Goal: Feedback & Contribution: Submit feedback/report problem

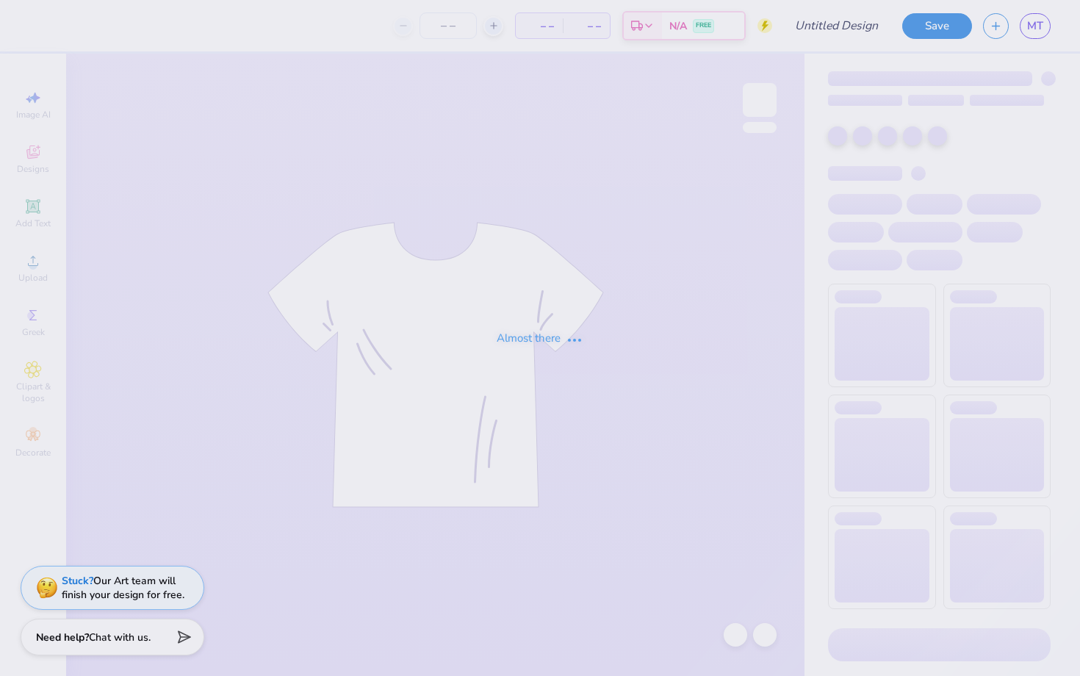
type input "[PERSON_NAME]"
type input "25"
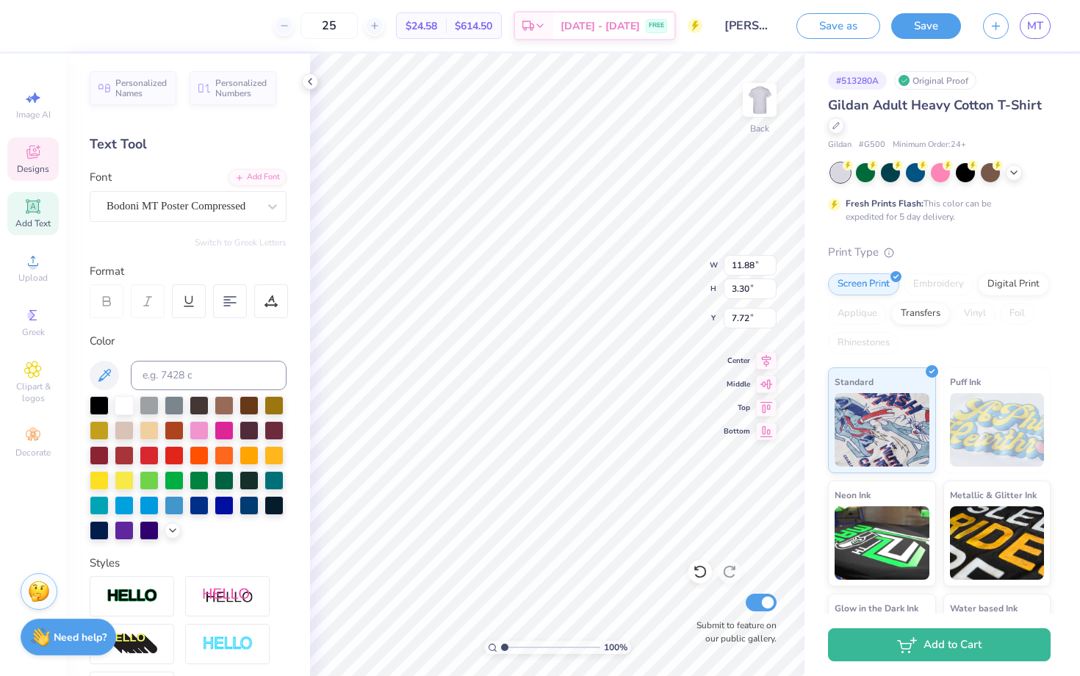
type textarea "H"
type textarea "ZLAM DUNK"
type input "8.27"
type input "2.33"
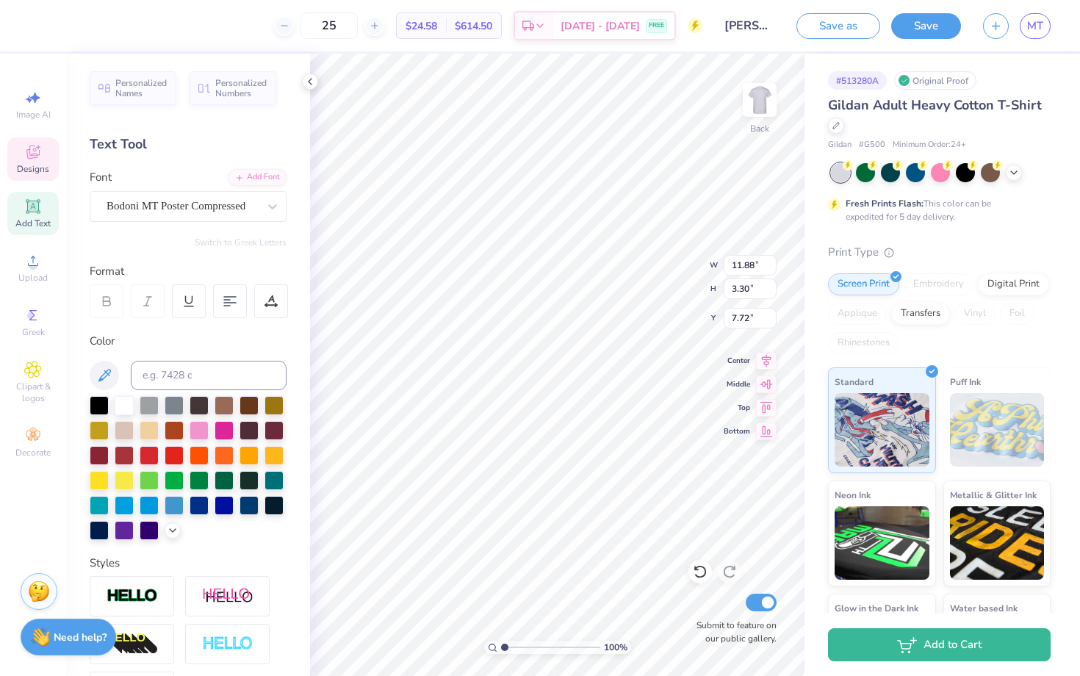
type input "6.44"
type textarea "Zeta"
type input "2.84"
type input "0.71"
type input "13.68"
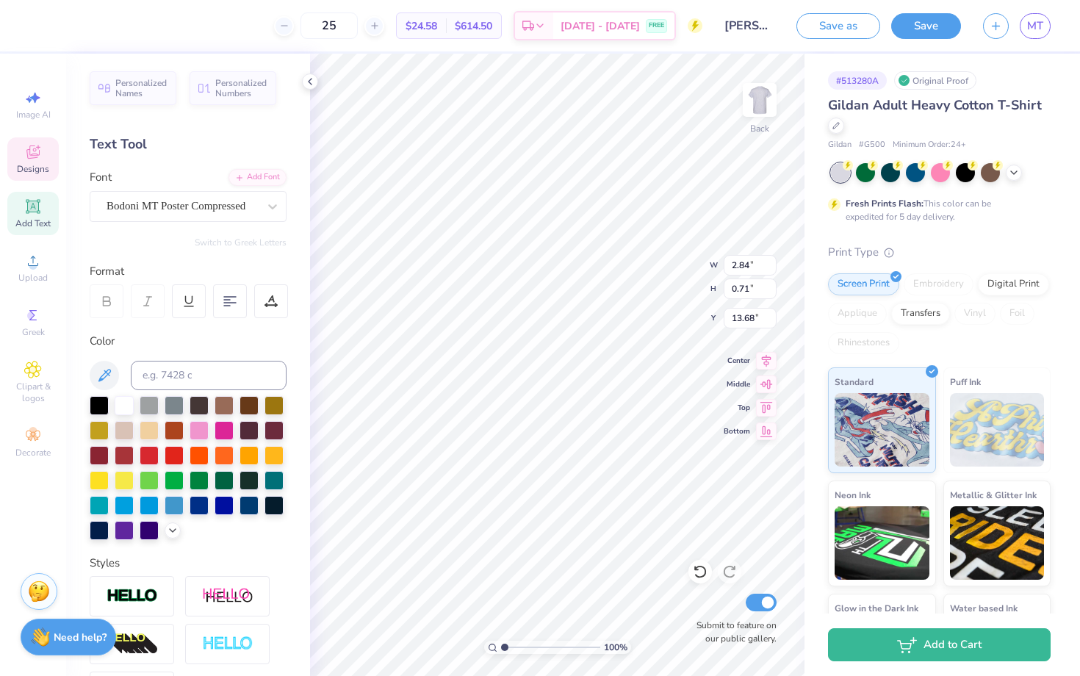
scroll to position [0, 0]
type textarea "S"
type textarea "FALL 2025"
type input "3.59"
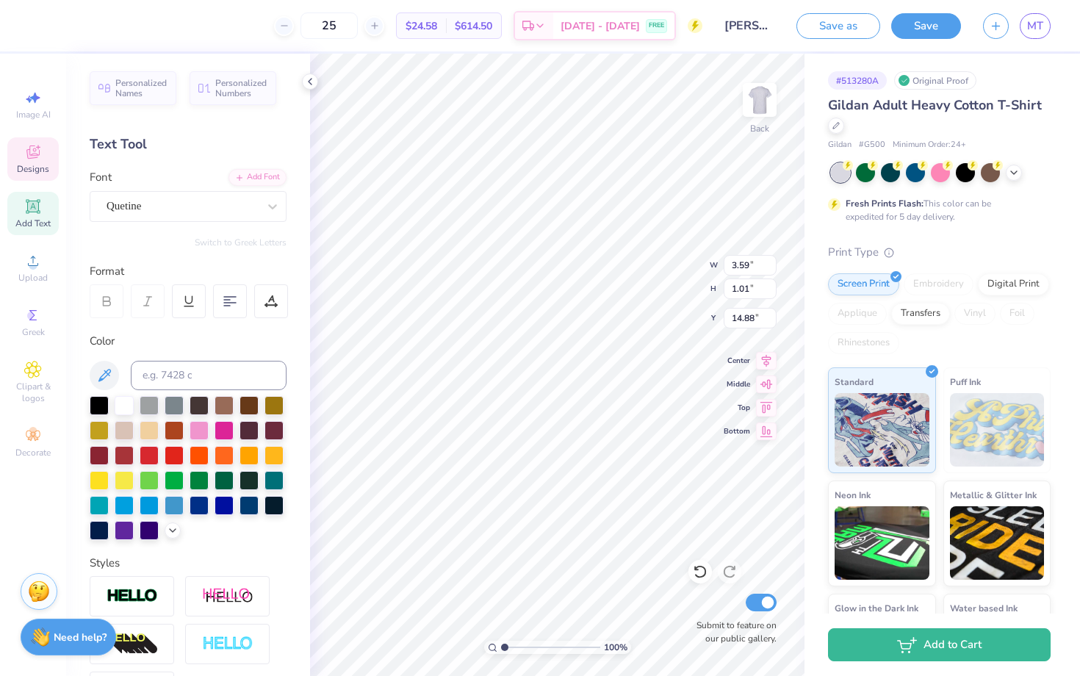
type input "1.01"
type input "14.88"
type input "4.97"
type input "0.97"
type input "15.70"
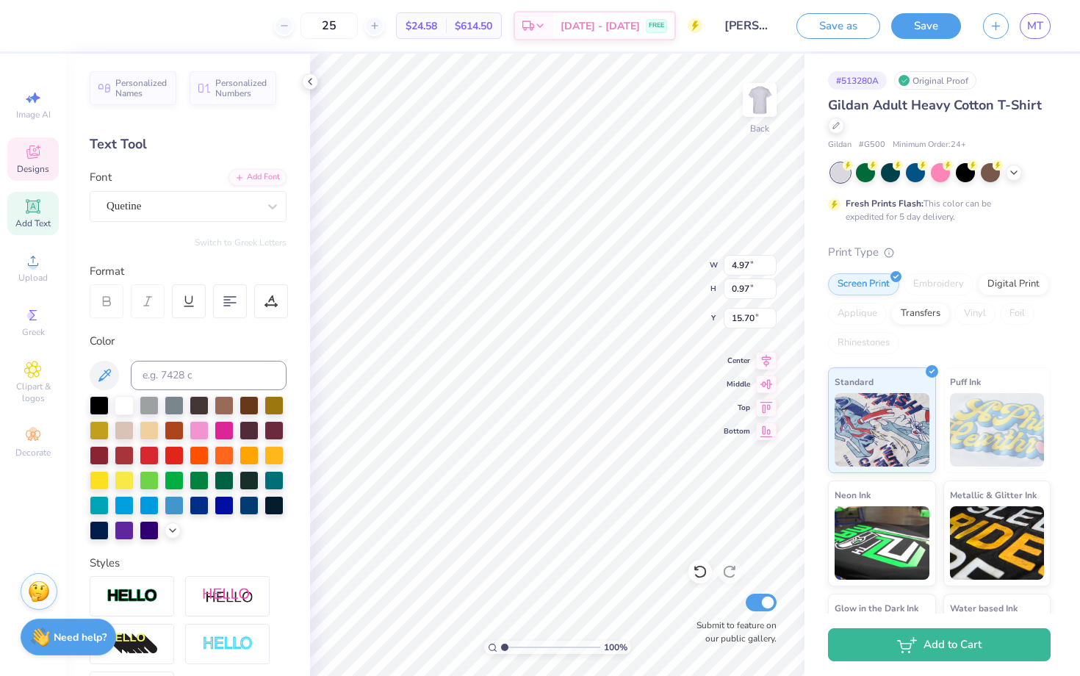
type textarea "Alpha"
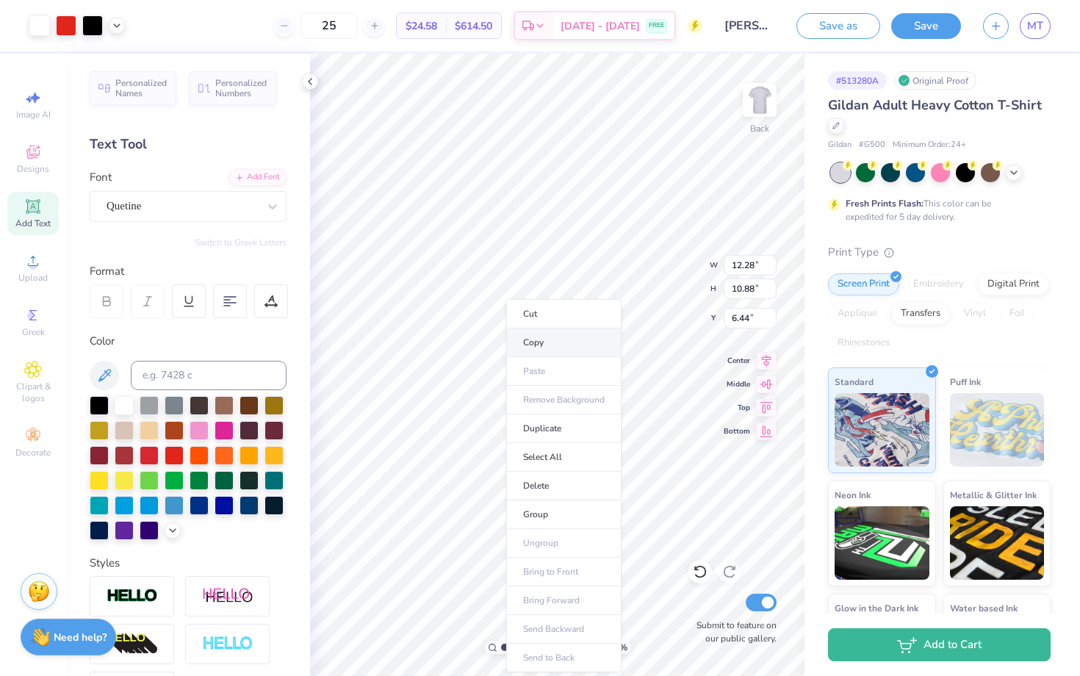
click at [534, 337] on li "Copy" at bounding box center [563, 342] width 115 height 29
click at [772, 118] on img at bounding box center [759, 100] width 59 height 59
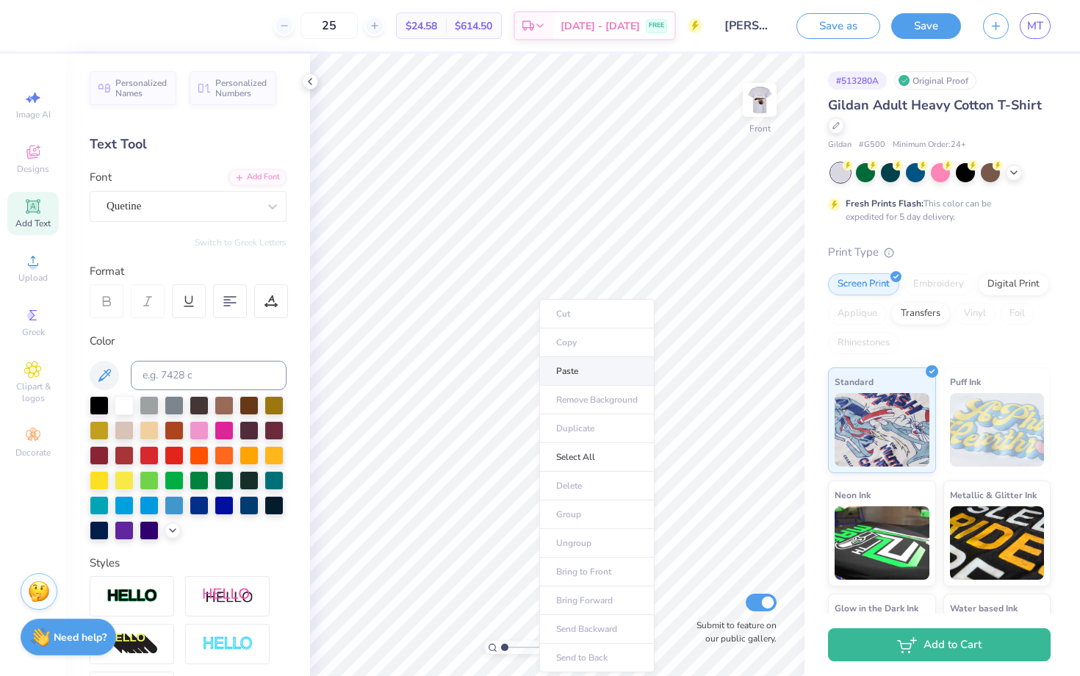
click at [574, 368] on li "Paste" at bounding box center [596, 371] width 115 height 29
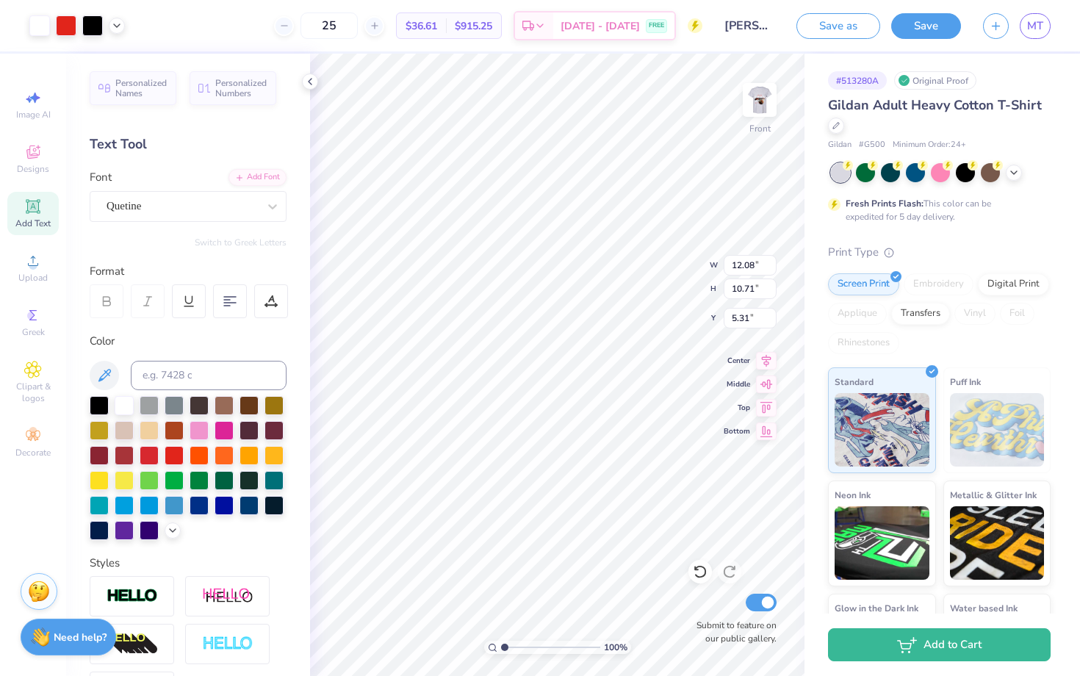
type input "7.86"
click at [763, 123] on div at bounding box center [760, 100] width 68 height 68
type input "3.88"
type input "3.43"
type input "4.30"
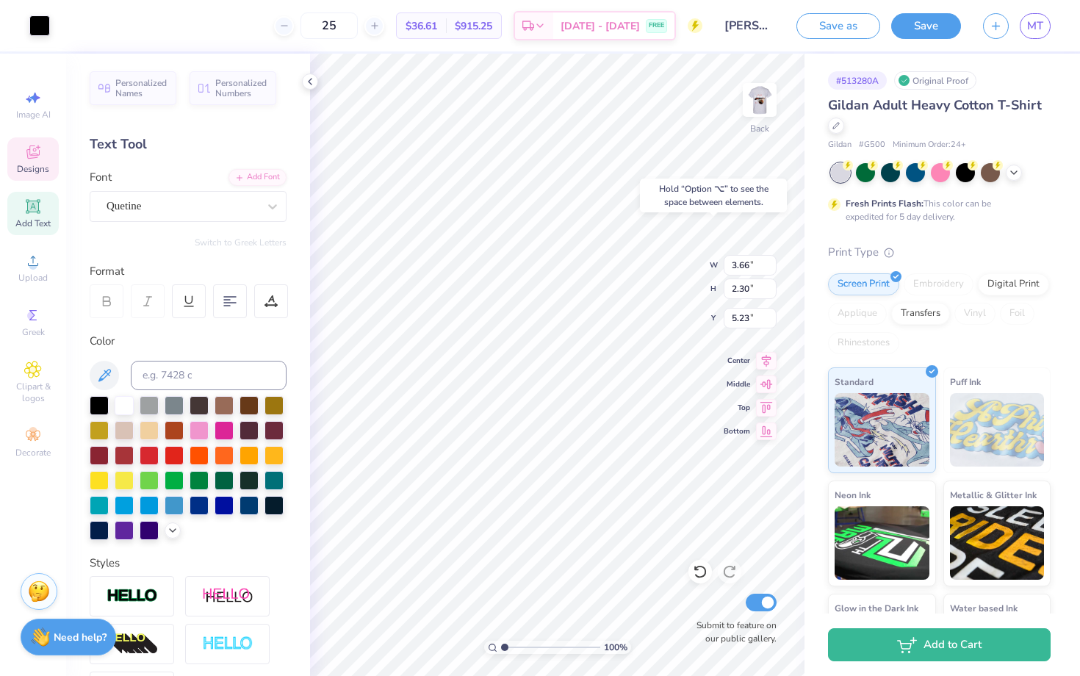
type input "5.23"
type input "4.40"
type input "1.92"
type input "0.74"
type input "4.03"
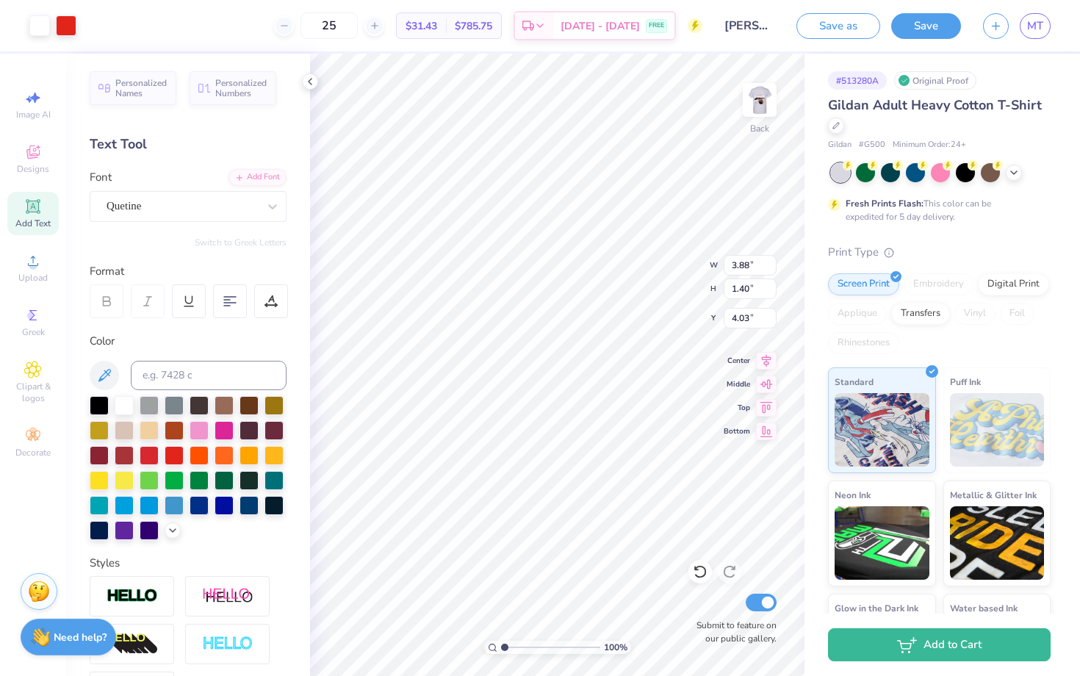
type input "4.05"
click at [770, 96] on img at bounding box center [759, 100] width 59 height 59
click at [71, 29] on div at bounding box center [66, 24] width 21 height 21
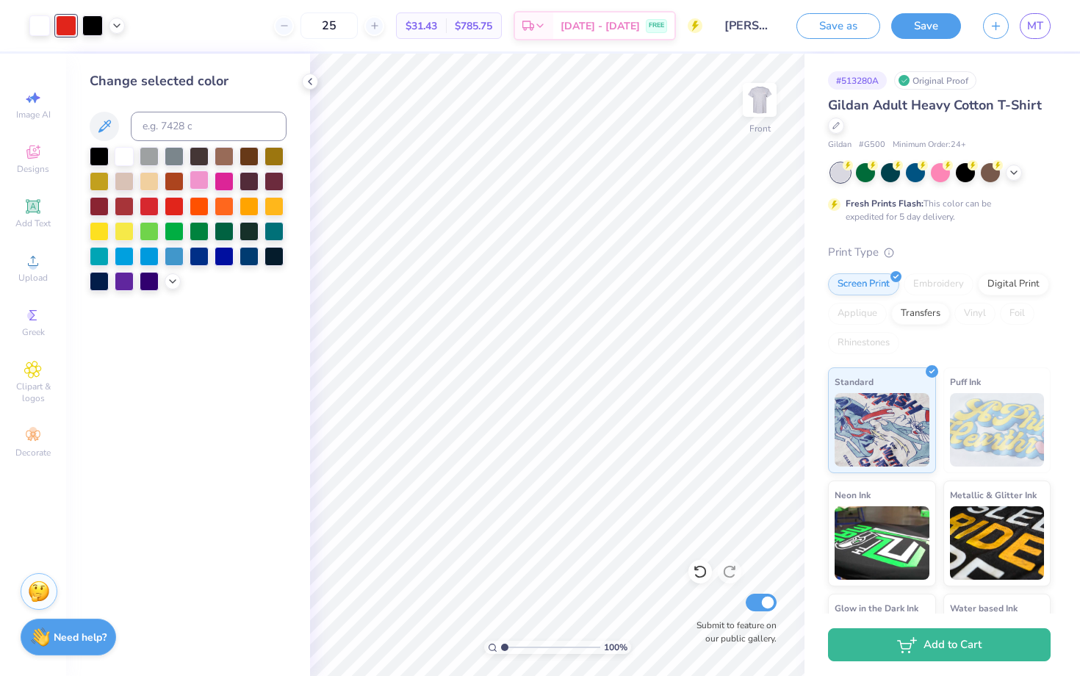
click at [191, 179] on div at bounding box center [199, 179] width 19 height 19
click at [220, 179] on div at bounding box center [224, 179] width 19 height 19
click at [170, 284] on icon at bounding box center [173, 280] width 12 height 12
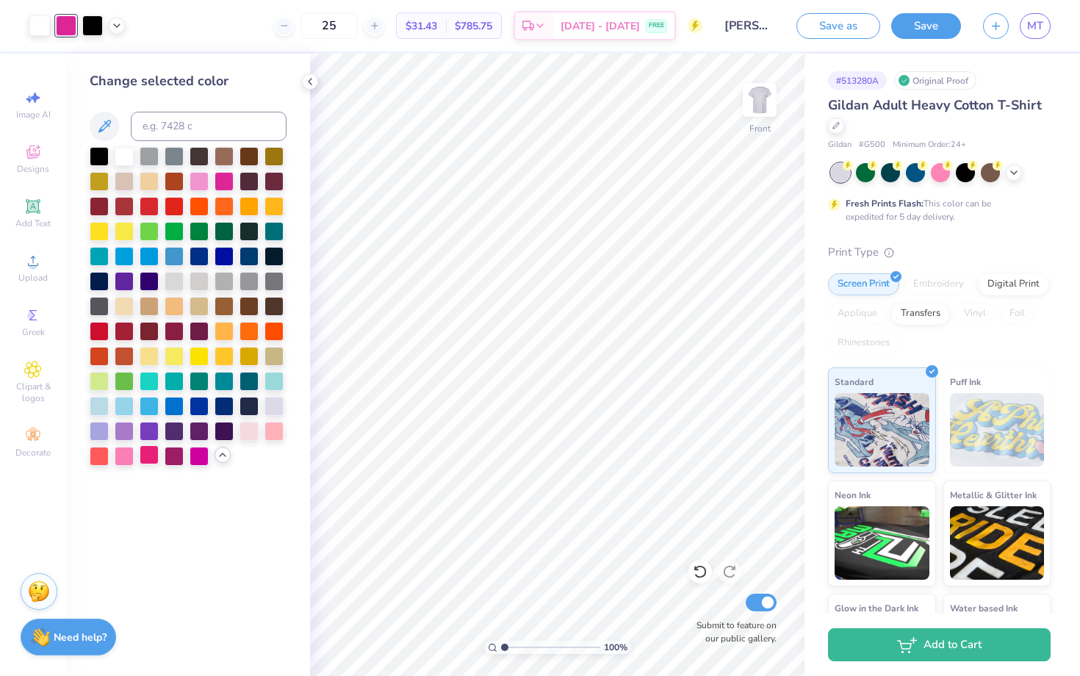
click at [145, 459] on div at bounding box center [149, 454] width 19 height 19
click at [132, 457] on div at bounding box center [124, 454] width 19 height 19
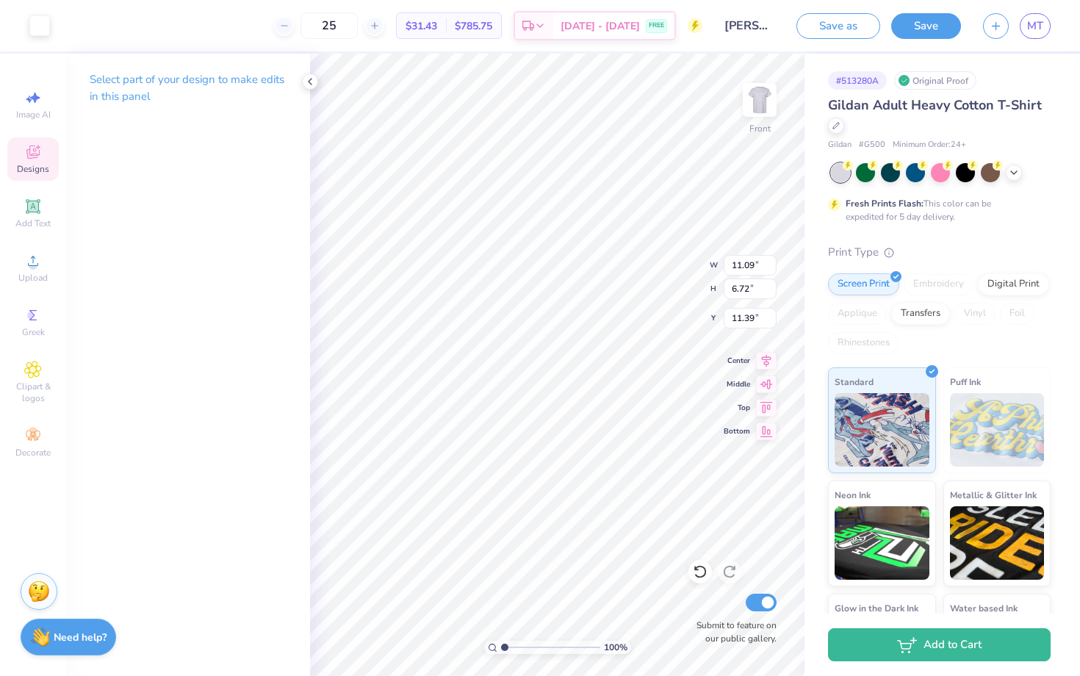
type input "11.53"
click at [702, 578] on icon at bounding box center [700, 571] width 15 height 15
click at [761, 108] on img at bounding box center [759, 100] width 59 height 59
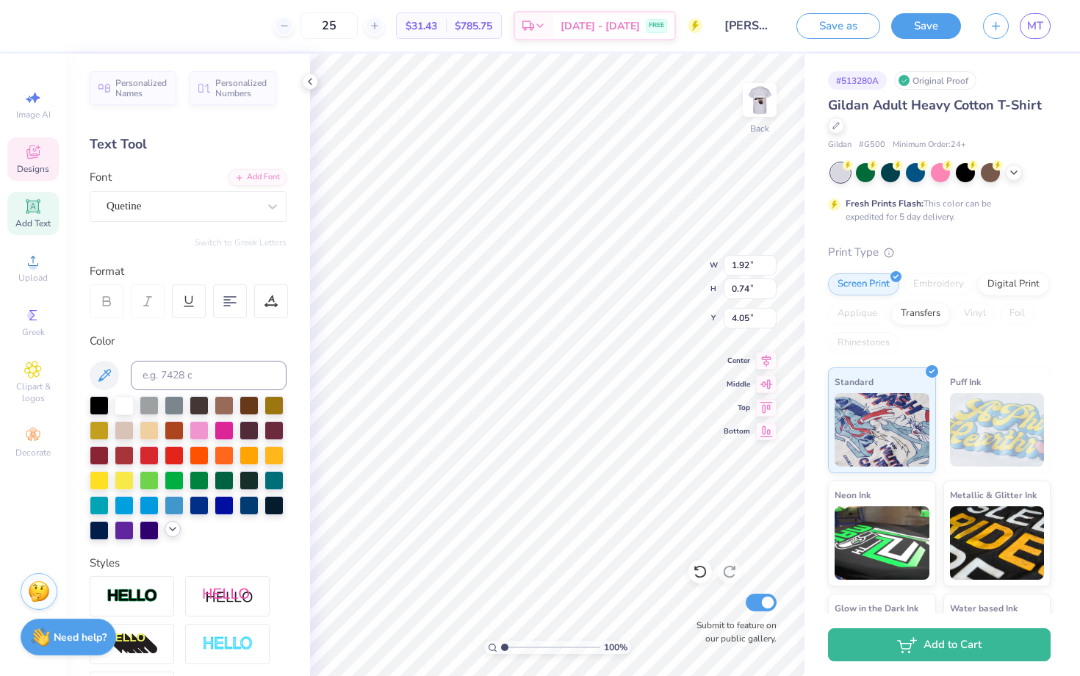
click at [169, 530] on icon at bounding box center [173, 529] width 12 height 12
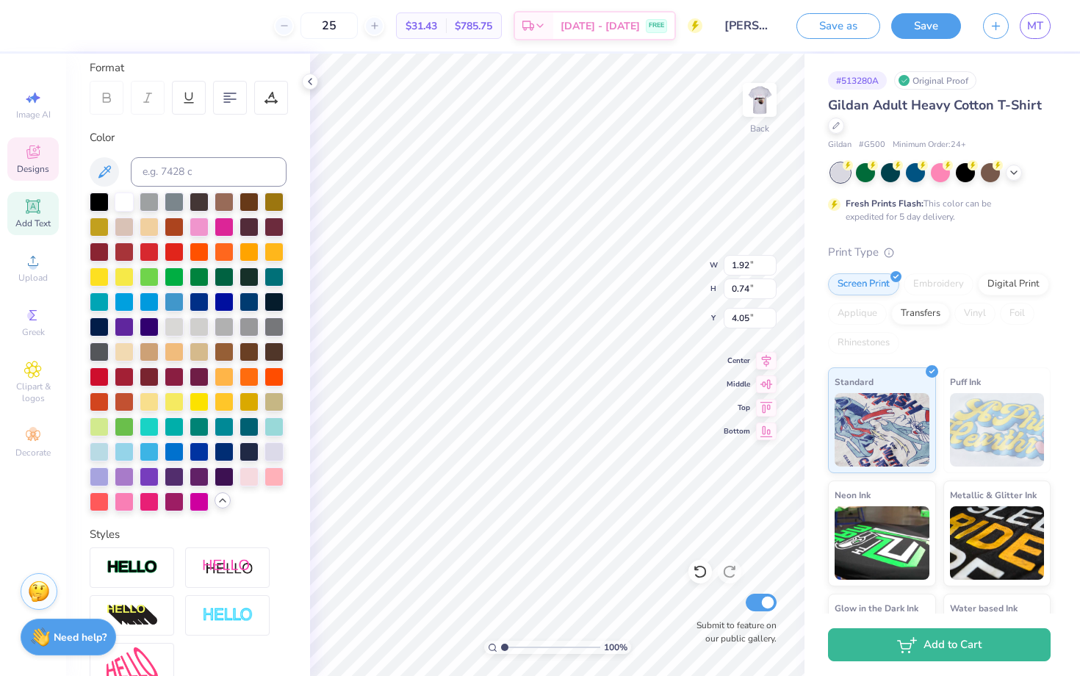
scroll to position [216, 0]
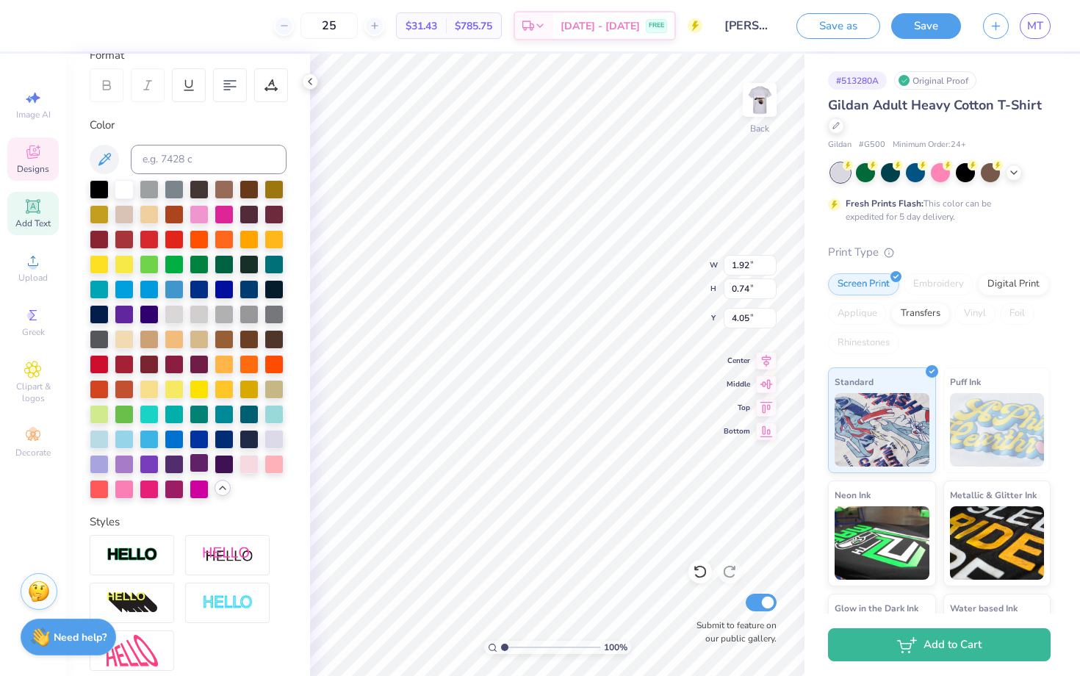
click at [127, 487] on div at bounding box center [124, 489] width 19 height 19
click at [758, 111] on img at bounding box center [759, 100] width 59 height 59
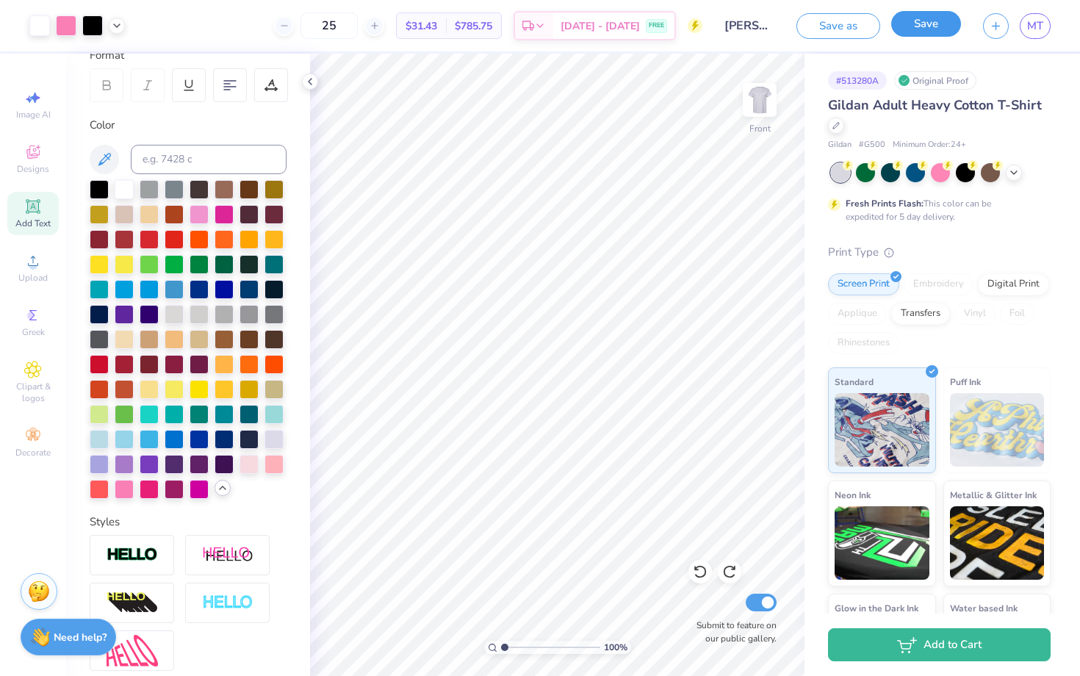
click at [938, 26] on button "Save" at bounding box center [926, 24] width 70 height 26
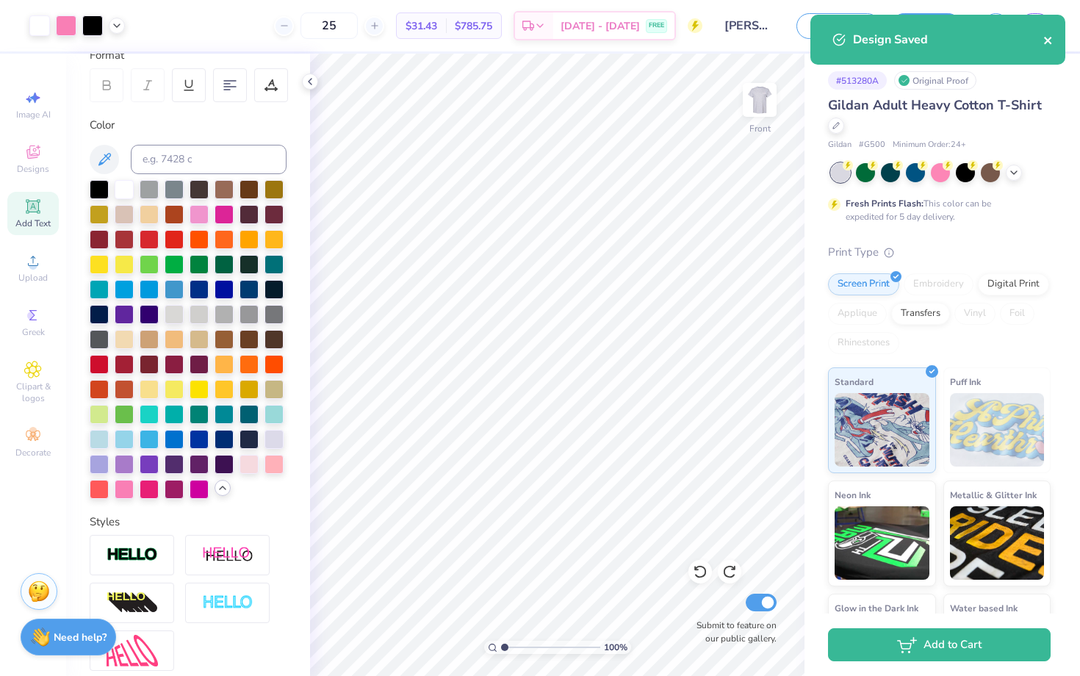
click at [1044, 45] on icon "close" at bounding box center [1048, 41] width 10 height 12
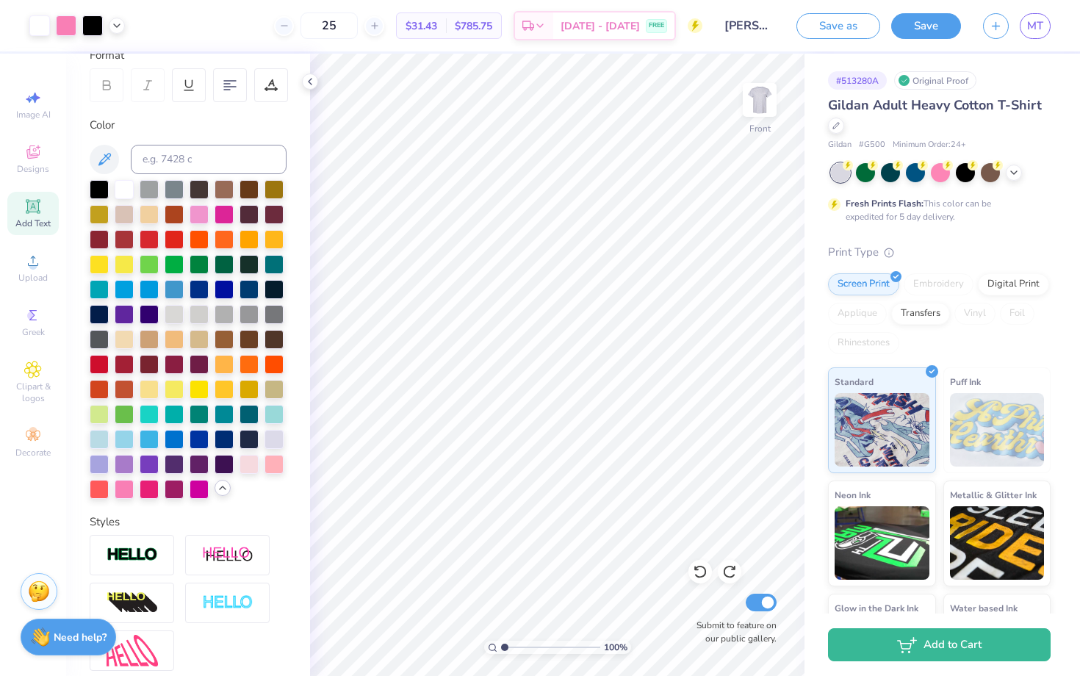
click at [1040, 26] on div "Design Saved" at bounding box center [937, 45] width 261 height 67
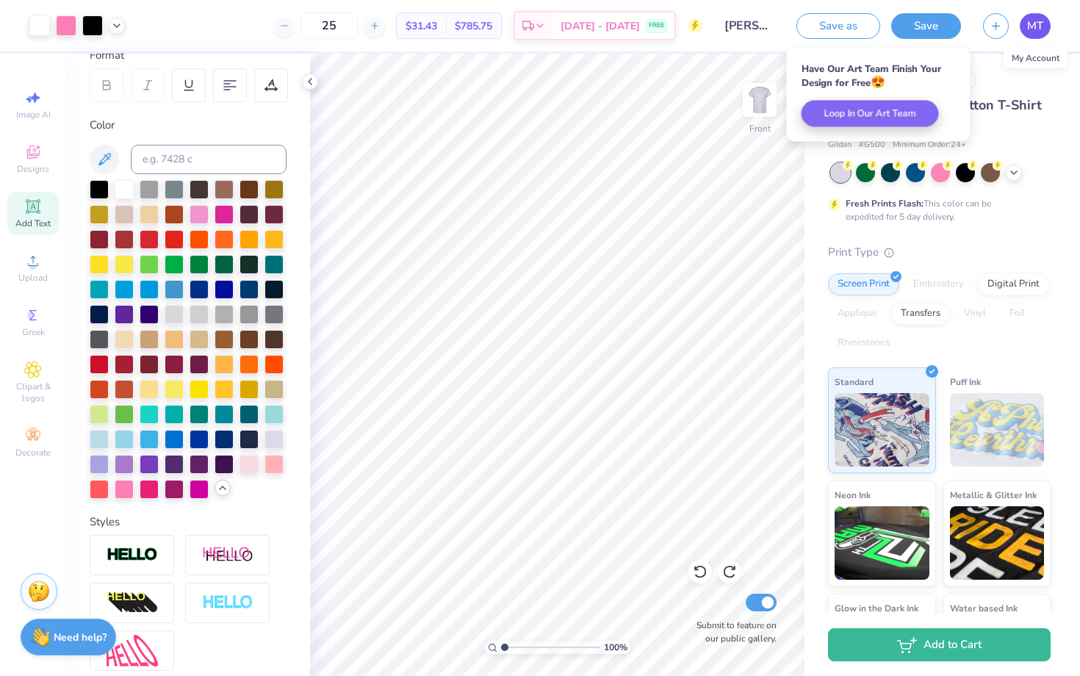
click at [1037, 26] on span "MT" at bounding box center [1035, 26] width 16 height 17
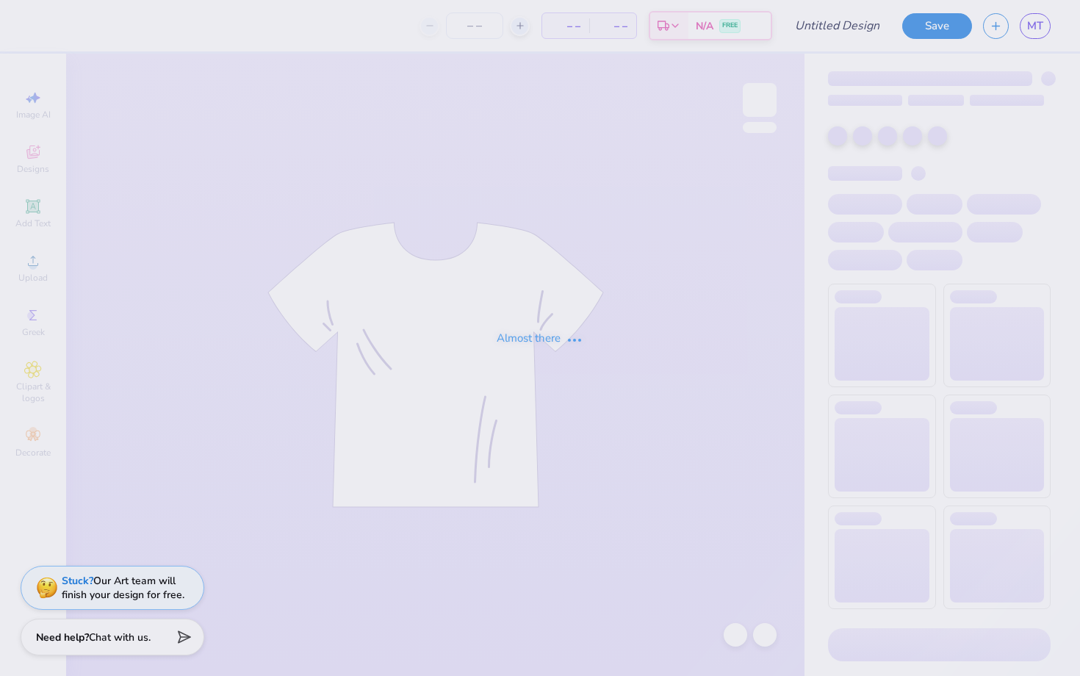
type input "Milana Tiv : [US_STATE][GEOGRAPHIC_DATA], [GEOGRAPHIC_DATA]"
type input "24"
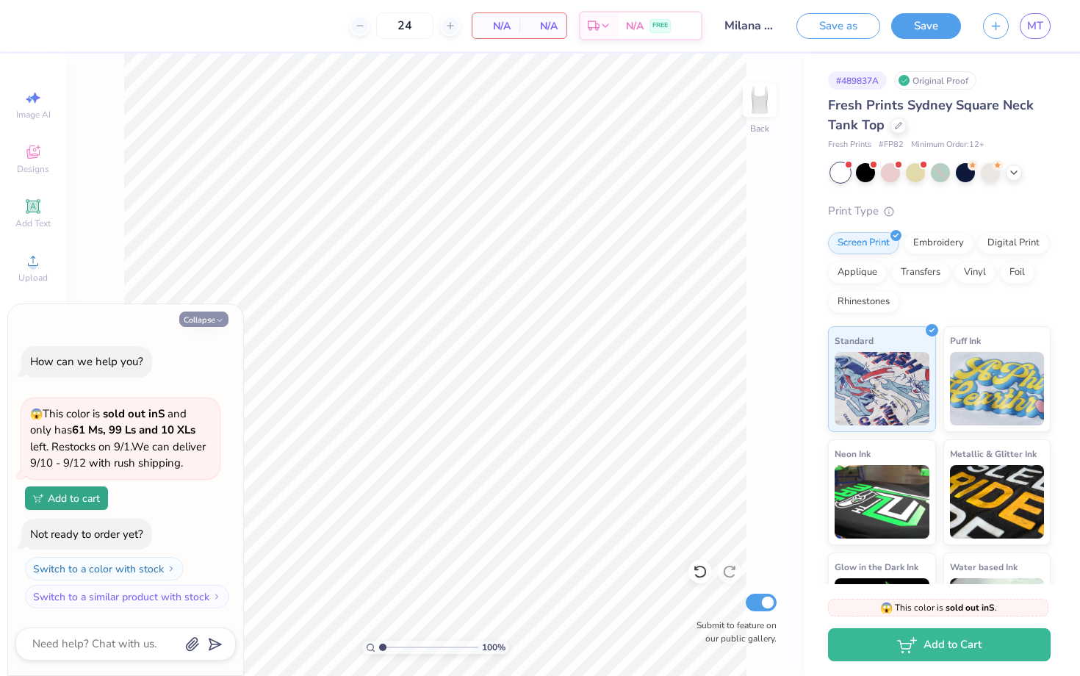
click at [222, 315] on button "Collapse" at bounding box center [203, 319] width 49 height 15
type textarea "x"
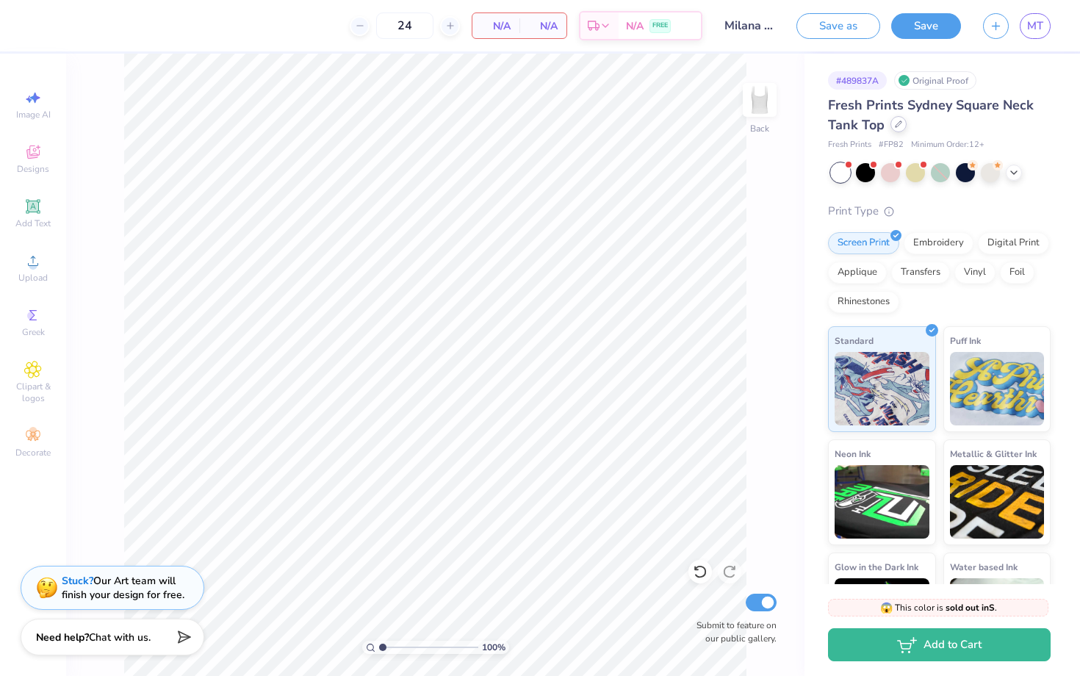
click at [902, 126] on div at bounding box center [899, 124] width 16 height 16
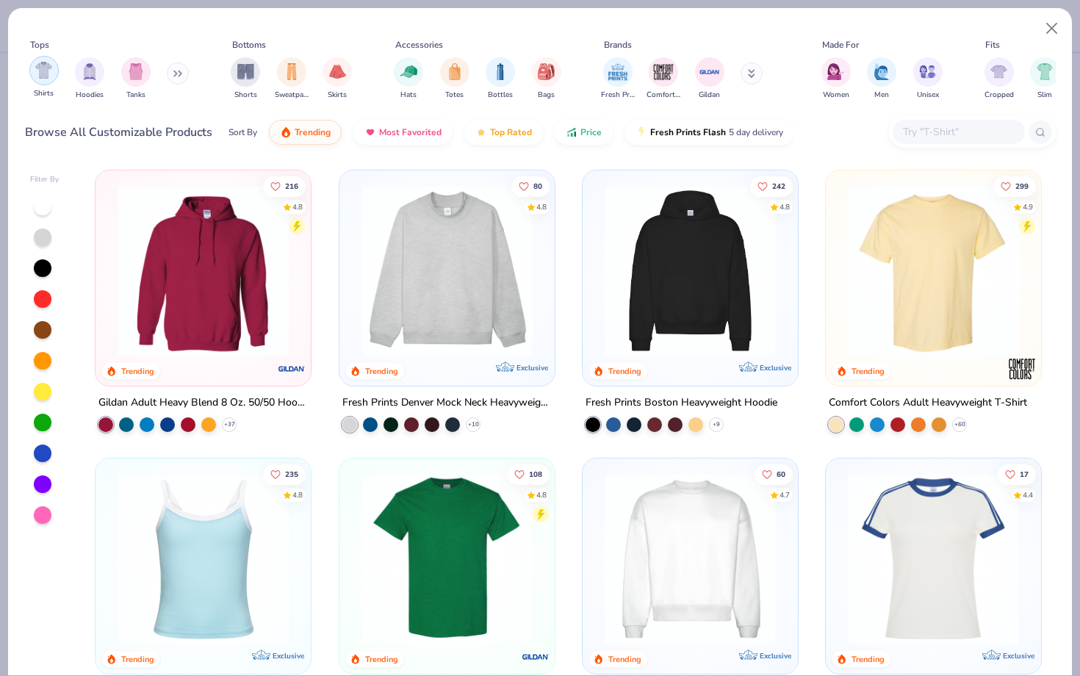
click at [54, 70] on div "filter for Shirts" at bounding box center [43, 70] width 29 height 29
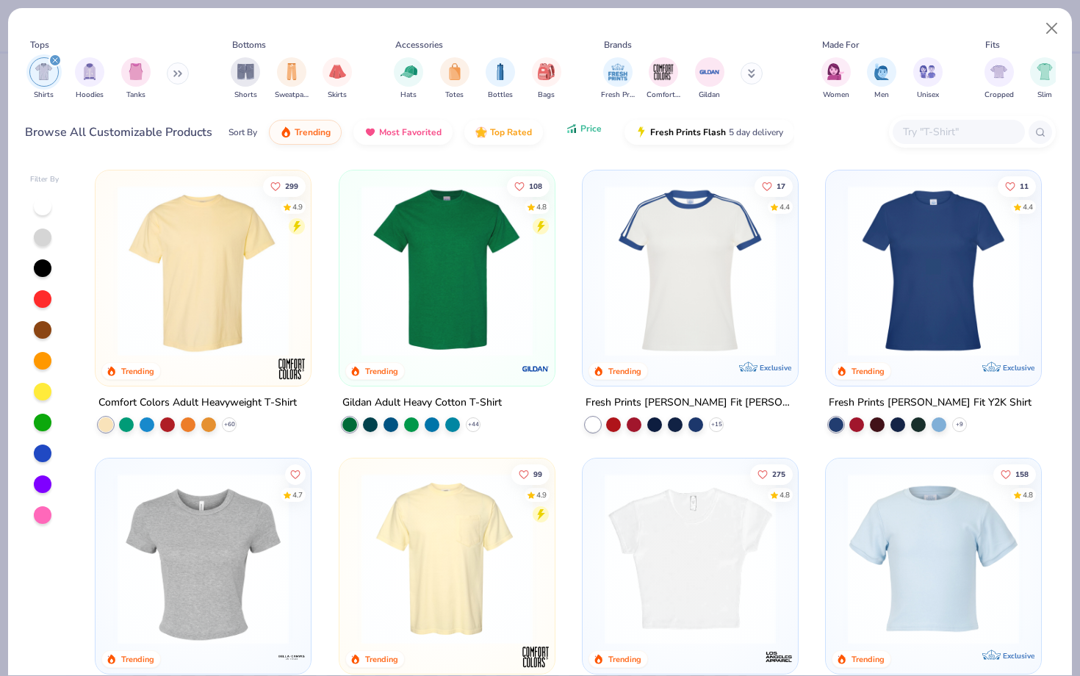
click at [575, 129] on icon "button" at bounding box center [572, 128] width 12 height 13
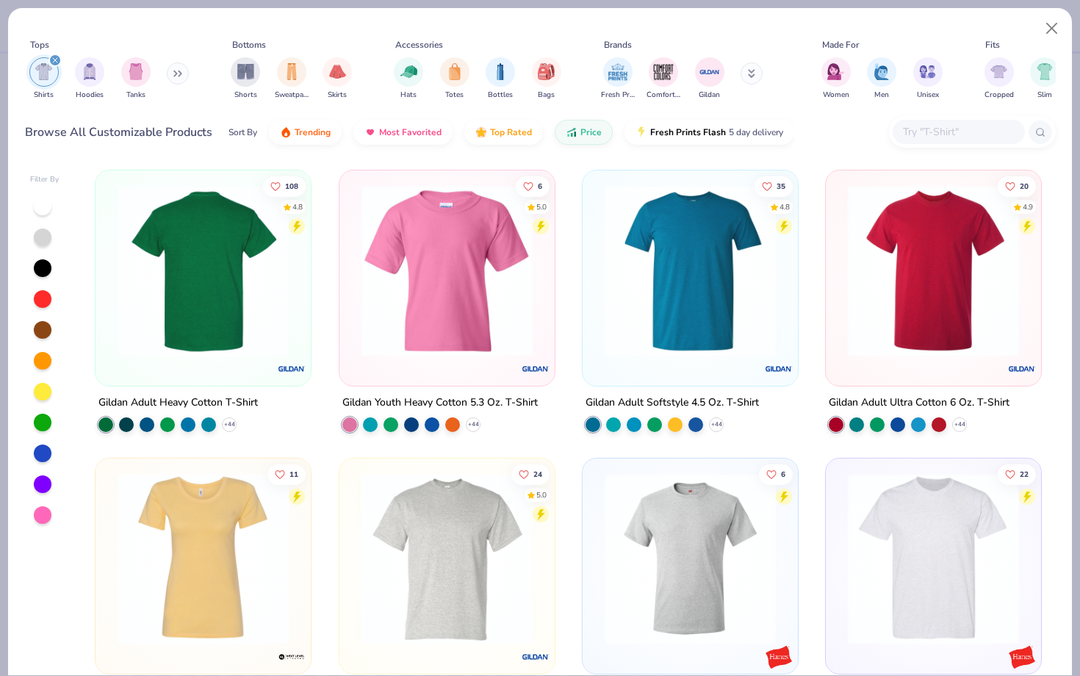
click at [250, 242] on img at bounding box center [203, 270] width 186 height 171
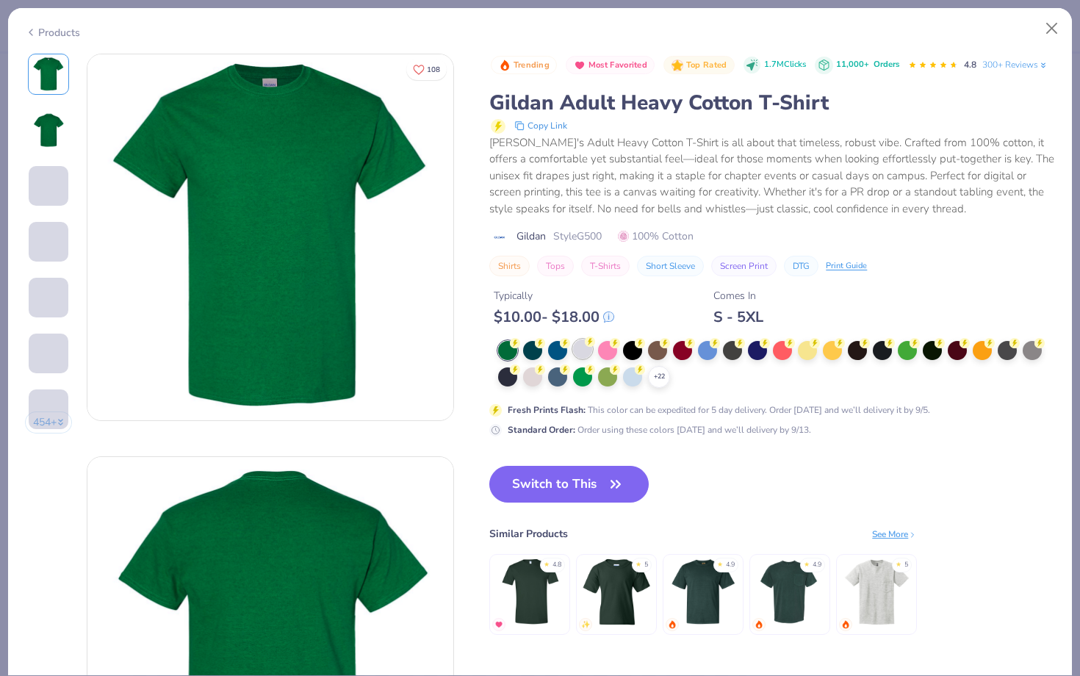
click at [578, 353] on div at bounding box center [582, 348] width 19 height 19
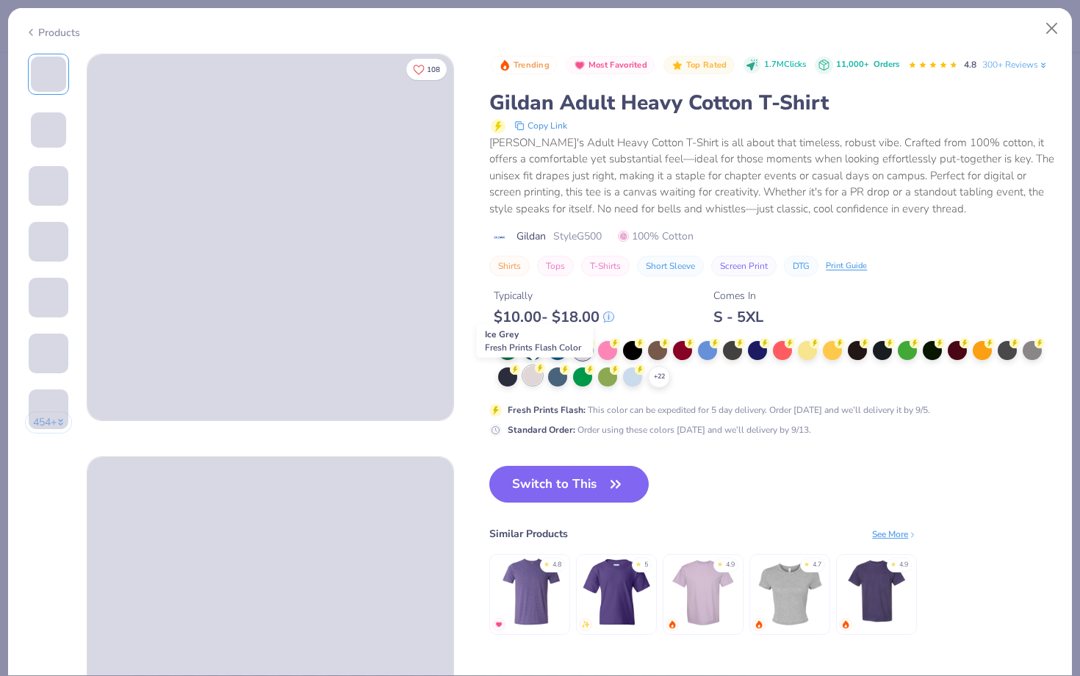
click at [534, 373] on div at bounding box center [532, 375] width 19 height 19
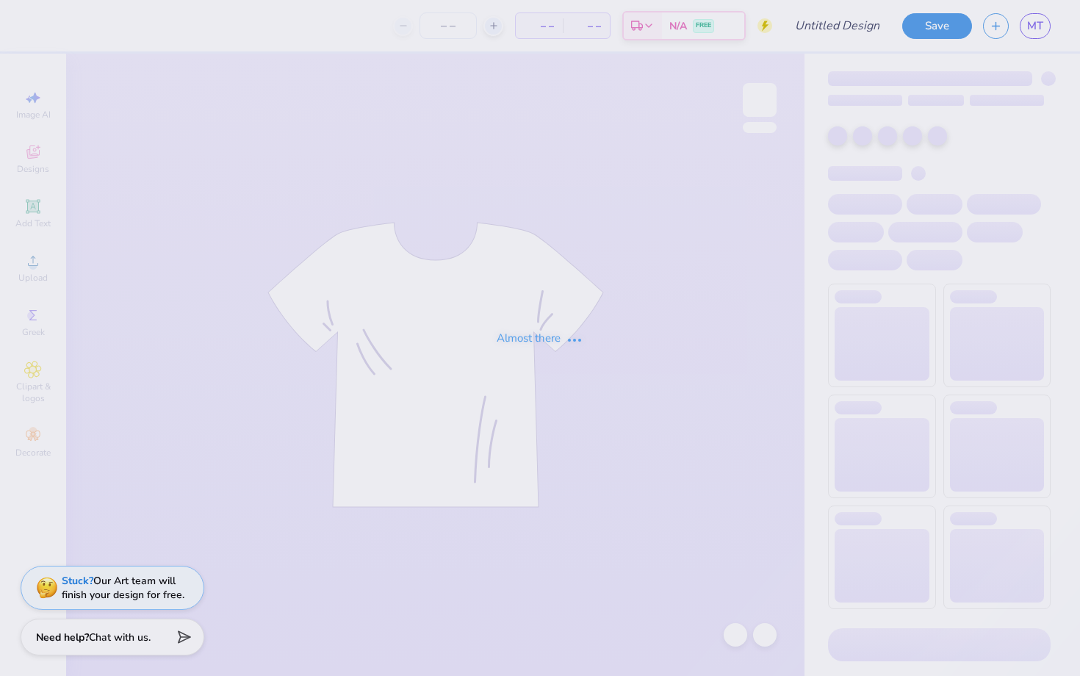
type input "Milana Tiv : [US_STATE][GEOGRAPHIC_DATA], [GEOGRAPHIC_DATA]"
type input "24"
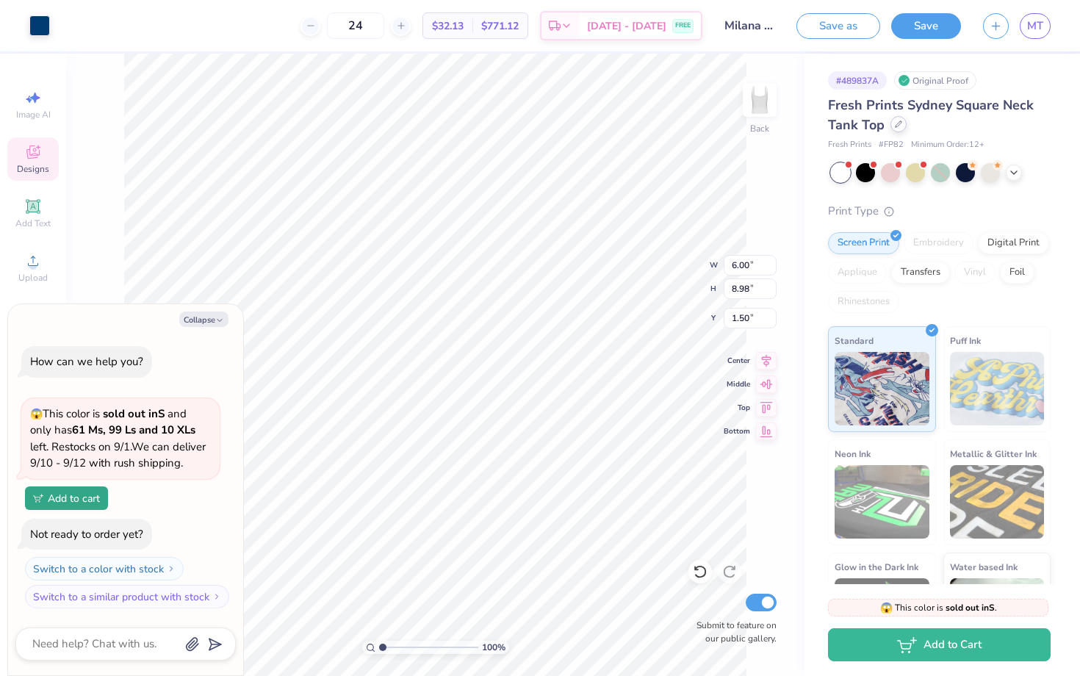
click at [902, 121] on div at bounding box center [899, 124] width 16 height 16
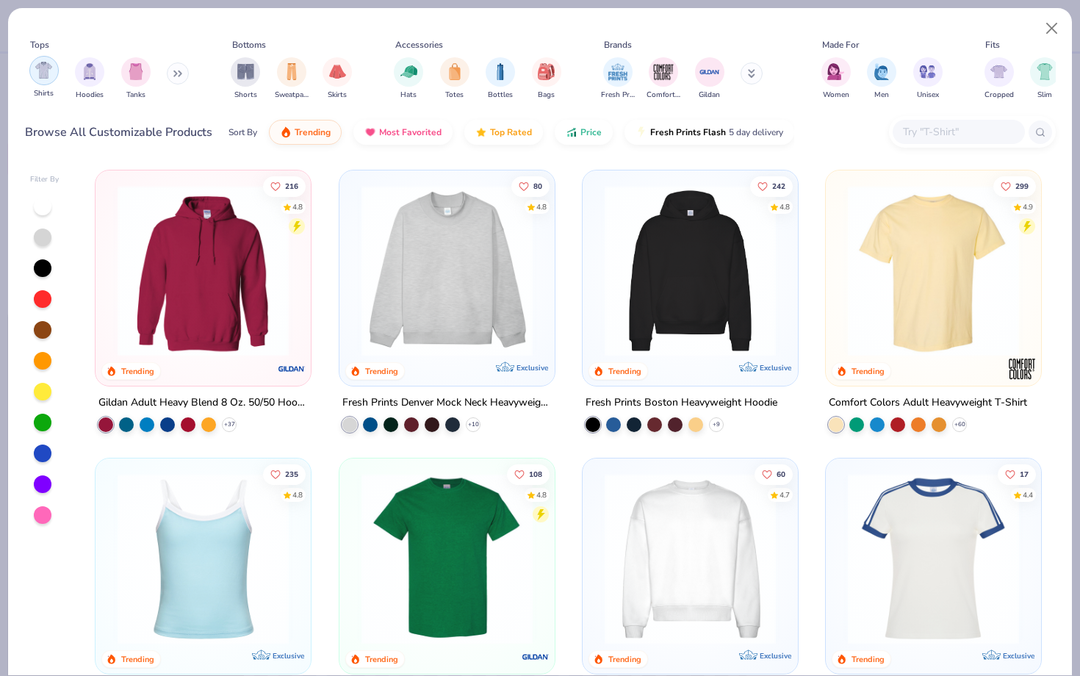
click at [46, 80] on div "filter for Shirts" at bounding box center [43, 70] width 29 height 29
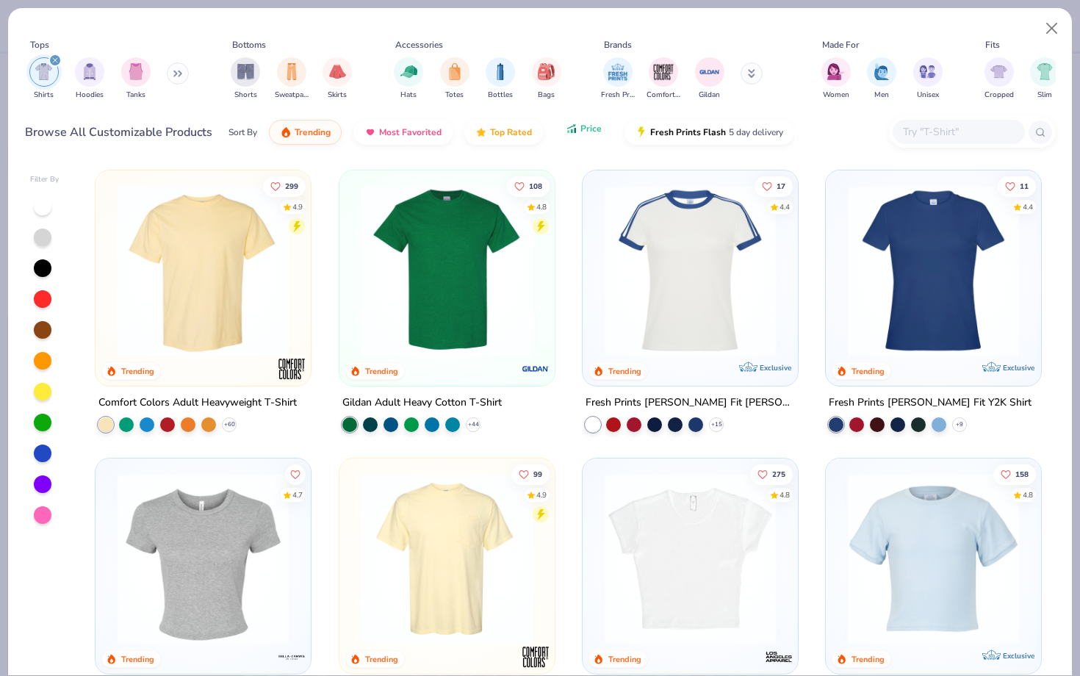
click at [566, 128] on icon "button" at bounding box center [572, 128] width 12 height 13
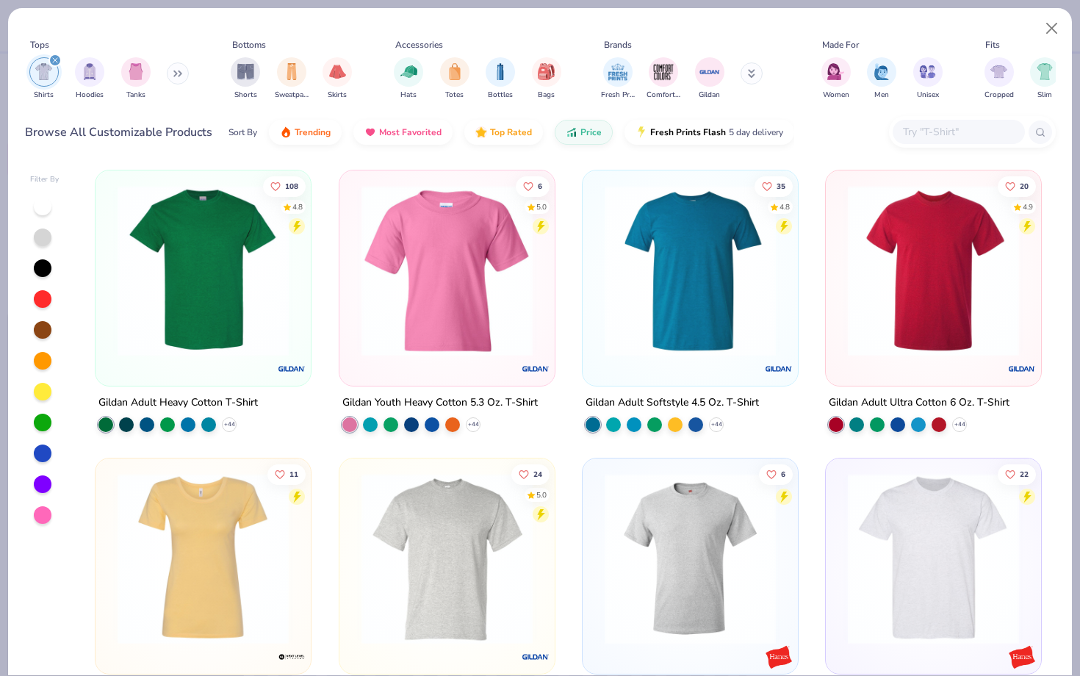
click at [224, 262] on img at bounding box center [203, 270] width 186 height 171
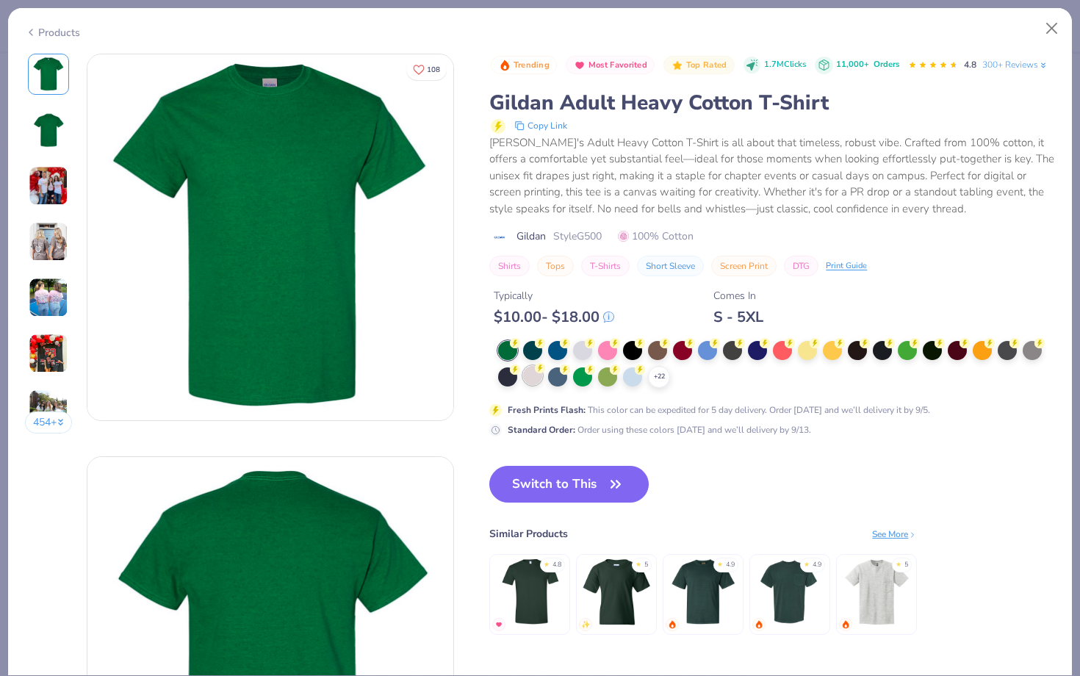
click at [542, 377] on div at bounding box center [532, 375] width 19 height 19
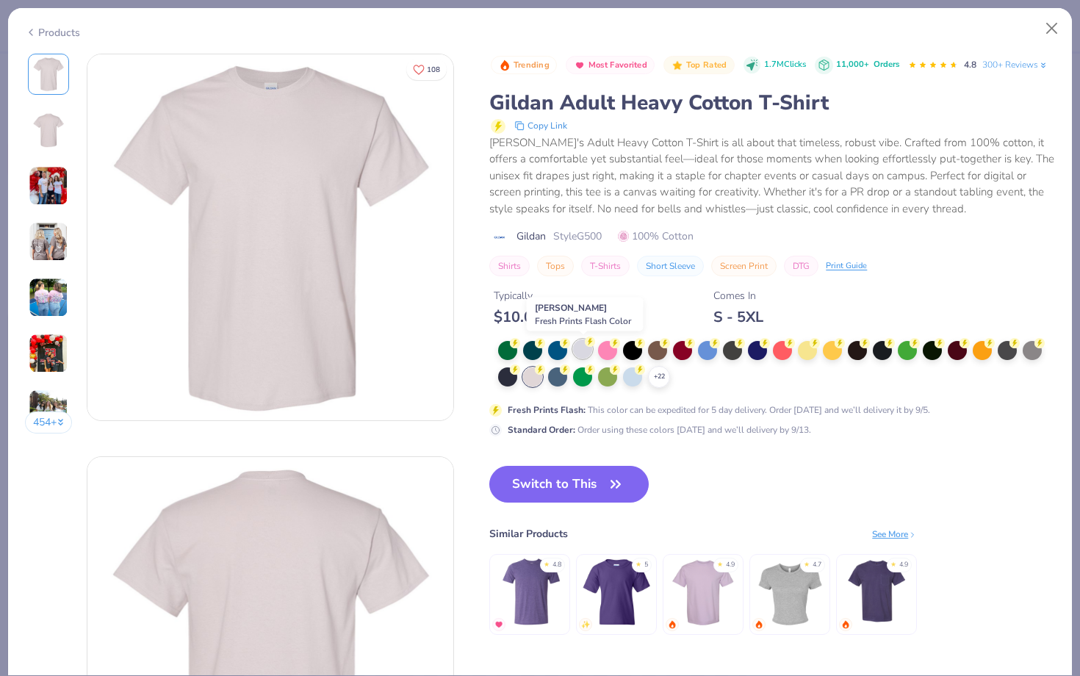
click at [581, 352] on div at bounding box center [582, 348] width 19 height 19
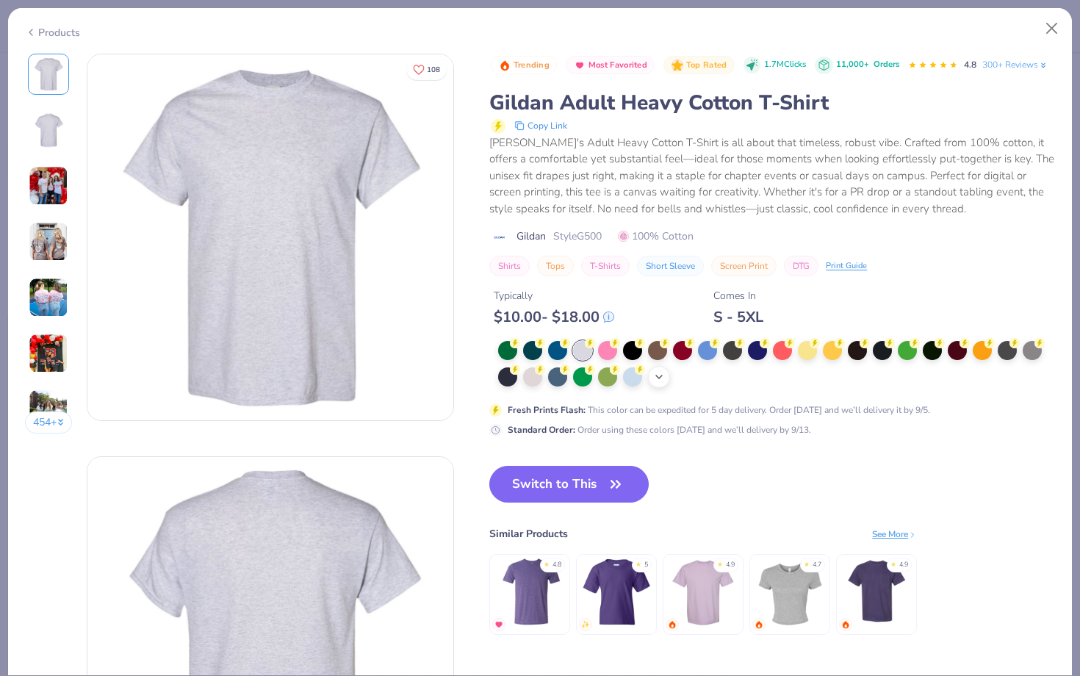
click at [661, 371] on div "+ 22" at bounding box center [659, 377] width 22 height 22
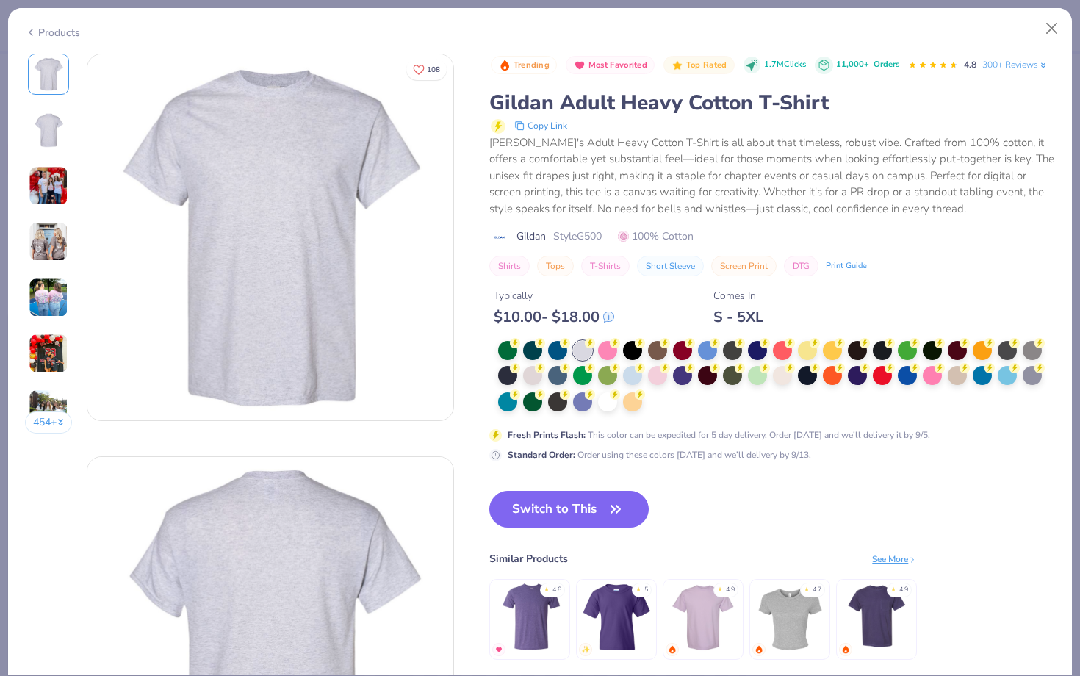
click at [656, 401] on div at bounding box center [776, 377] width 557 height 72
click at [616, 401] on div at bounding box center [607, 400] width 19 height 19
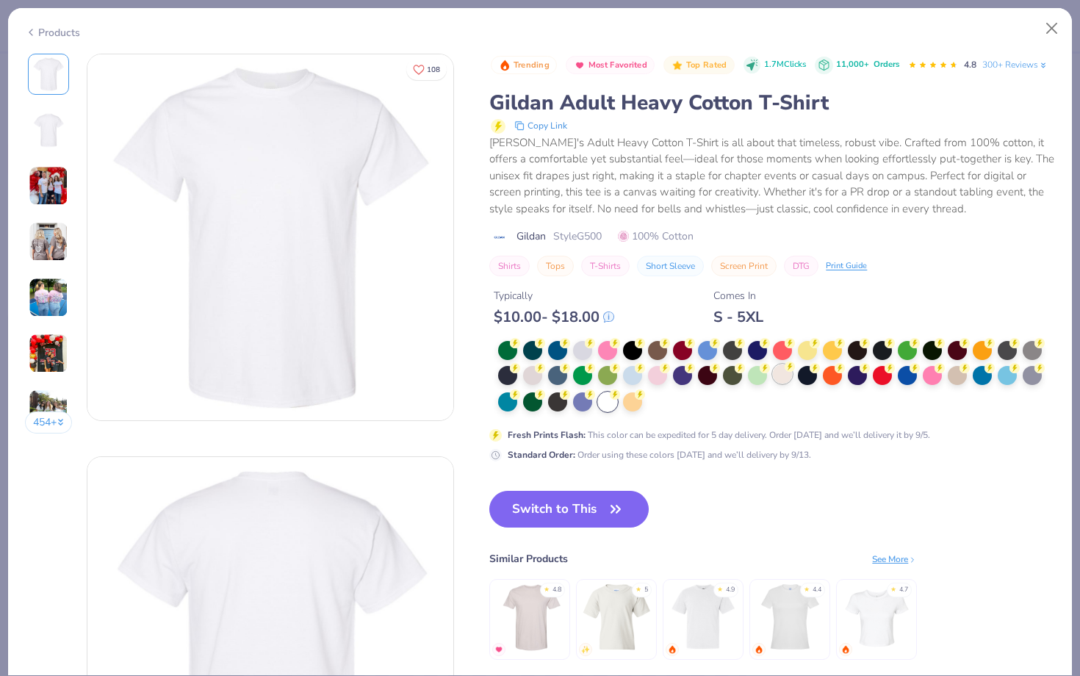
click at [788, 374] on div at bounding box center [782, 373] width 19 height 19
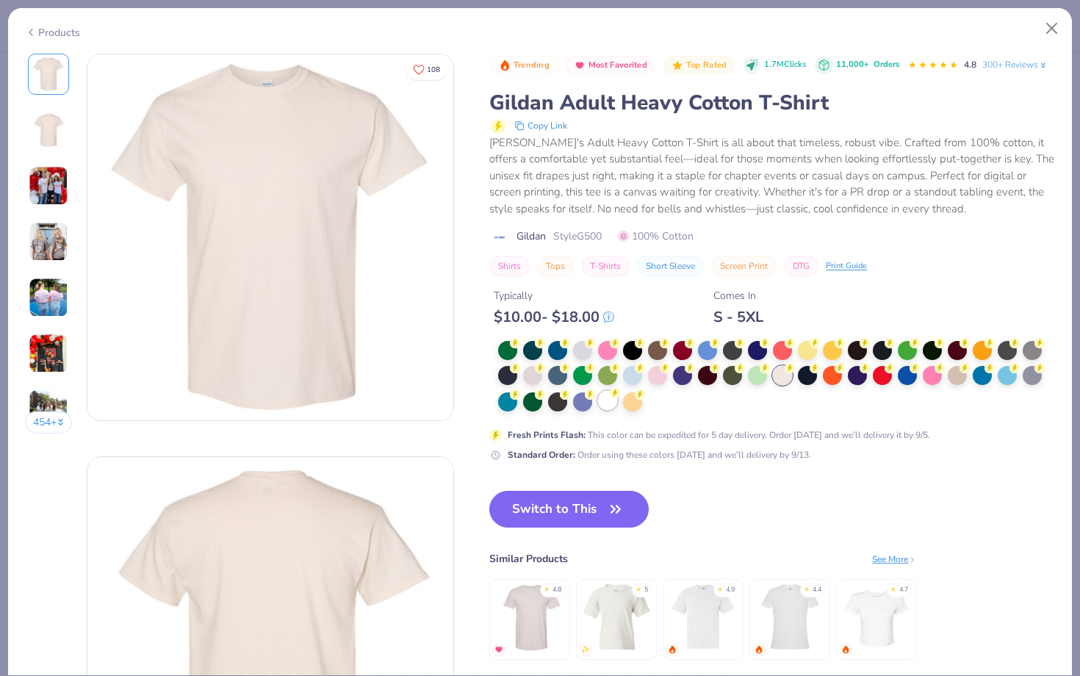
click at [606, 397] on div at bounding box center [607, 400] width 19 height 19
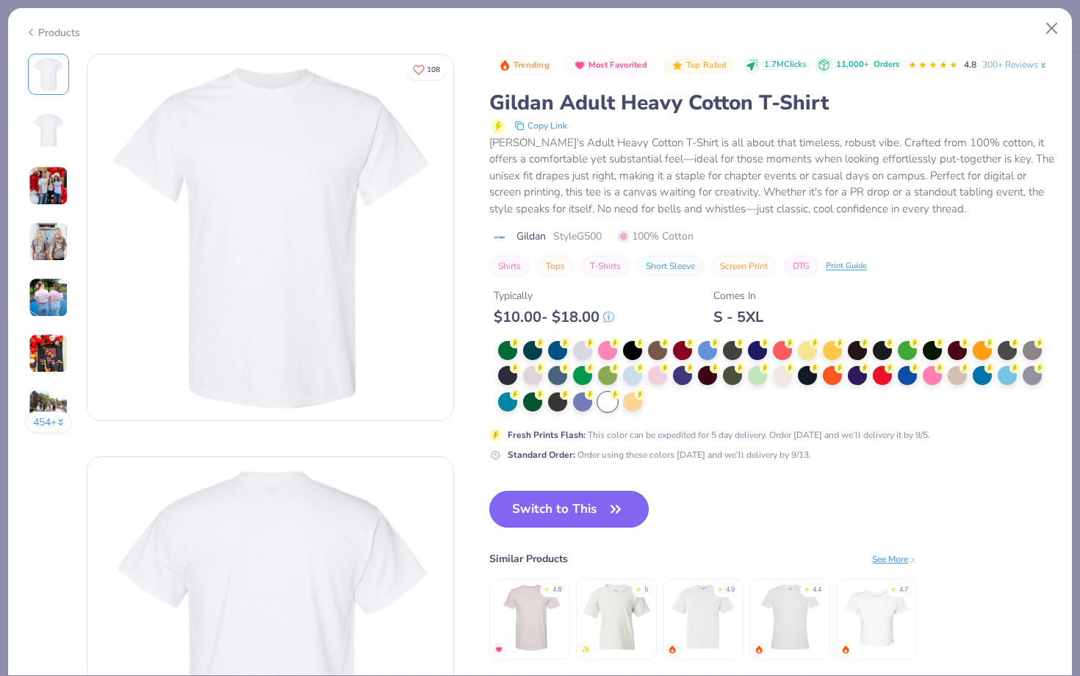
click at [585, 517] on button "Switch to This" at bounding box center [568, 509] width 159 height 37
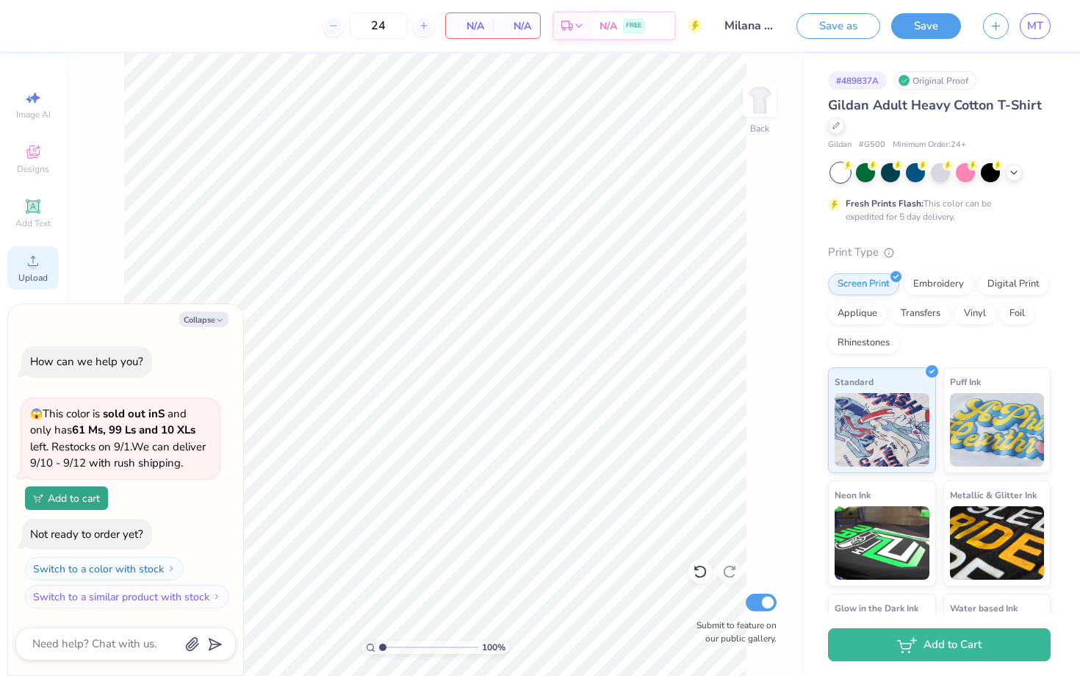
click at [43, 264] on div "Upload" at bounding box center [32, 267] width 51 height 43
click at [217, 320] on polyline "button" at bounding box center [219, 321] width 4 height 2
type textarea "x"
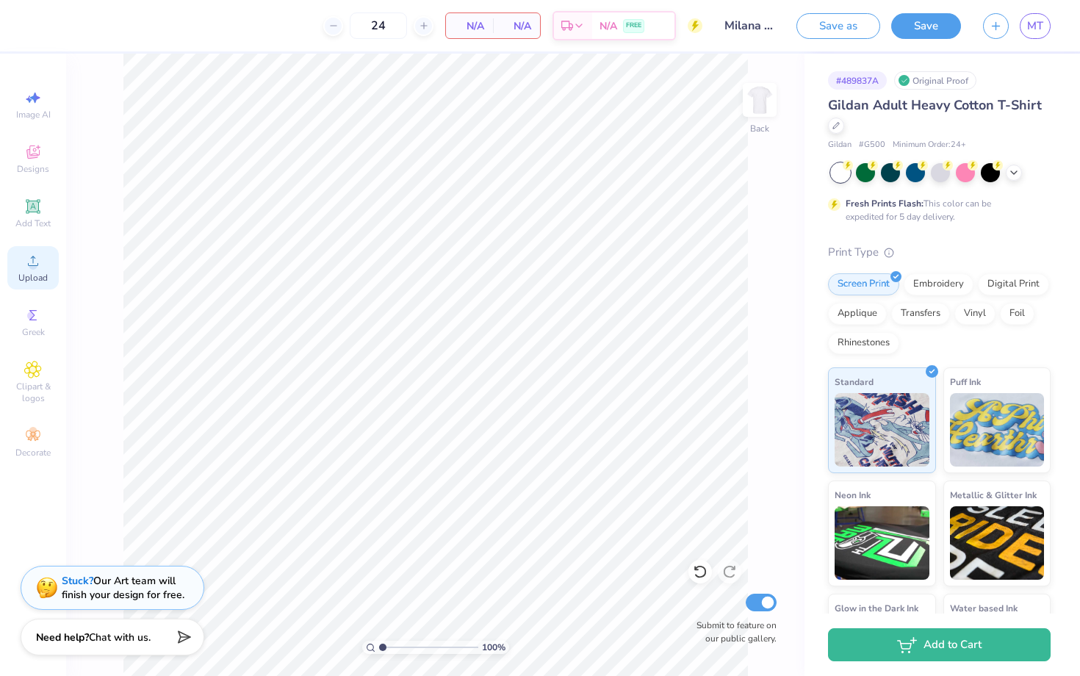
click at [35, 287] on div "Upload" at bounding box center [32, 267] width 51 height 43
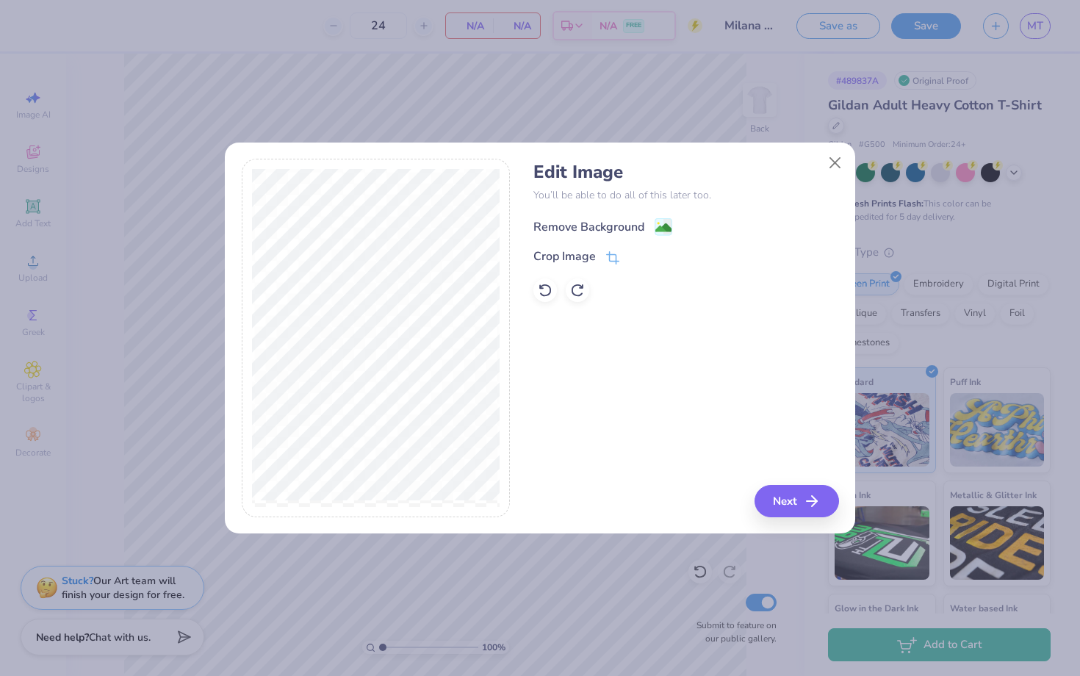
click at [618, 233] on div "Remove Background" at bounding box center [588, 227] width 111 height 18
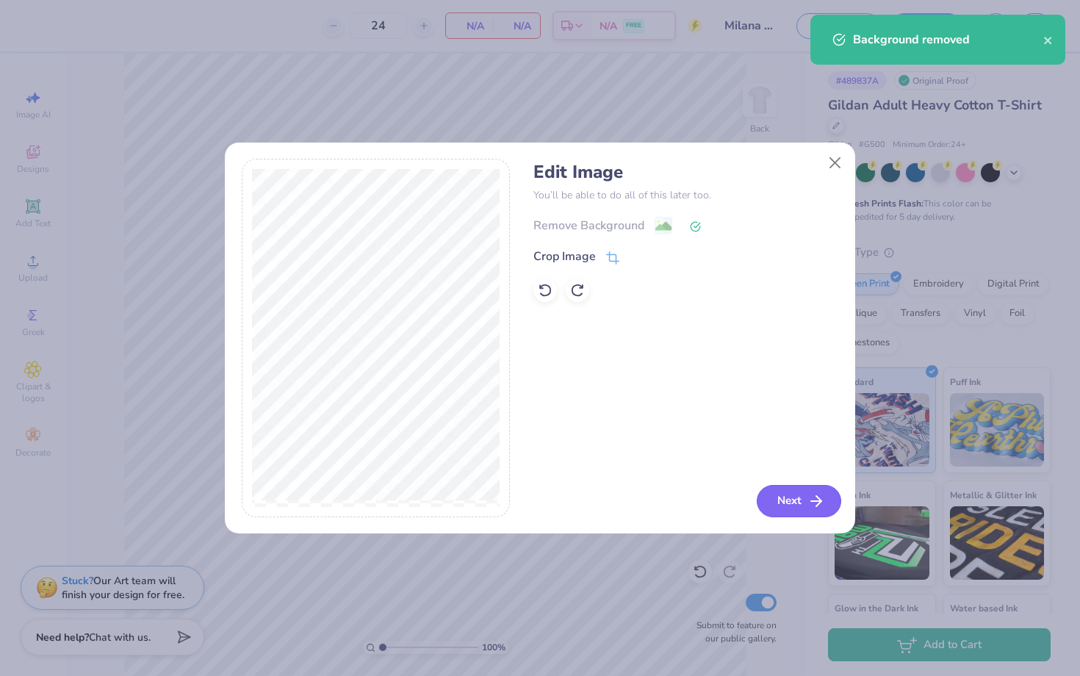
click at [811, 508] on icon "button" at bounding box center [816, 501] width 18 height 18
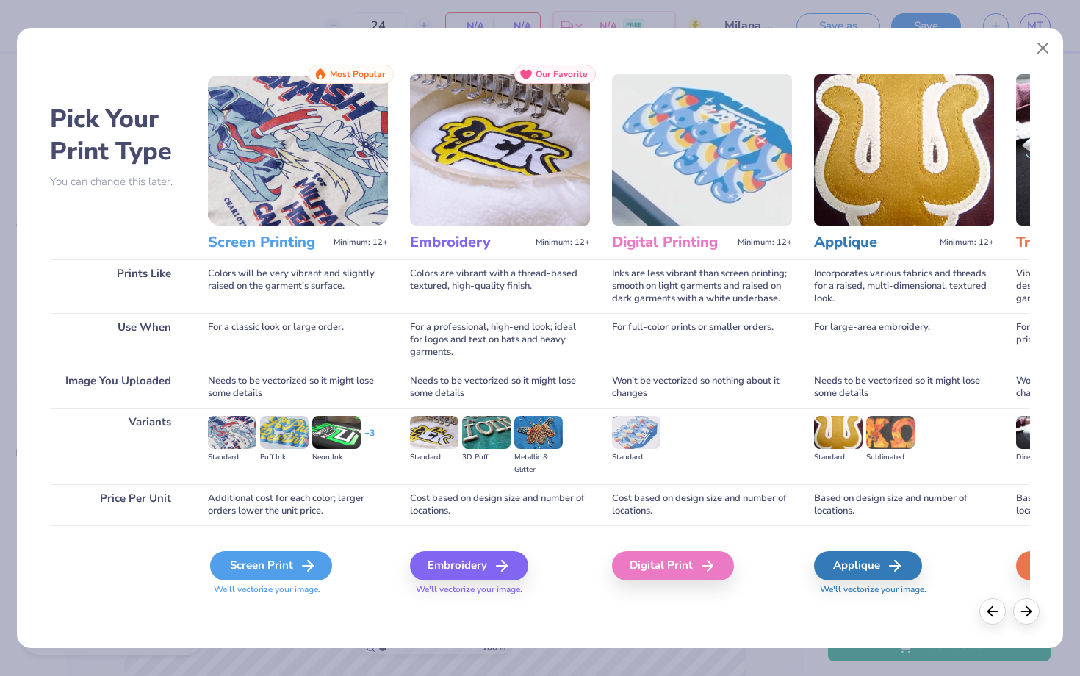
click at [290, 571] on div "Screen Print" at bounding box center [271, 565] width 122 height 29
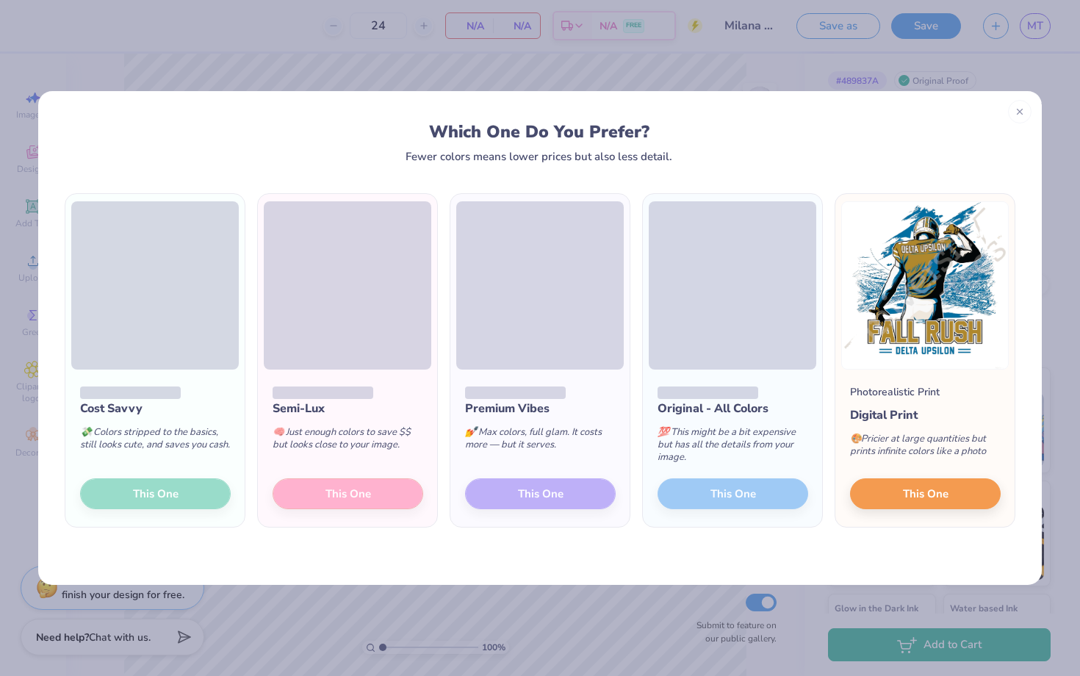
click at [178, 353] on span at bounding box center [155, 285] width 168 height 168
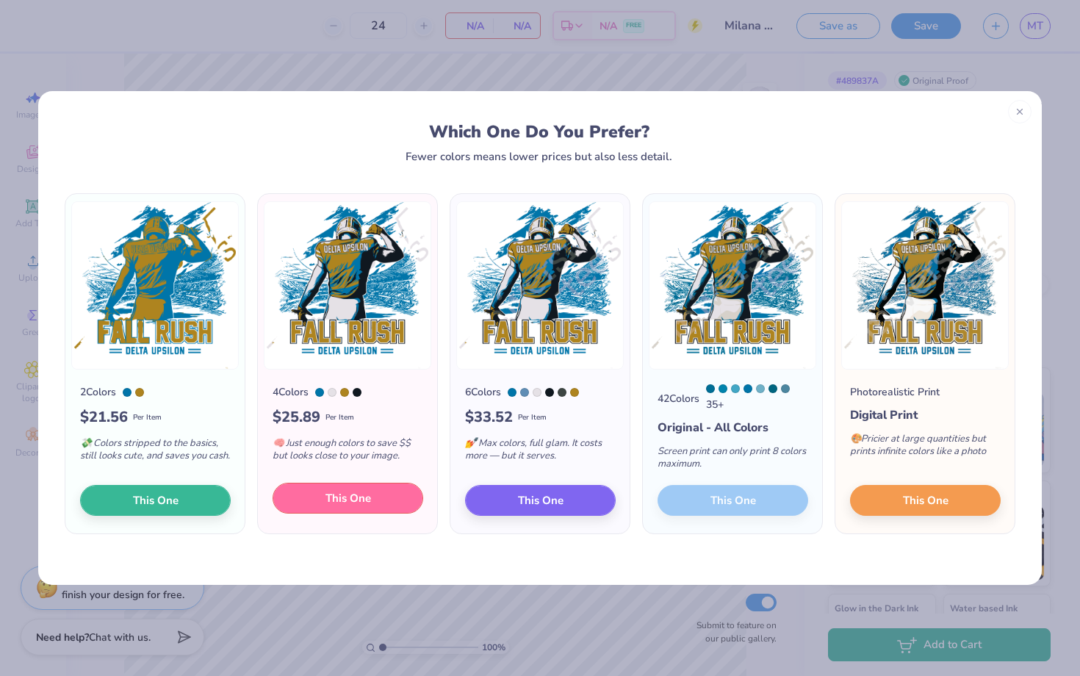
click at [361, 500] on span "This One" at bounding box center [348, 498] width 46 height 17
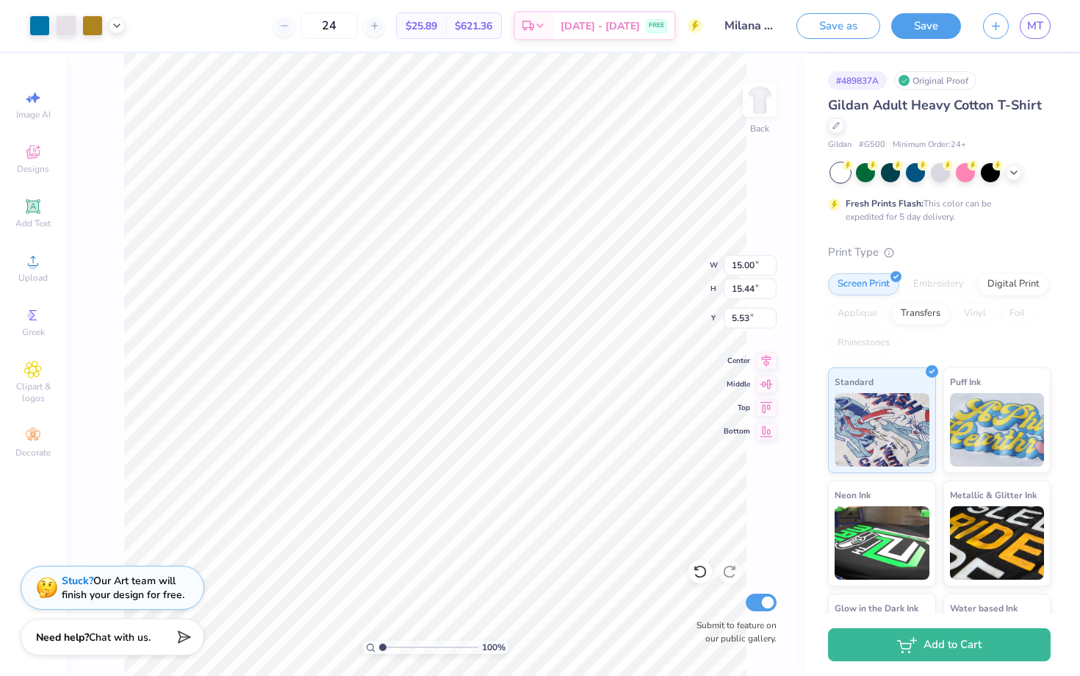
click at [459, 367] on div at bounding box center [540, 338] width 1080 height 676
type input "10.95"
type input "13.12"
type input "5.53"
click at [532, 334] on li "Copy" at bounding box center [550, 342] width 115 height 29
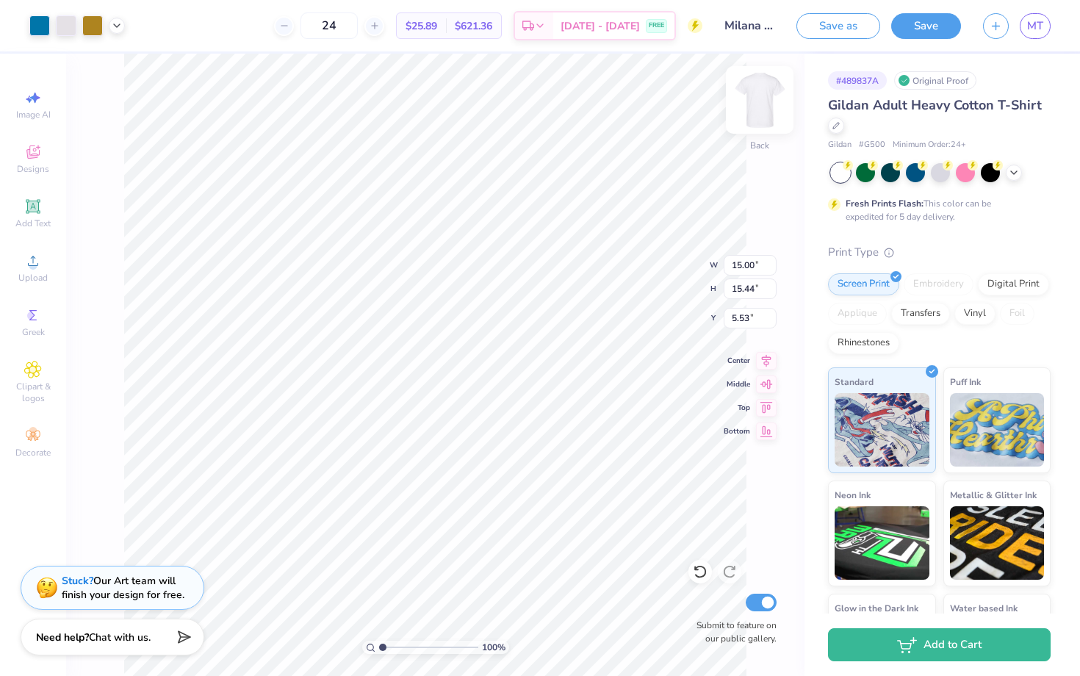
click at [766, 101] on img at bounding box center [759, 100] width 59 height 59
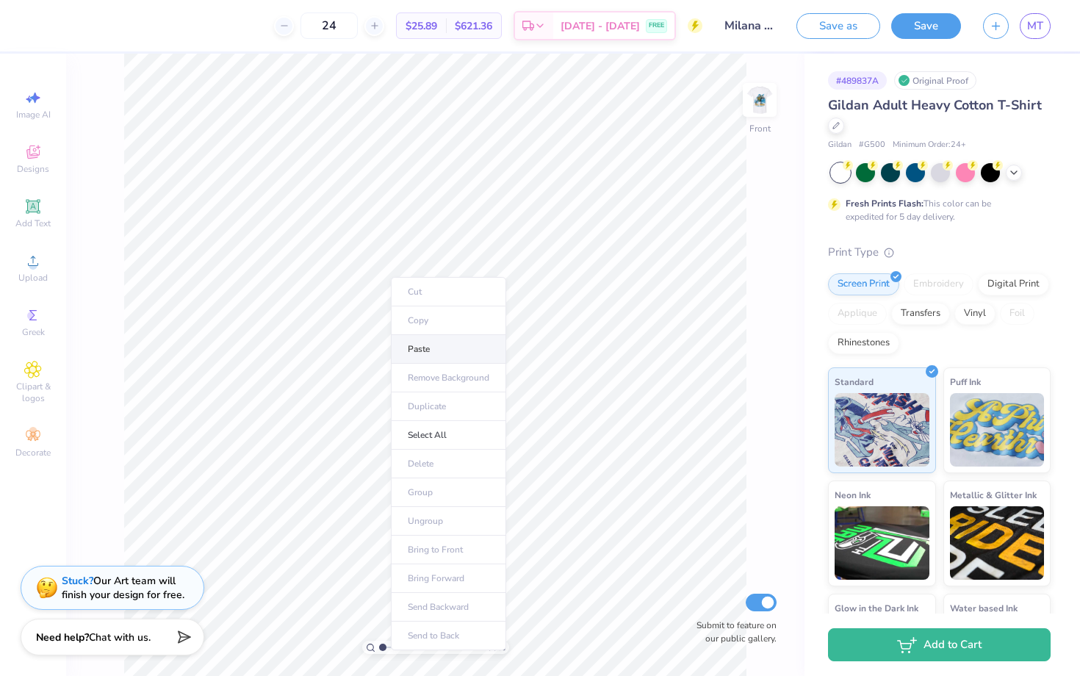
click at [431, 352] on li "Paste" at bounding box center [448, 349] width 115 height 29
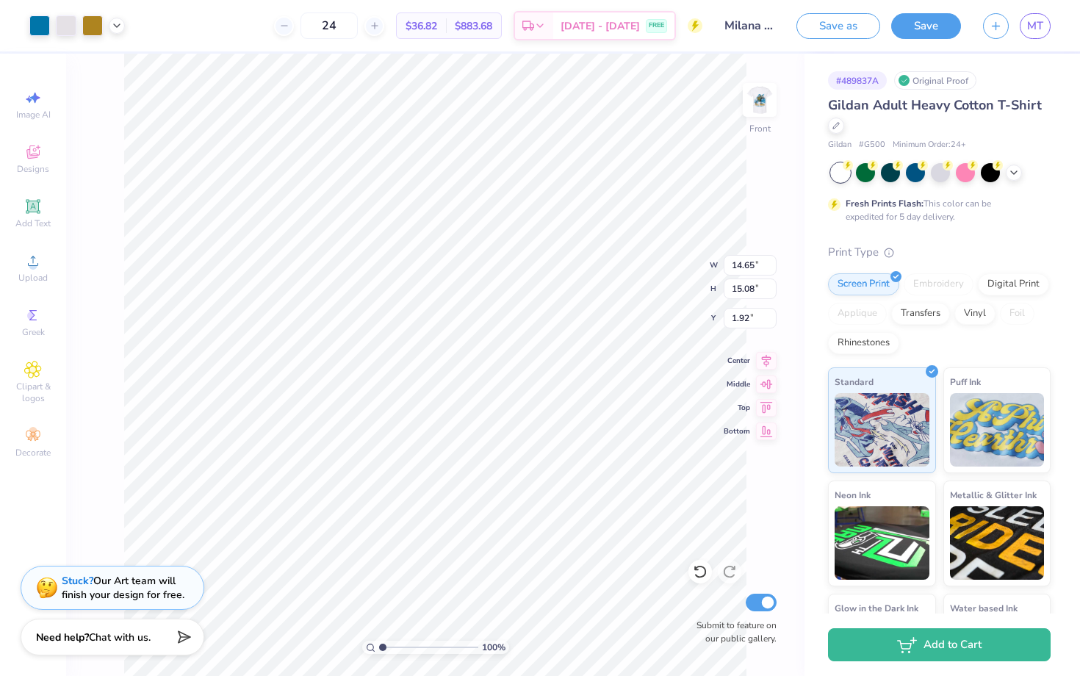
type input "6.71"
click at [760, 109] on img at bounding box center [759, 100] width 59 height 59
click at [752, 90] on img at bounding box center [759, 100] width 59 height 59
click at [774, 105] on img at bounding box center [759, 100] width 59 height 59
click at [772, 106] on img at bounding box center [759, 100] width 59 height 59
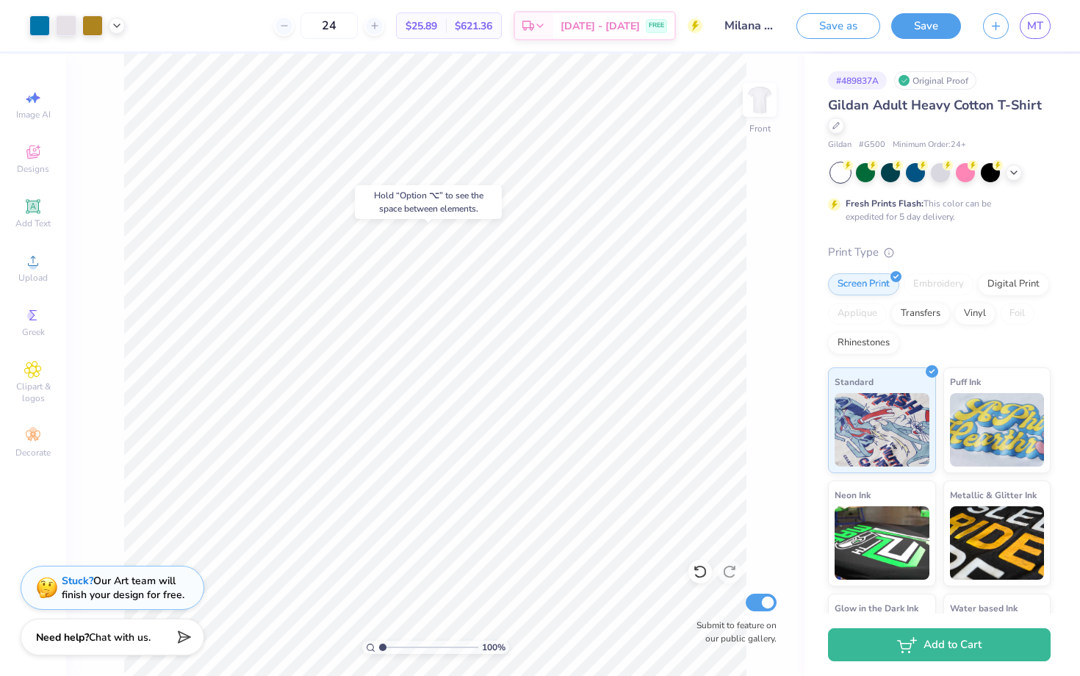
type input "4.36"
click at [415, 648] on input "range" at bounding box center [428, 647] width 99 height 13
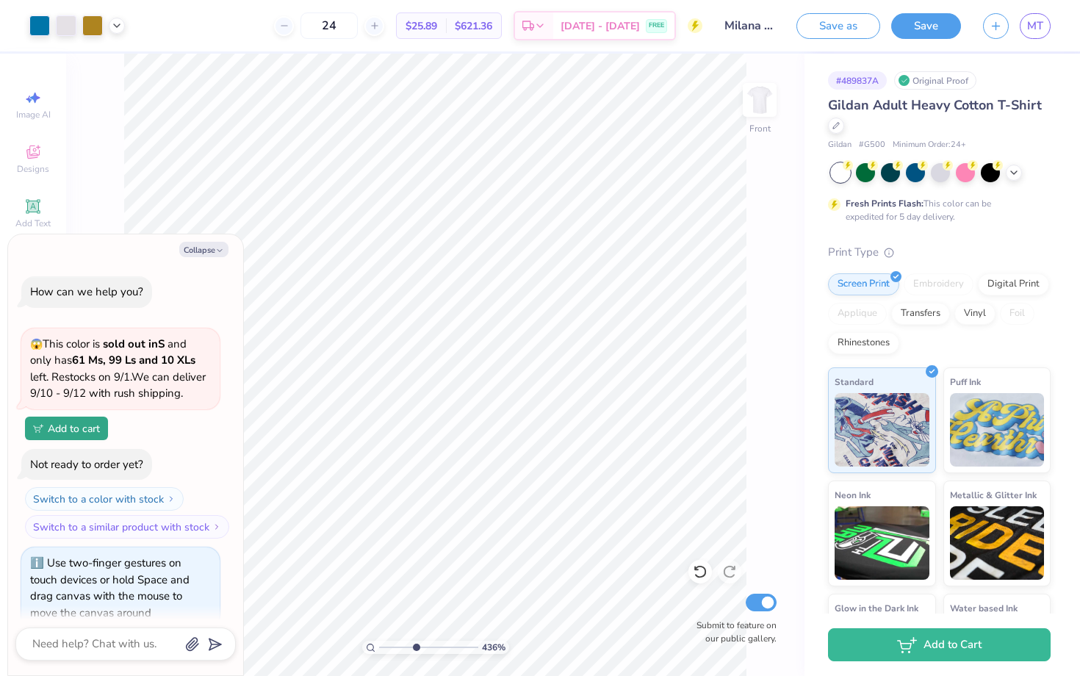
scroll to position [20, 0]
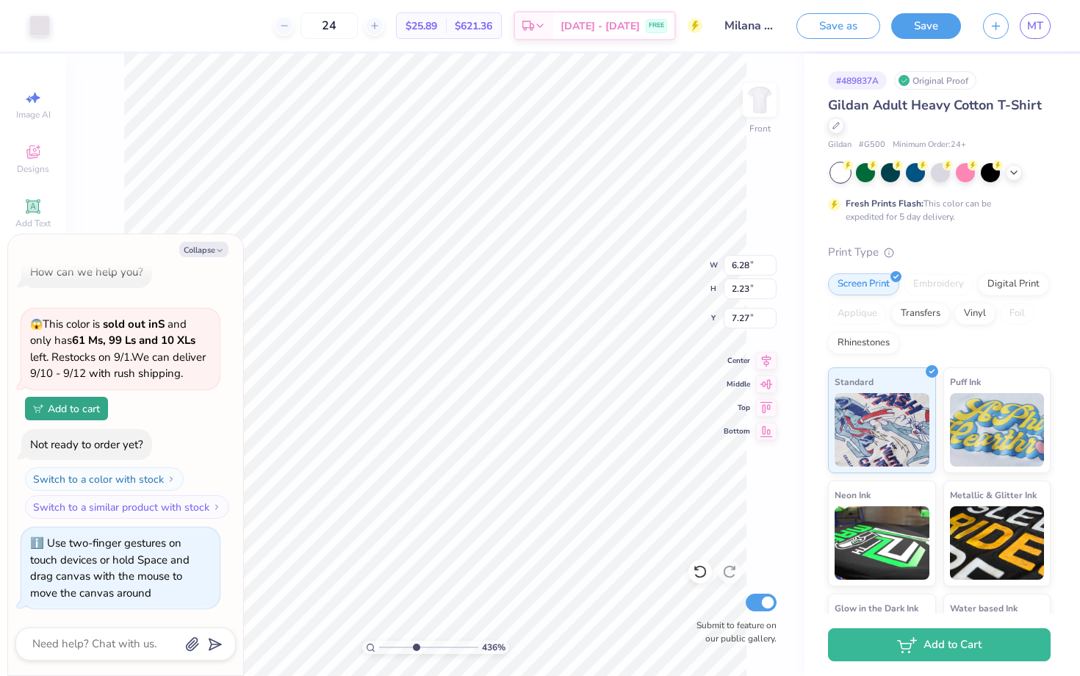
type textarea "x"
type input "7.27"
type textarea "x"
type input "9.30"
click at [697, 578] on icon at bounding box center [700, 571] width 15 height 15
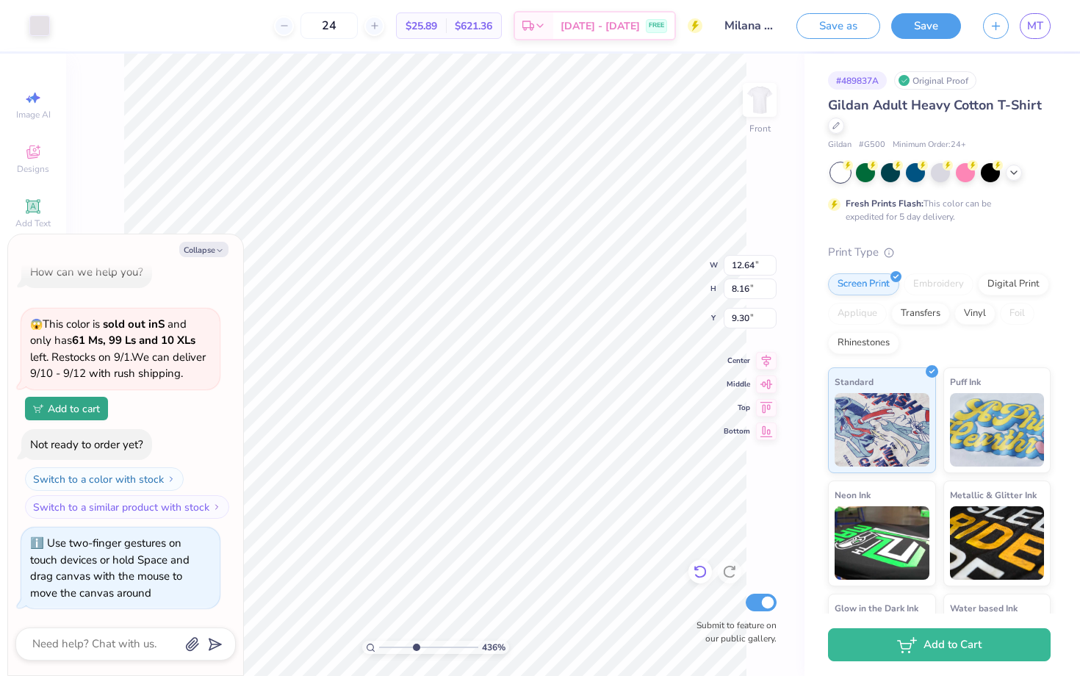
type textarea "x"
type input "9.25"
type textarea "x"
click at [417, 643] on input "range" at bounding box center [428, 647] width 99 height 13
drag, startPoint x: 417, startPoint y: 644, endPoint x: 369, endPoint y: 641, distance: 47.8
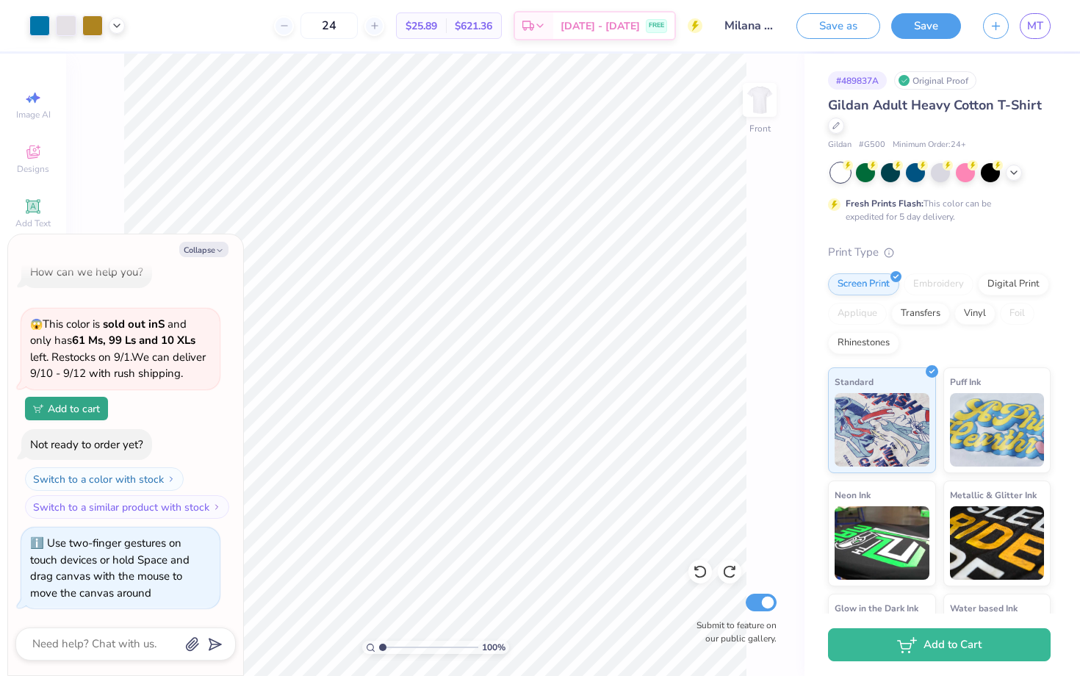
type input "1"
click at [379, 641] on input "range" at bounding box center [428, 647] width 99 height 13
click at [65, 31] on div at bounding box center [66, 24] width 21 height 21
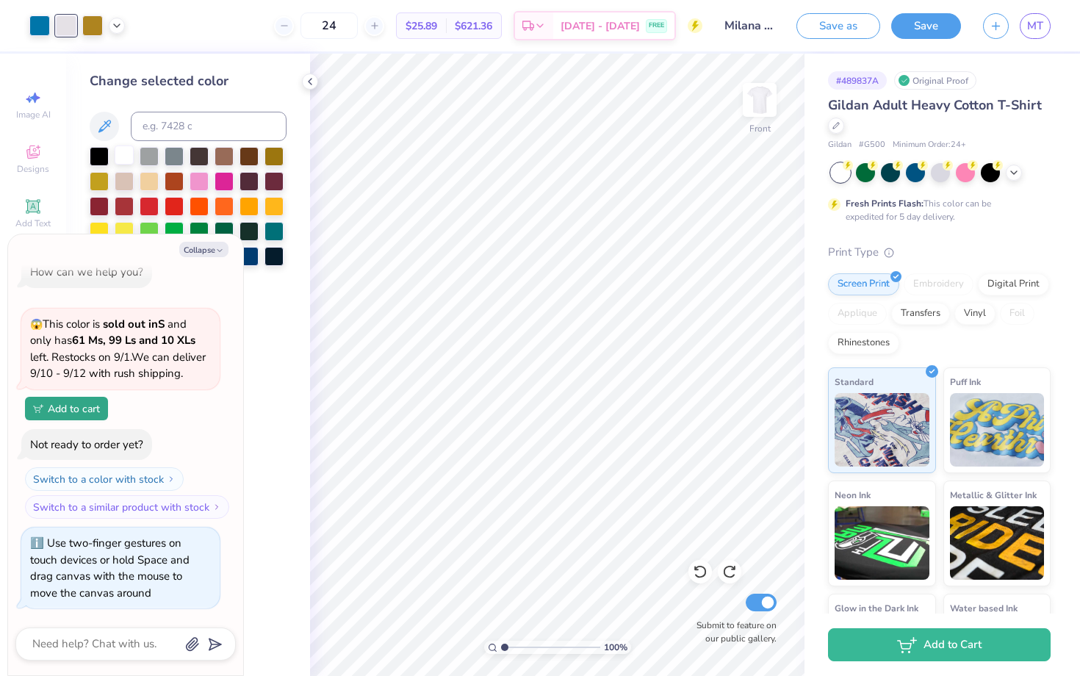
click at [126, 159] on div at bounding box center [124, 154] width 19 height 19
click at [701, 566] on icon at bounding box center [700, 571] width 15 height 15
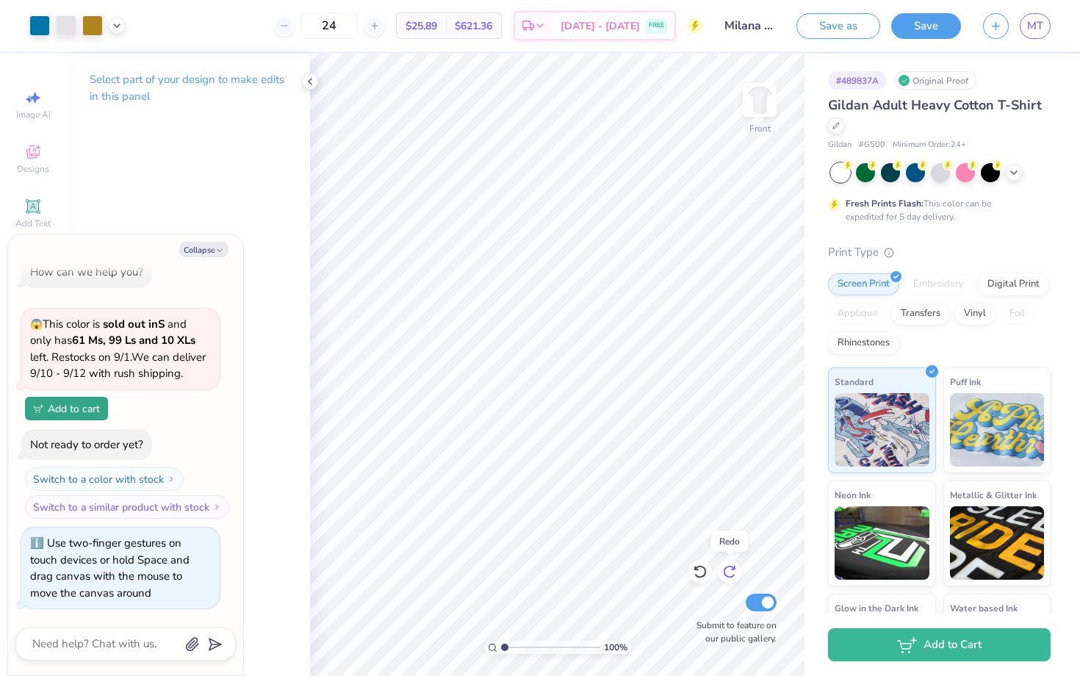
click at [730, 570] on icon at bounding box center [729, 571] width 15 height 15
click at [702, 577] on icon at bounding box center [700, 571] width 15 height 15
click at [259, 428] on div "Select part of your design to make edits in this panel" at bounding box center [188, 365] width 244 height 622
click at [207, 248] on button "Collapse" at bounding box center [203, 249] width 49 height 15
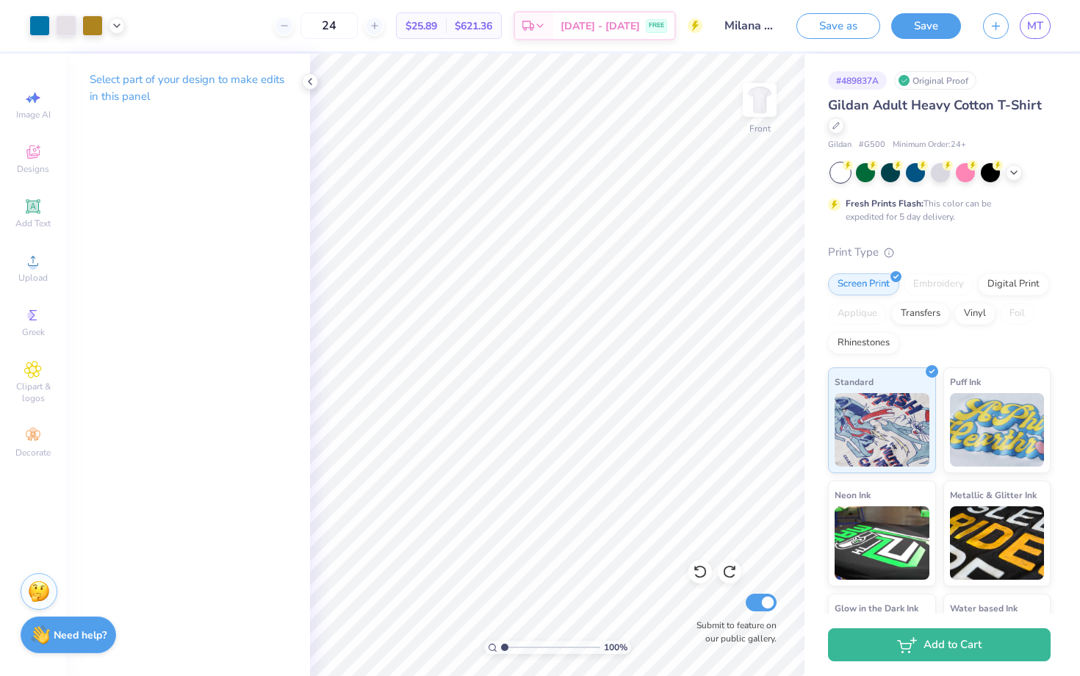
click at [74, 638] on strong "Need help?" at bounding box center [80, 635] width 53 height 14
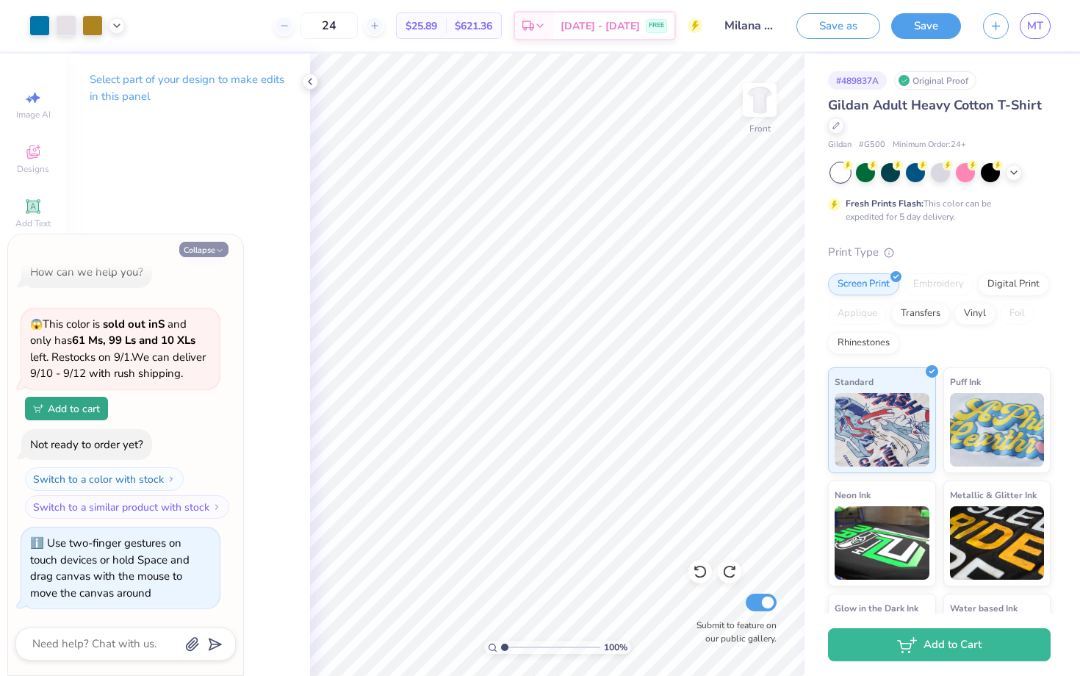
click at [199, 248] on button "Collapse" at bounding box center [203, 249] width 49 height 15
type textarea "x"
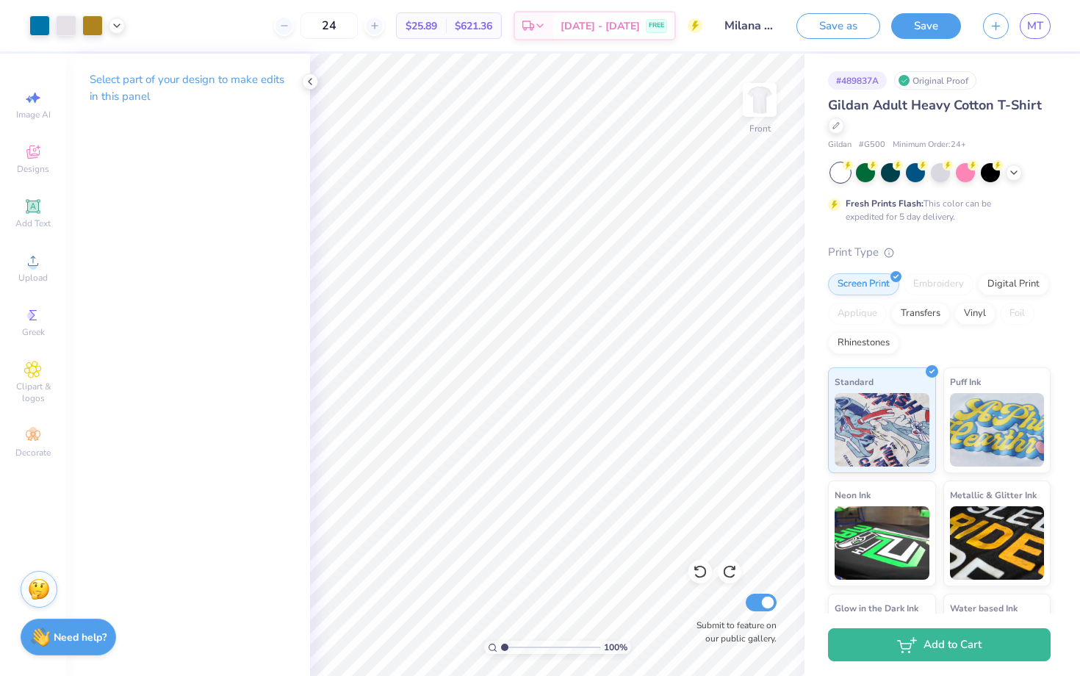
click at [34, 601] on div "Stuck? Our Art team will finish your design for free." at bounding box center [39, 589] width 37 height 37
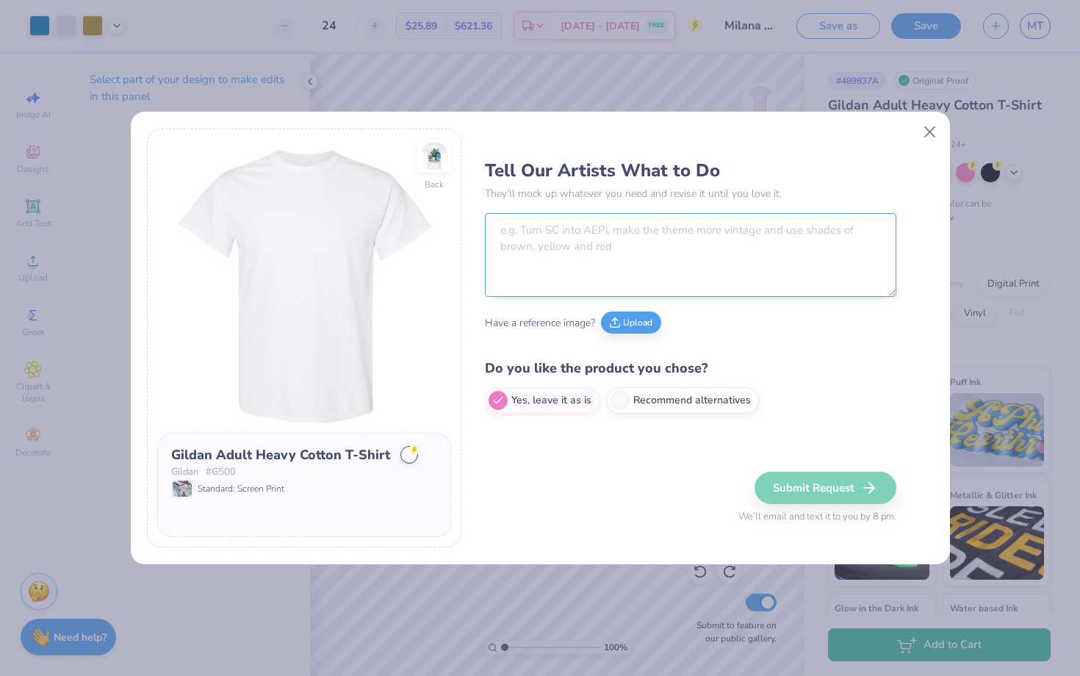
click at [610, 261] on textarea at bounding box center [690, 255] width 411 height 84
type textarea "c"
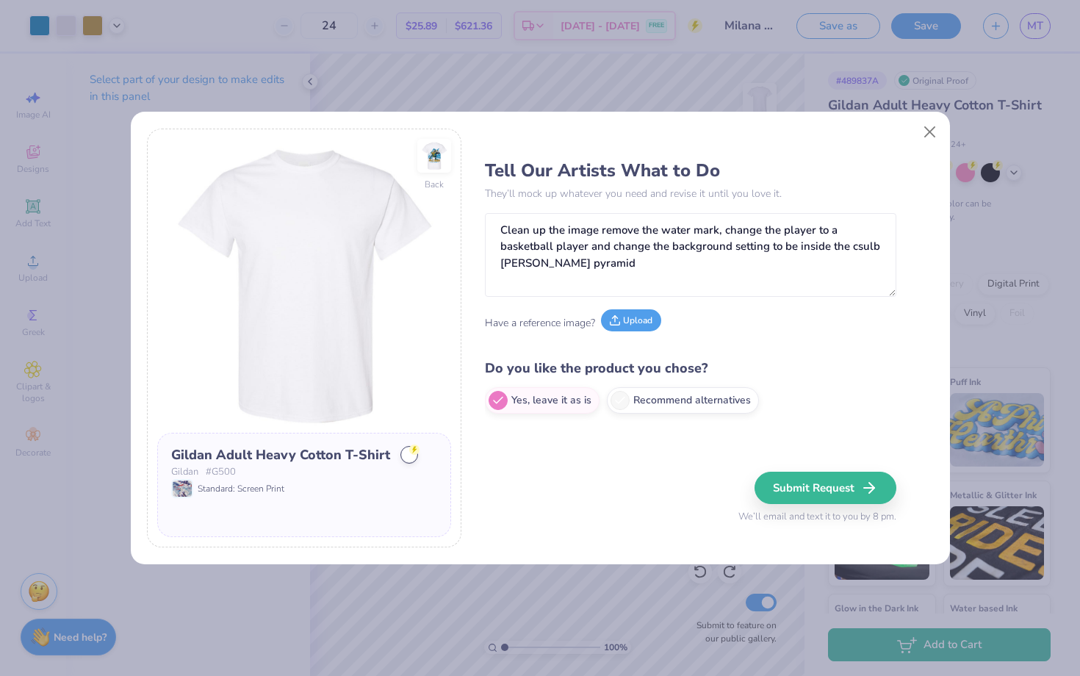
click at [622, 312] on button "Upload" at bounding box center [631, 320] width 60 height 22
click at [620, 332] on span "Upload" at bounding box center [631, 323] width 60 height 22
click at [637, 319] on button "Upload" at bounding box center [631, 320] width 60 height 22
click at [799, 261] on textarea "Clean up the image remove the water mark, change the player to a basketball pla…" at bounding box center [690, 255] width 411 height 84
click at [716, 230] on textarea "Clean up the image remove the water mark, change the player to a basketball pla…" at bounding box center [690, 255] width 411 height 84
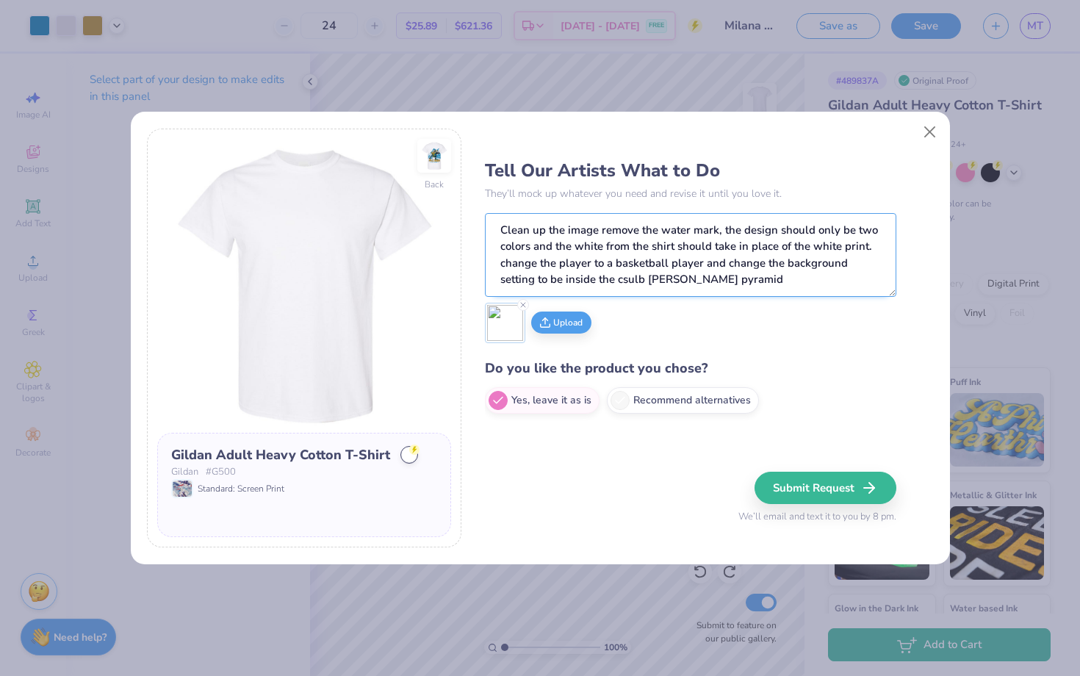
click at [743, 277] on textarea "Clean up the image remove the water mark, the design should only be two colors …" at bounding box center [690, 255] width 411 height 84
type textarea "Clean up the image remove the water mark, the design should only be two colors …"
click at [788, 480] on button "Submit Request" at bounding box center [828, 488] width 142 height 32
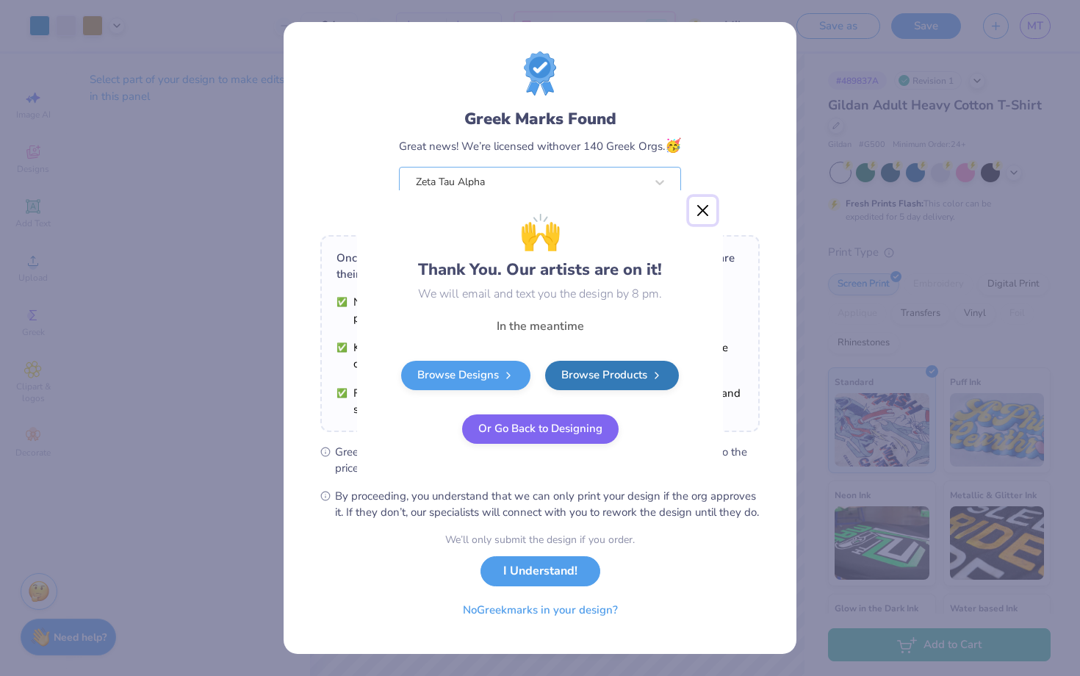
click at [708, 210] on button "Close" at bounding box center [703, 211] width 28 height 28
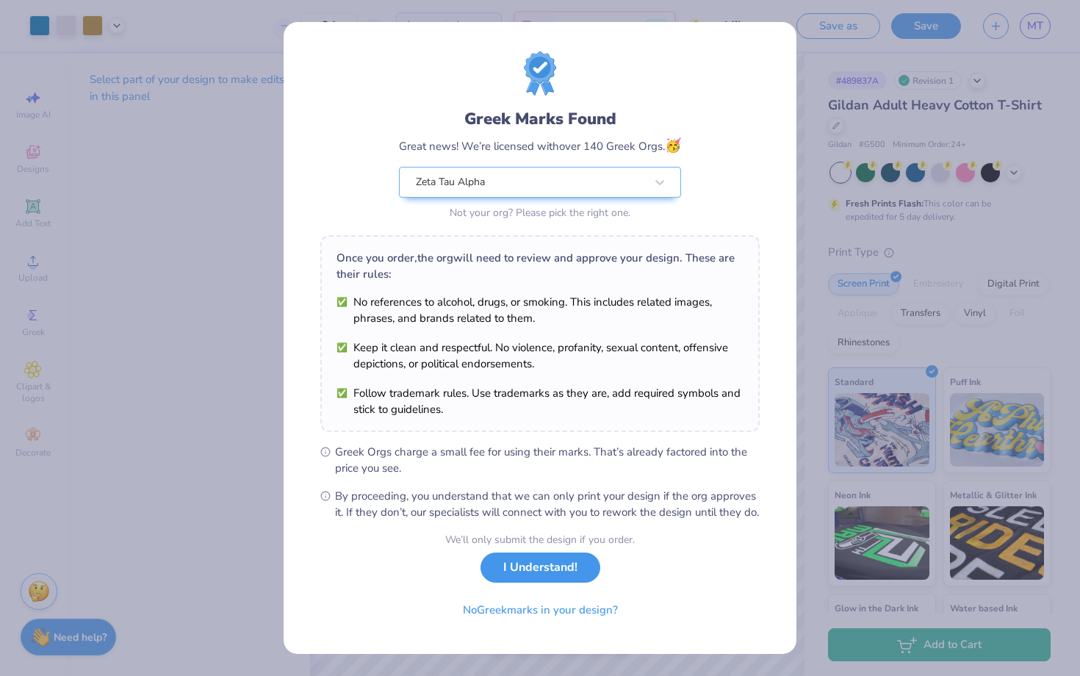
click at [510, 583] on button "I Understand!" at bounding box center [541, 568] width 120 height 30
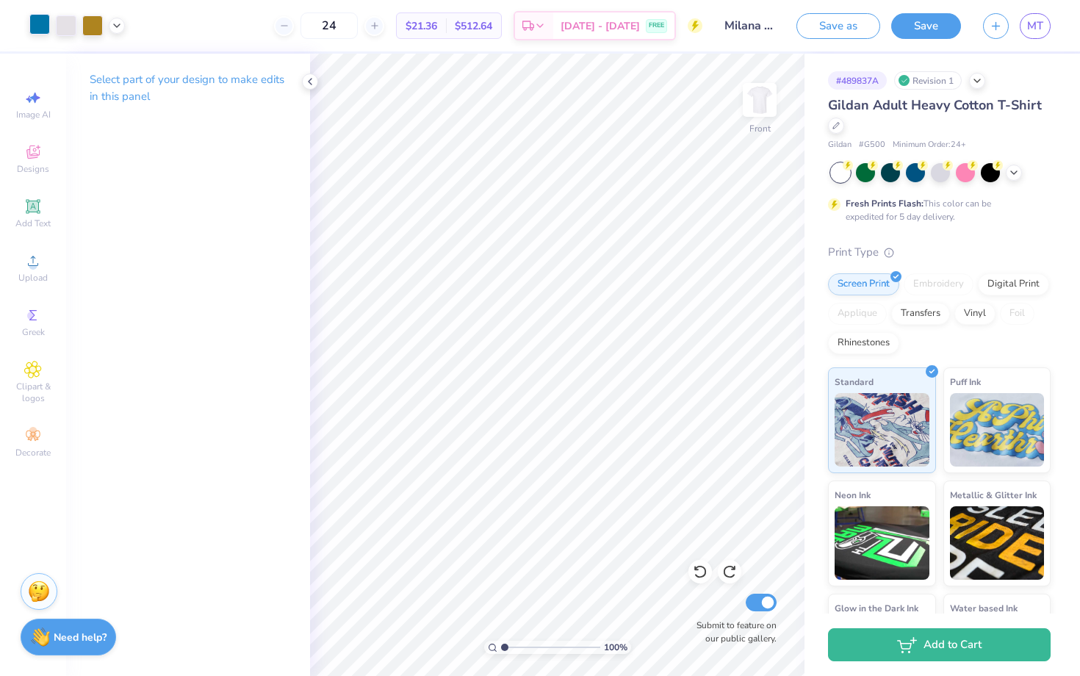
click at [33, 23] on div at bounding box center [39, 24] width 21 height 21
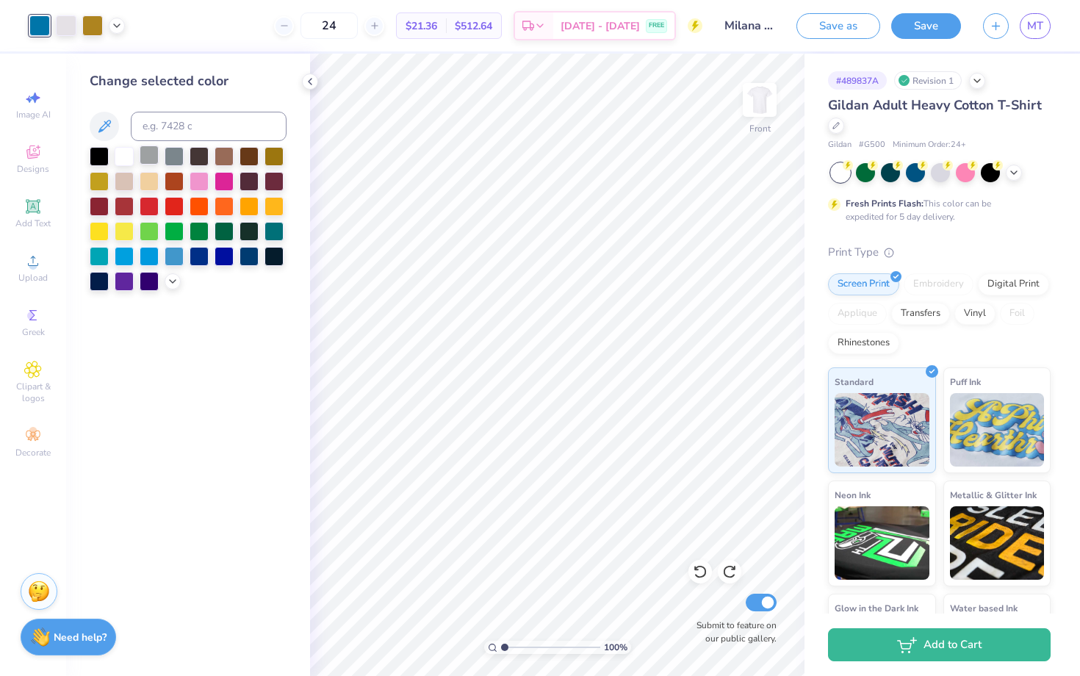
click at [152, 154] on div at bounding box center [149, 154] width 19 height 19
click at [168, 154] on div at bounding box center [174, 154] width 19 height 19
click at [96, 34] on div at bounding box center [92, 24] width 21 height 21
click at [197, 174] on div at bounding box center [199, 179] width 19 height 19
click at [219, 180] on div at bounding box center [224, 179] width 19 height 19
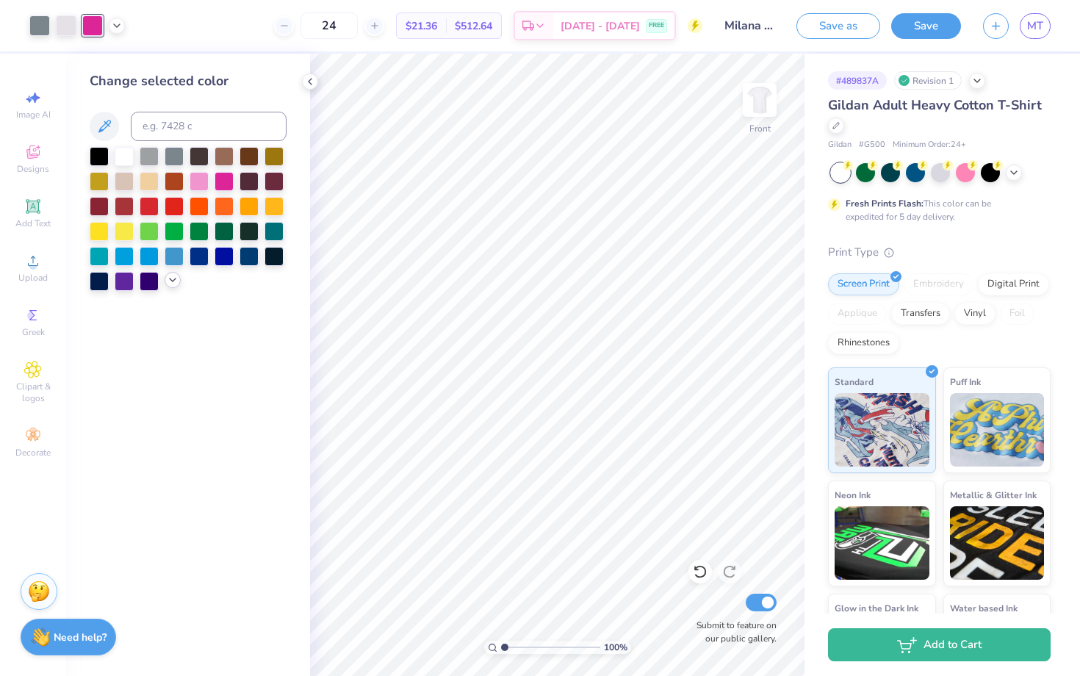
click at [170, 278] on polyline at bounding box center [173, 279] width 6 height 3
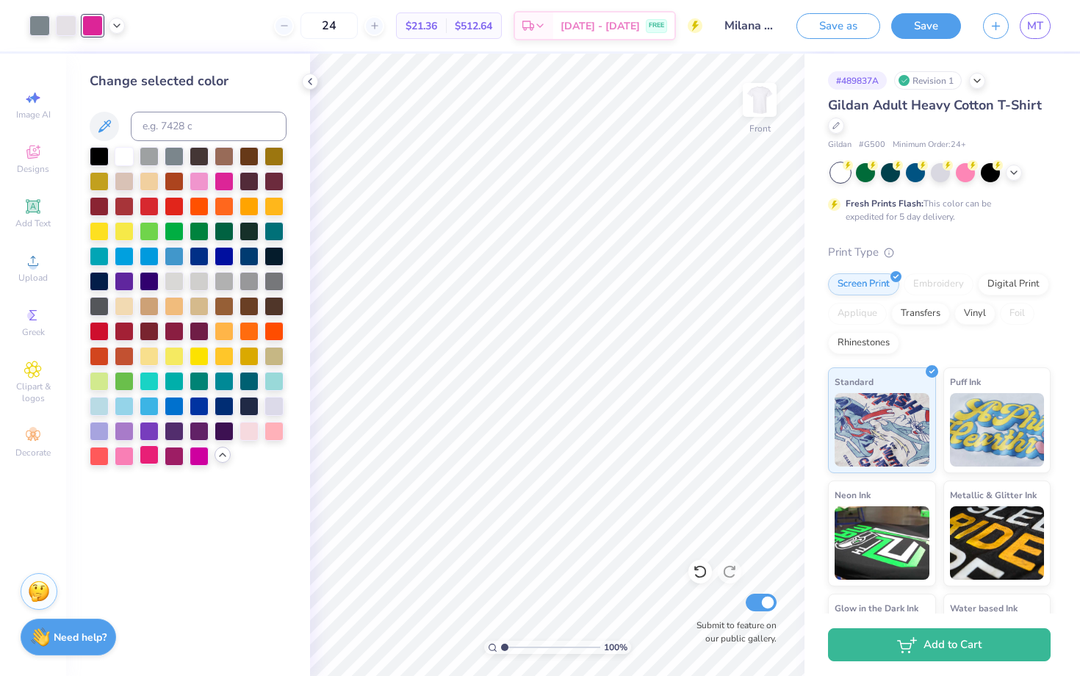
click at [153, 455] on div at bounding box center [149, 454] width 19 height 19
click at [130, 461] on div at bounding box center [124, 454] width 19 height 19
click at [44, 26] on div at bounding box center [39, 24] width 21 height 21
click at [197, 176] on div at bounding box center [199, 179] width 19 height 19
click at [129, 404] on div at bounding box center [124, 404] width 19 height 19
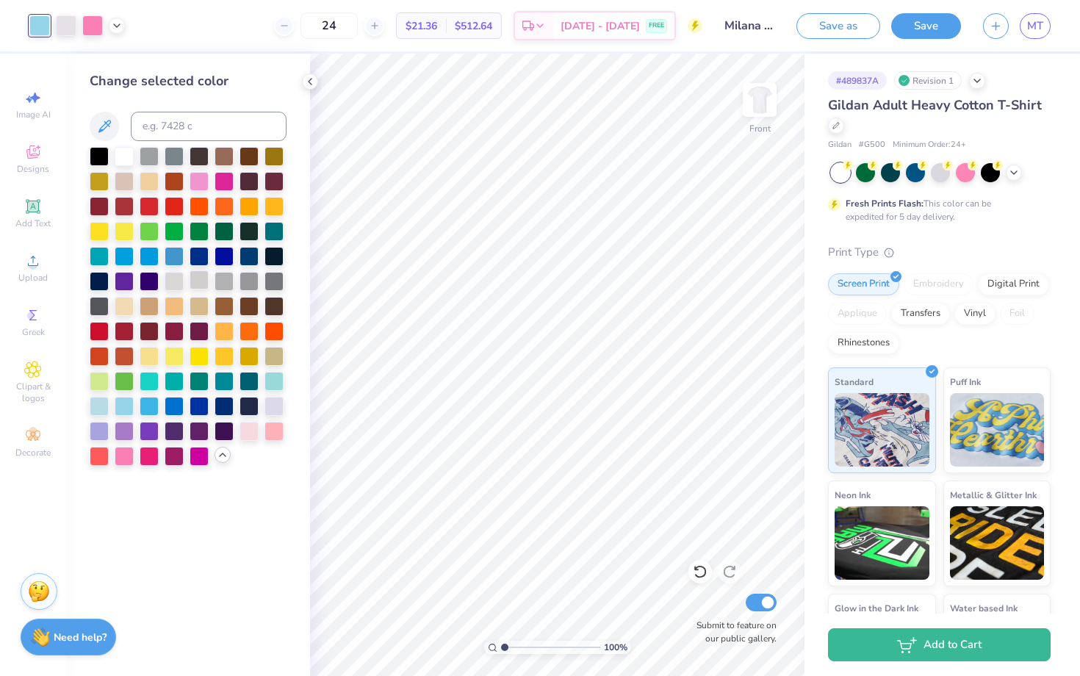
click at [194, 271] on div at bounding box center [199, 279] width 19 height 19
click at [153, 186] on div at bounding box center [149, 179] width 19 height 19
click at [148, 154] on div at bounding box center [149, 154] width 19 height 19
click at [268, 433] on div at bounding box center [274, 429] width 19 height 19
click at [259, 433] on div at bounding box center [249, 429] width 19 height 19
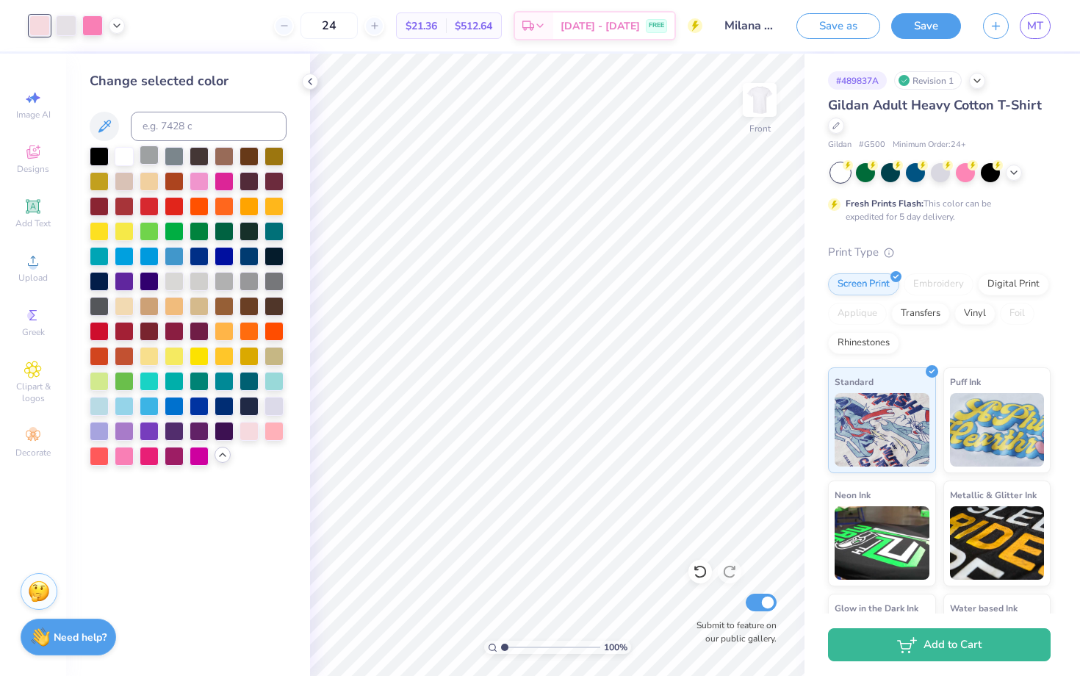
click at [158, 153] on div at bounding box center [149, 154] width 19 height 19
click at [314, 82] on icon at bounding box center [310, 82] width 12 height 12
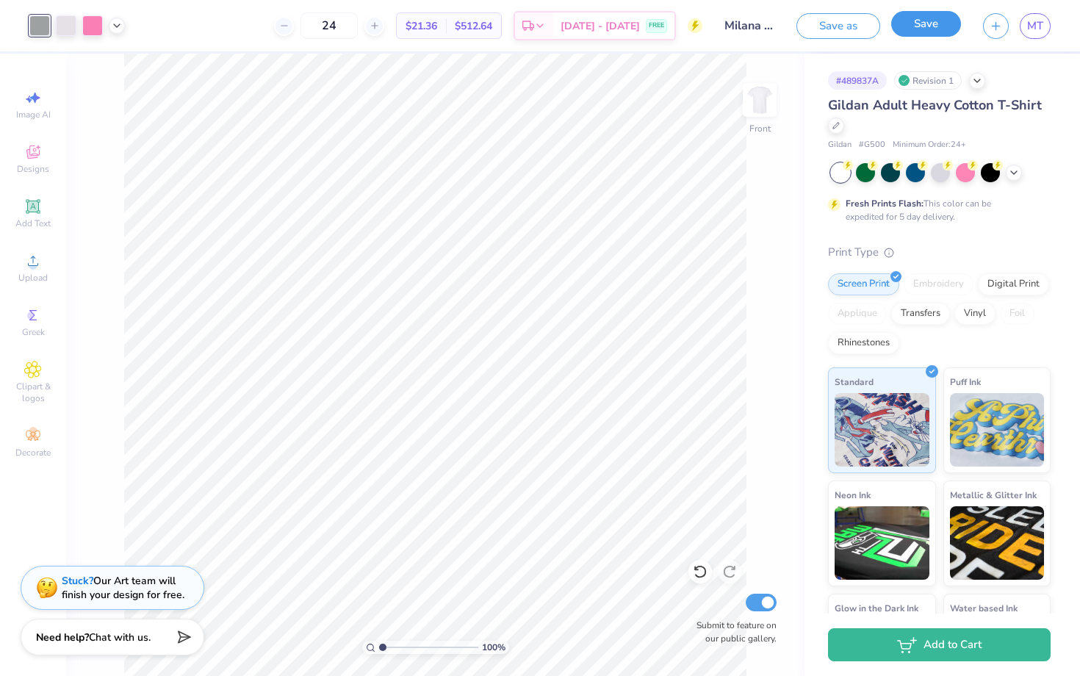
click at [931, 32] on button "Save" at bounding box center [926, 24] width 70 height 26
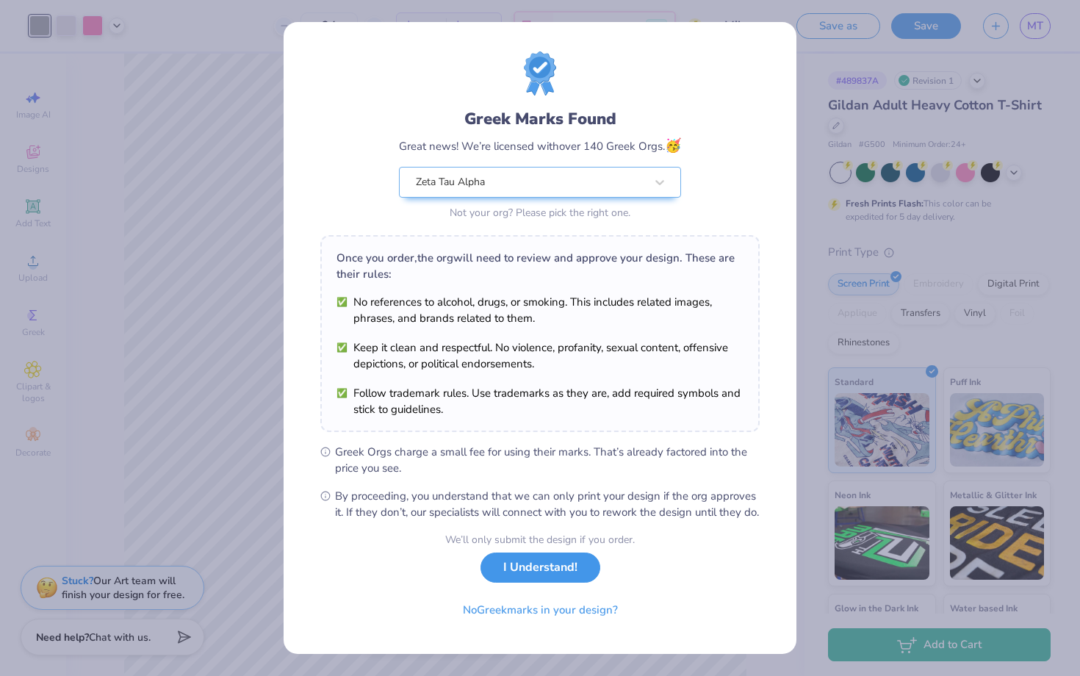
click at [570, 580] on button "I Understand!" at bounding box center [541, 568] width 120 height 30
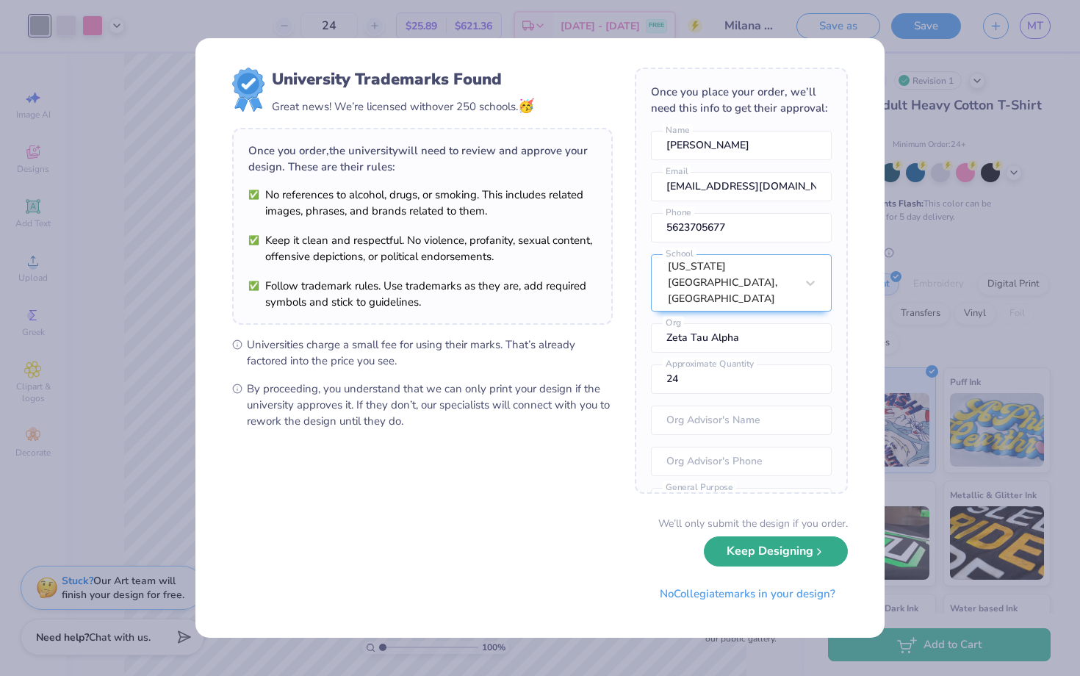
click at [780, 557] on button "Keep Designing" at bounding box center [776, 551] width 144 height 30
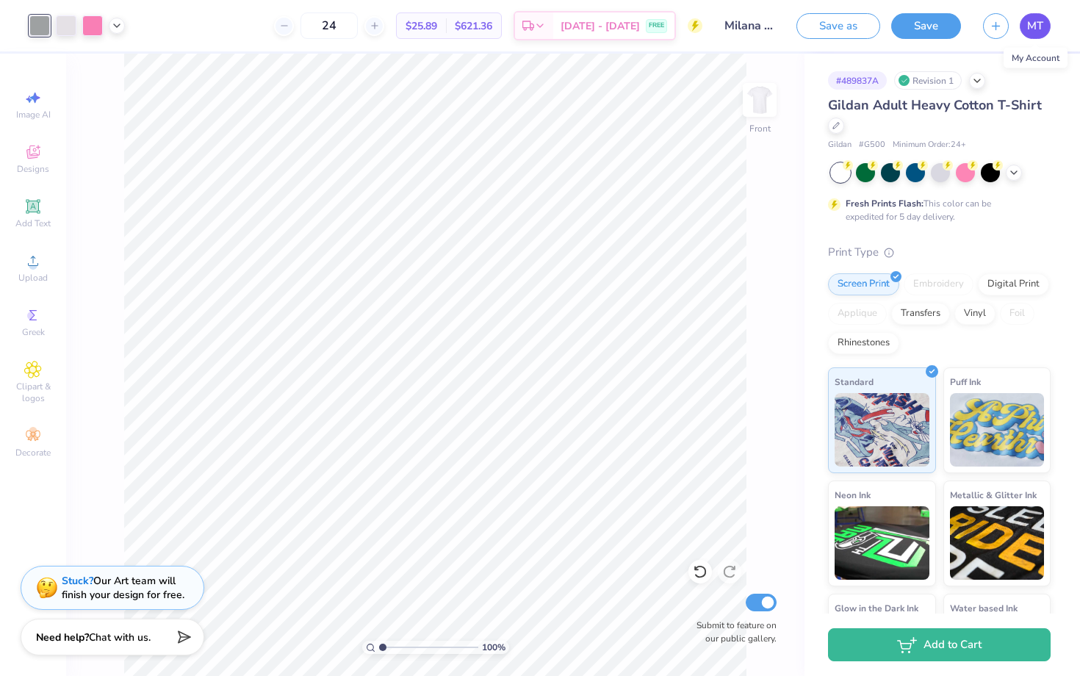
click at [1026, 28] on link "MT" at bounding box center [1035, 26] width 31 height 26
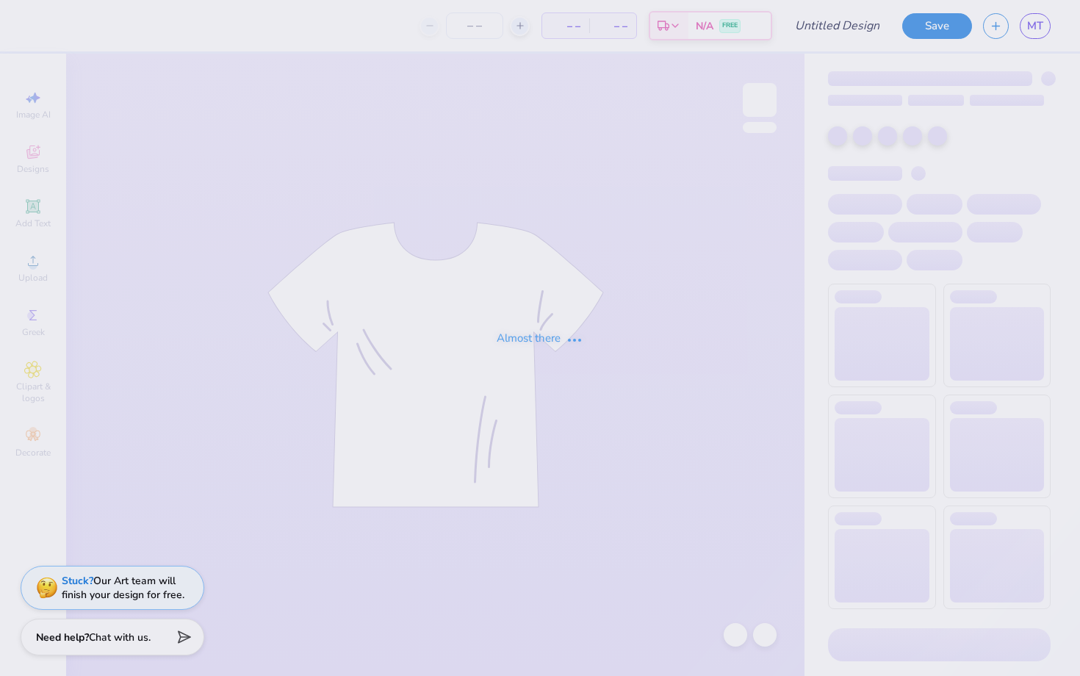
type input "Milana Tiv : [US_STATE][GEOGRAPHIC_DATA], [GEOGRAPHIC_DATA]"
type input "24"
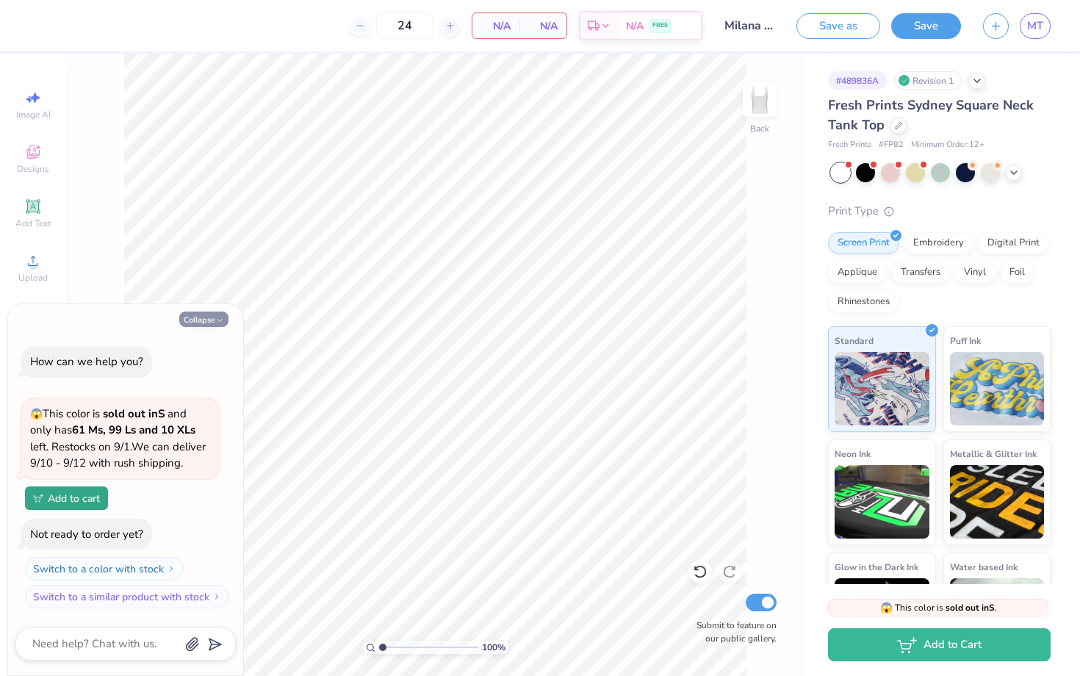
click at [219, 314] on button "Collapse" at bounding box center [203, 319] width 49 height 15
type textarea "x"
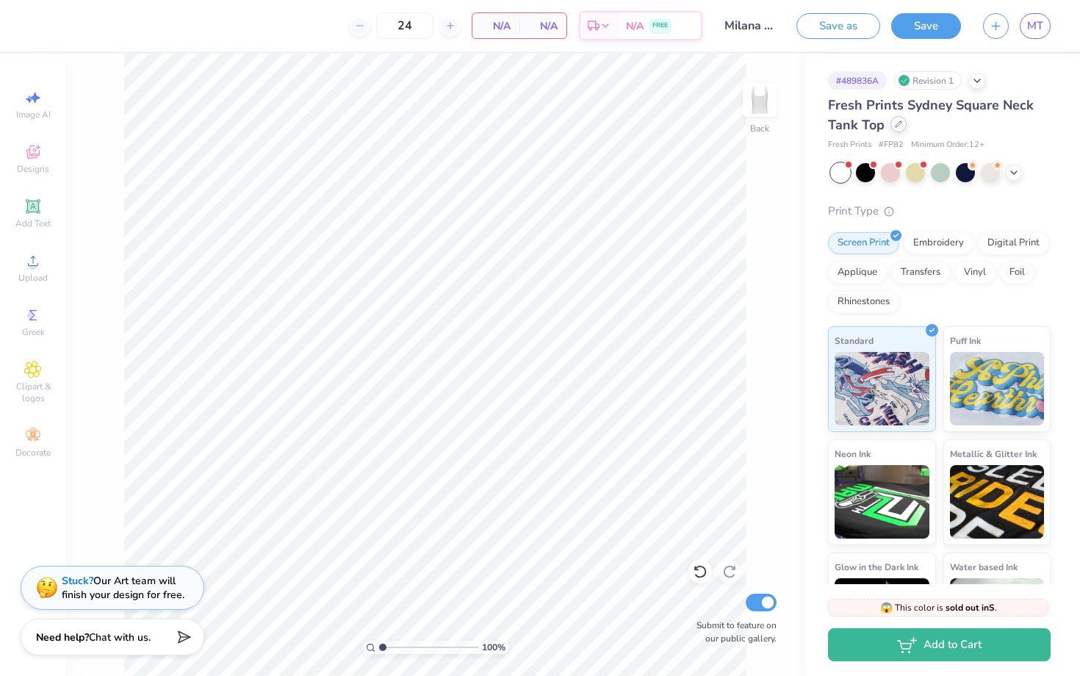
click at [901, 122] on div at bounding box center [899, 124] width 16 height 16
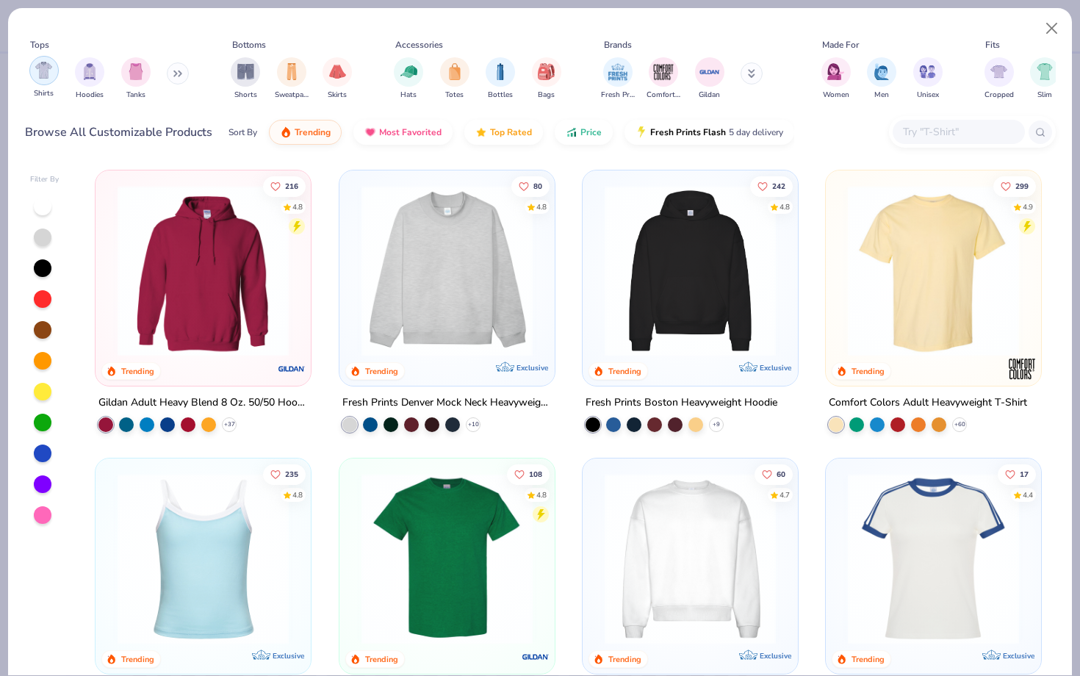
click at [49, 78] on img "filter for Shirts" at bounding box center [43, 70] width 17 height 17
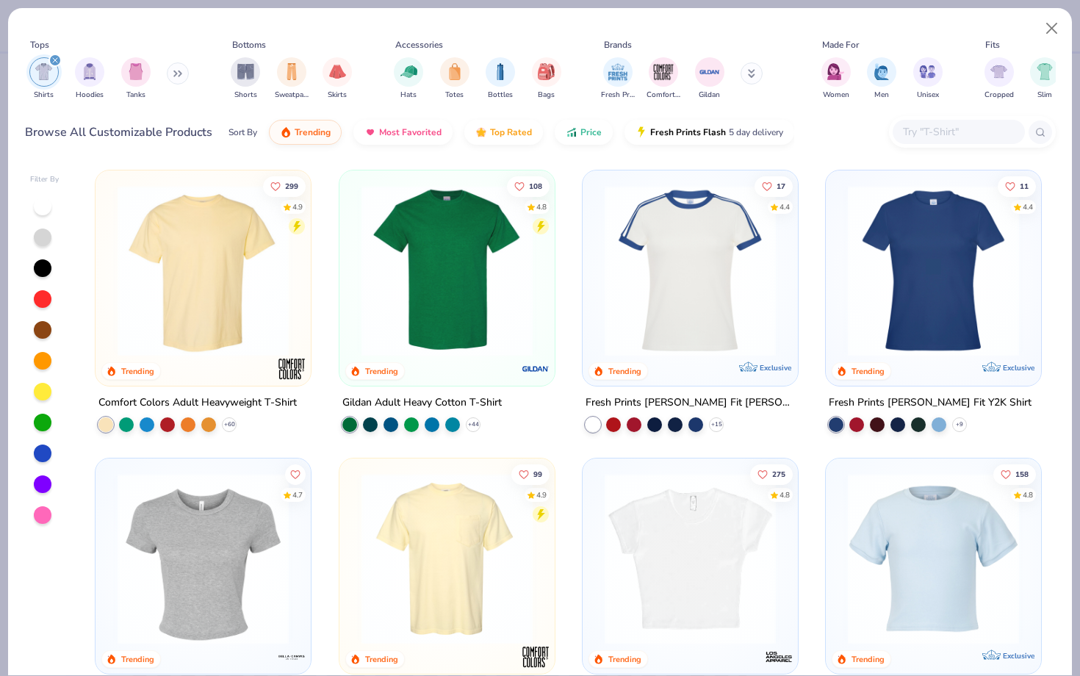
click at [192, 251] on img at bounding box center [203, 270] width 186 height 171
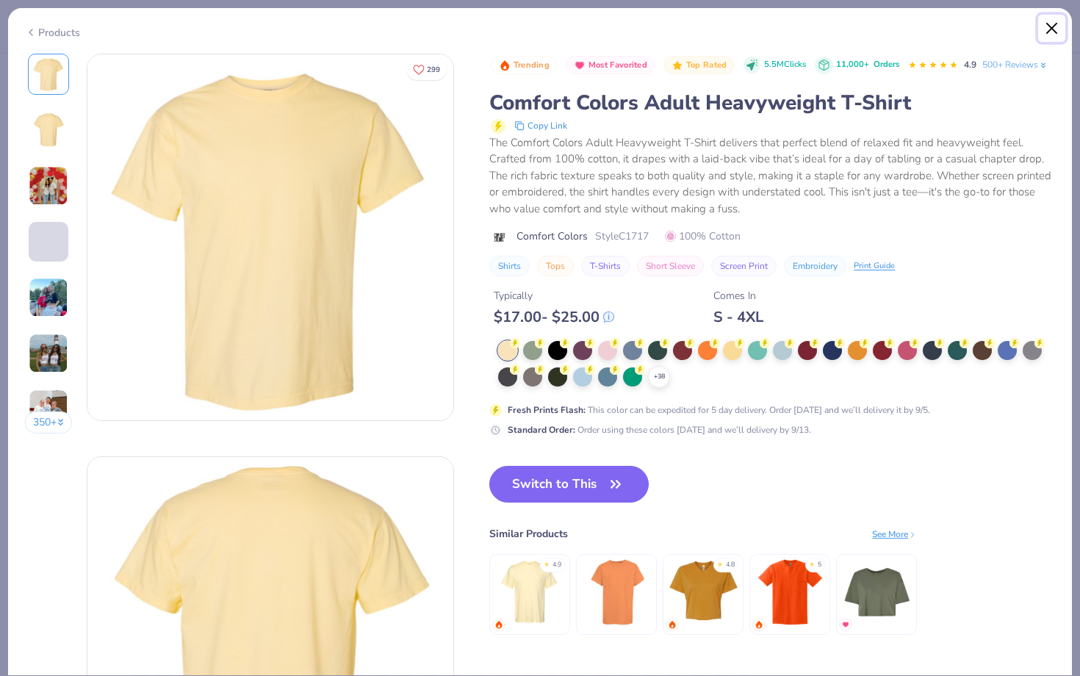
click at [1054, 29] on button "Close" at bounding box center [1052, 29] width 28 height 28
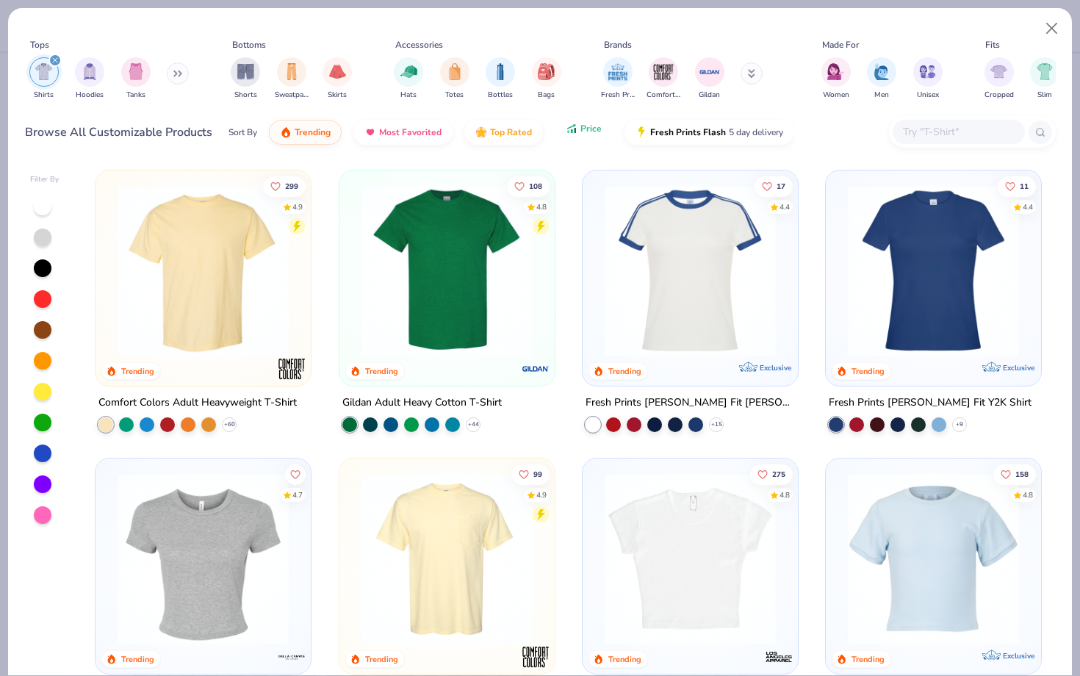
click at [587, 132] on span "Price" at bounding box center [590, 129] width 21 height 12
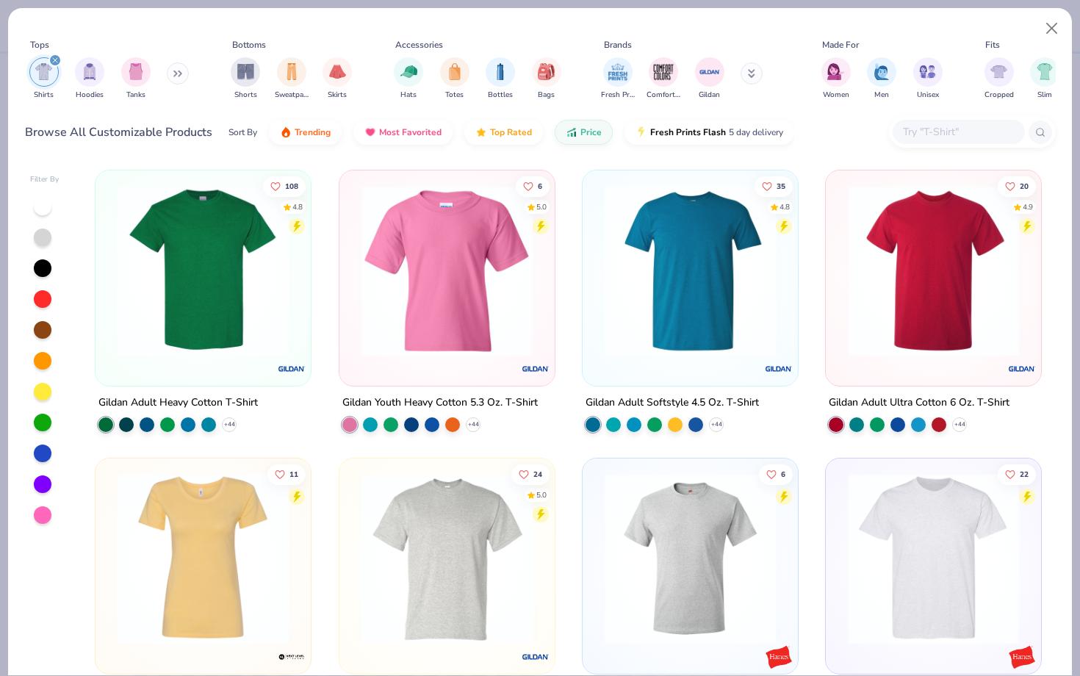
click at [242, 247] on img at bounding box center [203, 270] width 186 height 171
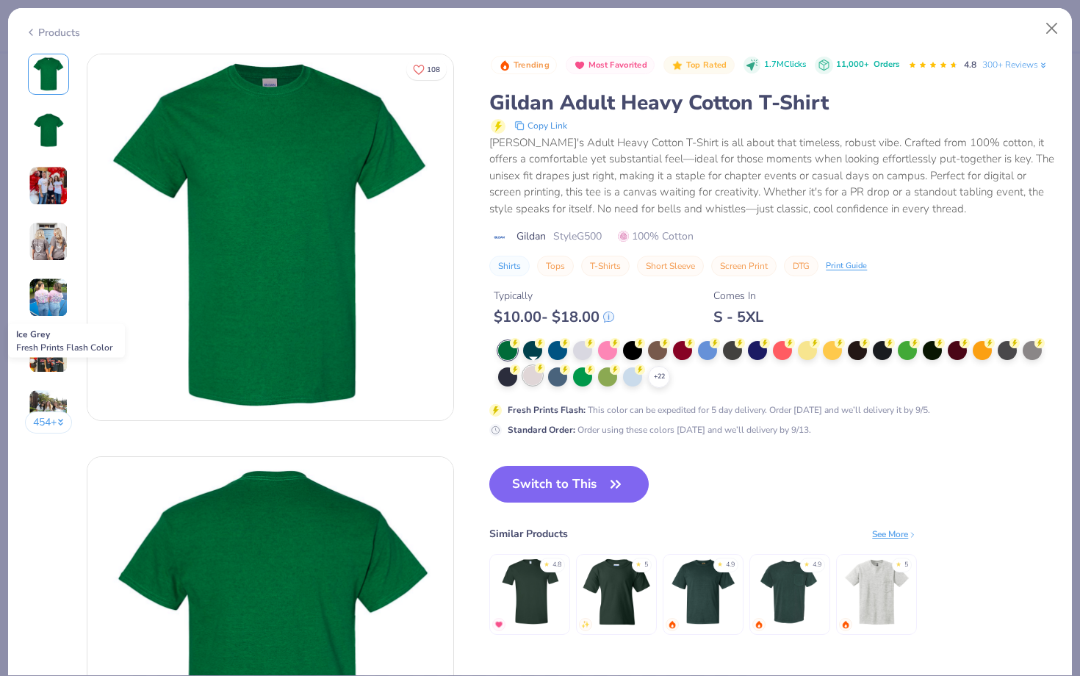
click at [537, 380] on div at bounding box center [532, 375] width 19 height 19
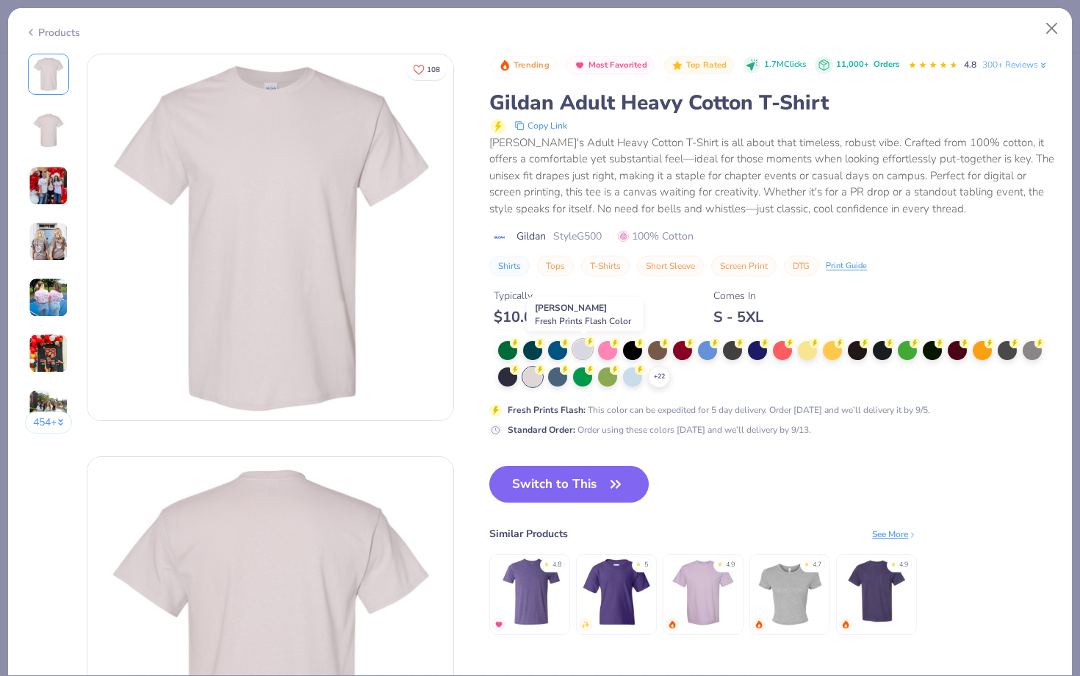
click at [589, 355] on div at bounding box center [582, 348] width 19 height 19
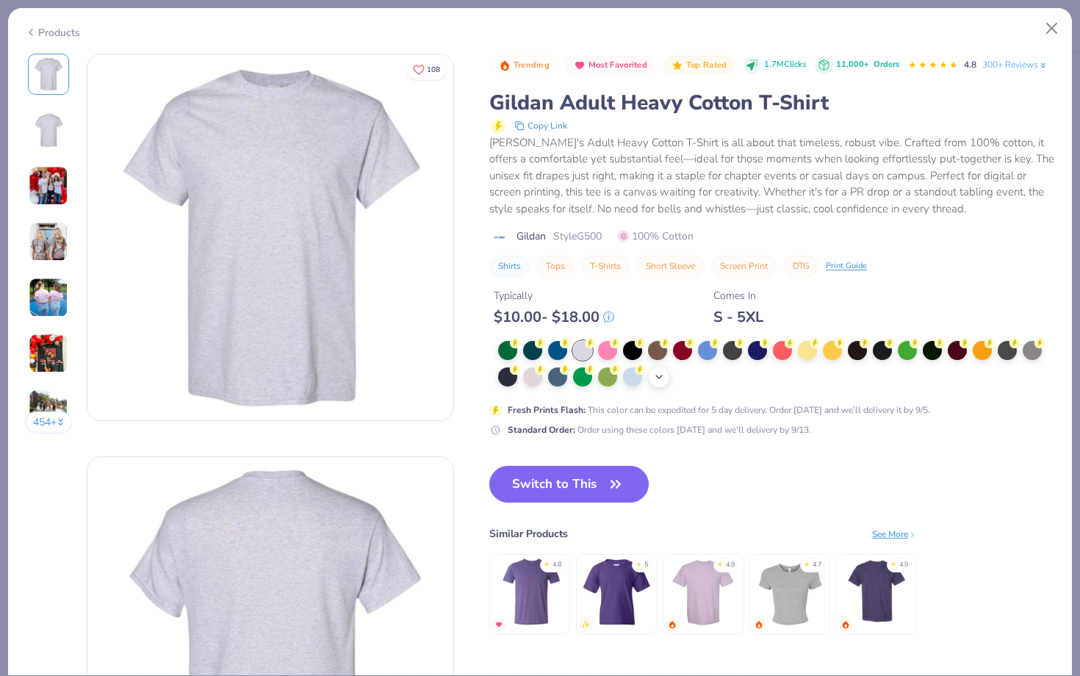
click at [662, 384] on div "+ 22" at bounding box center [659, 377] width 22 height 22
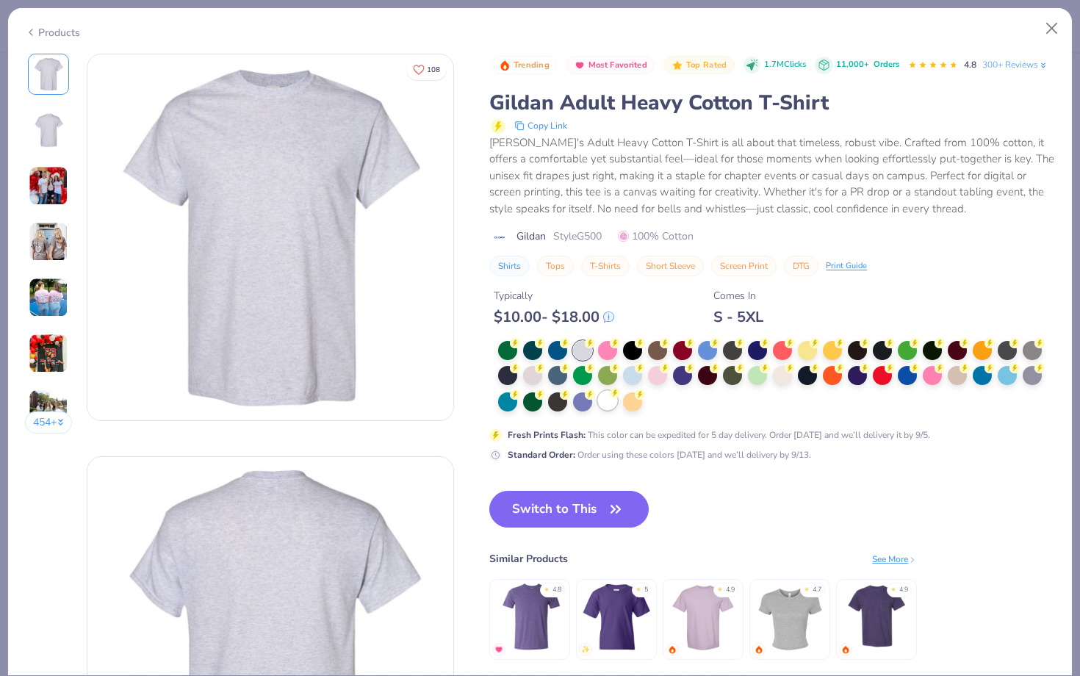
click at [616, 403] on div at bounding box center [607, 400] width 19 height 19
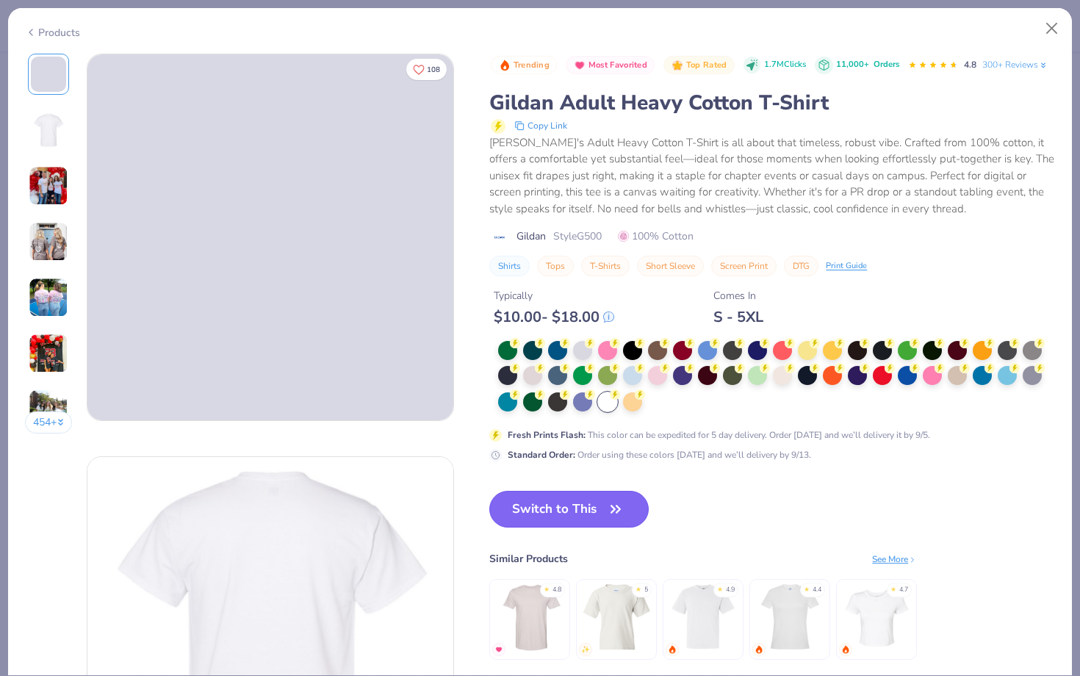
click at [613, 503] on icon "button" at bounding box center [615, 509] width 21 height 21
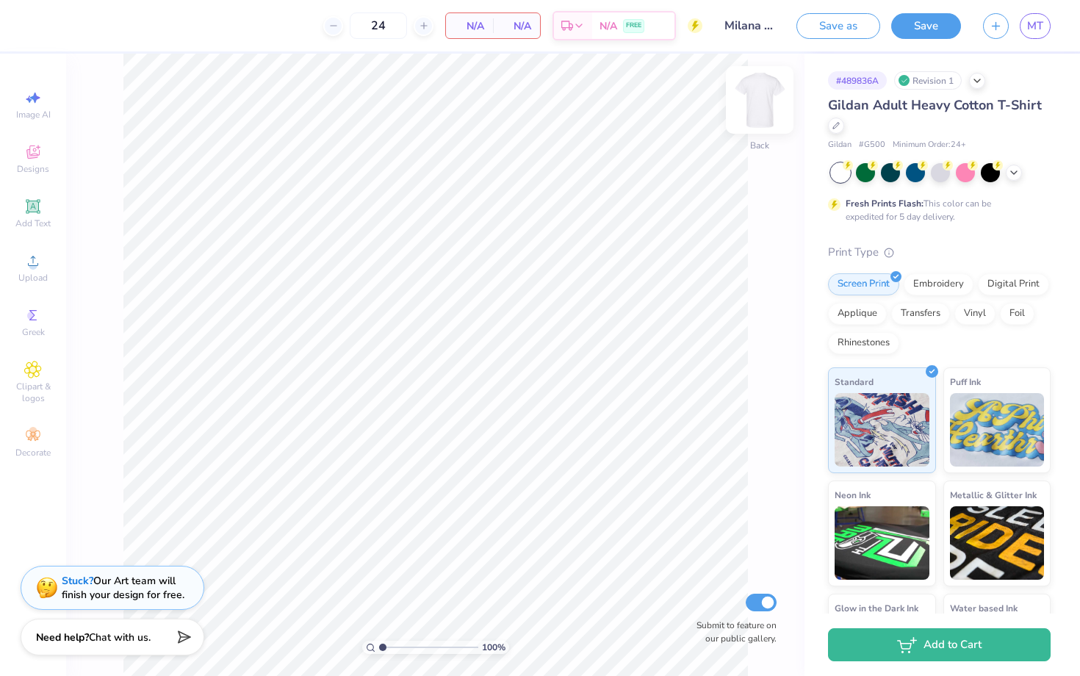
click at [752, 114] on img at bounding box center [759, 100] width 59 height 59
click at [35, 265] on icon at bounding box center [33, 261] width 10 height 10
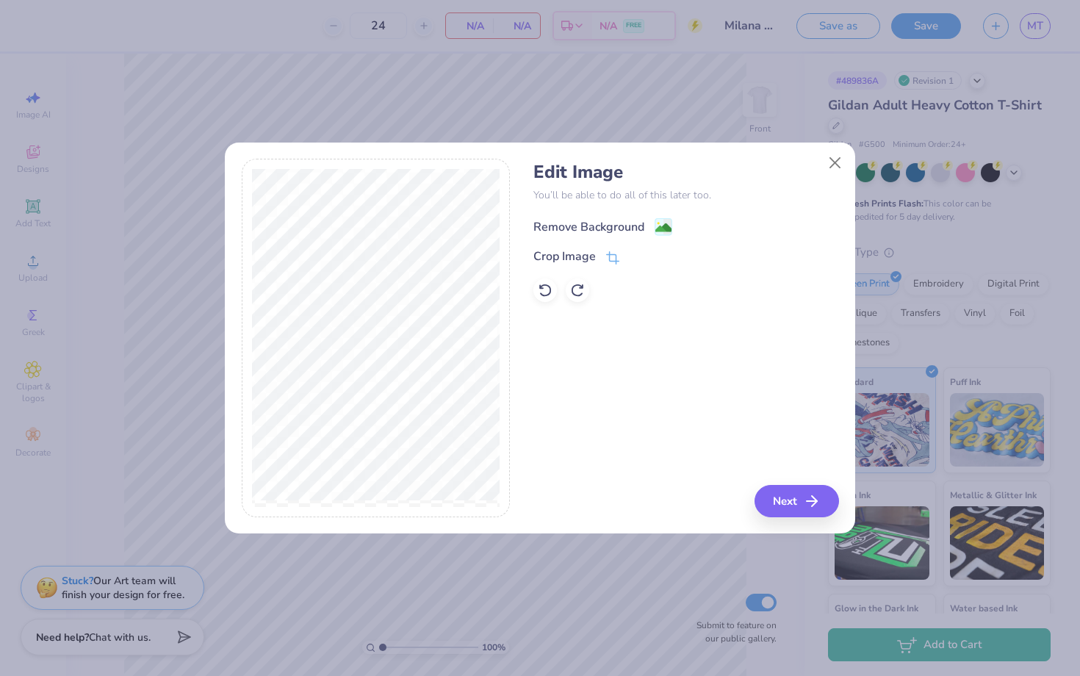
click at [599, 225] on div "Remove Background" at bounding box center [588, 227] width 111 height 18
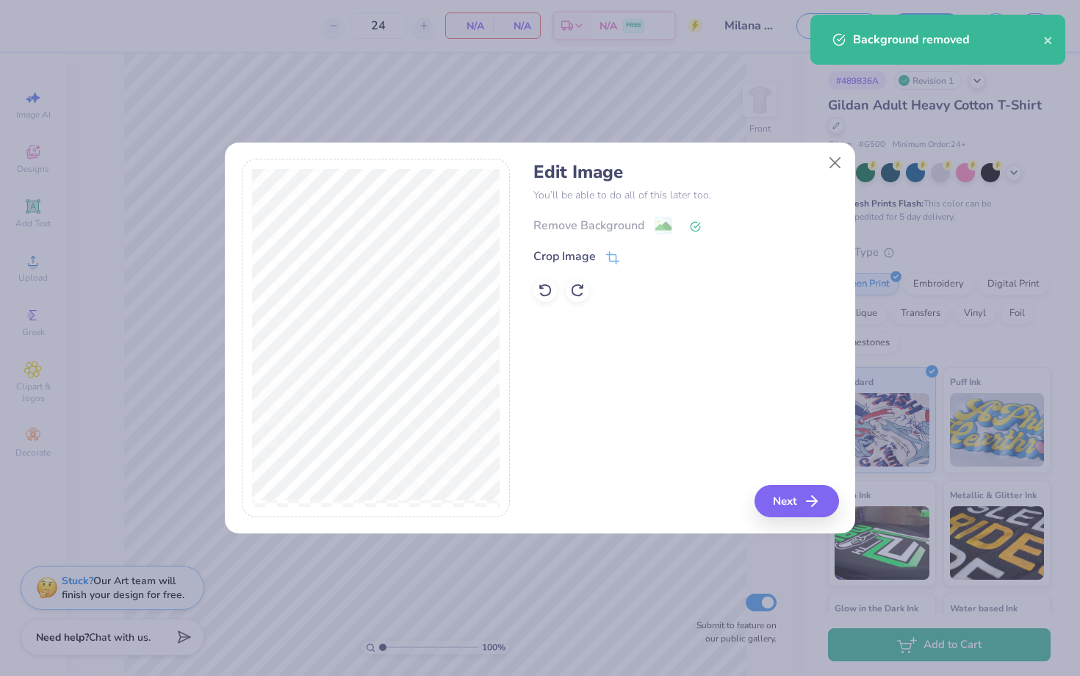
click at [673, 226] on div "Remove Background" at bounding box center [685, 225] width 305 height 18
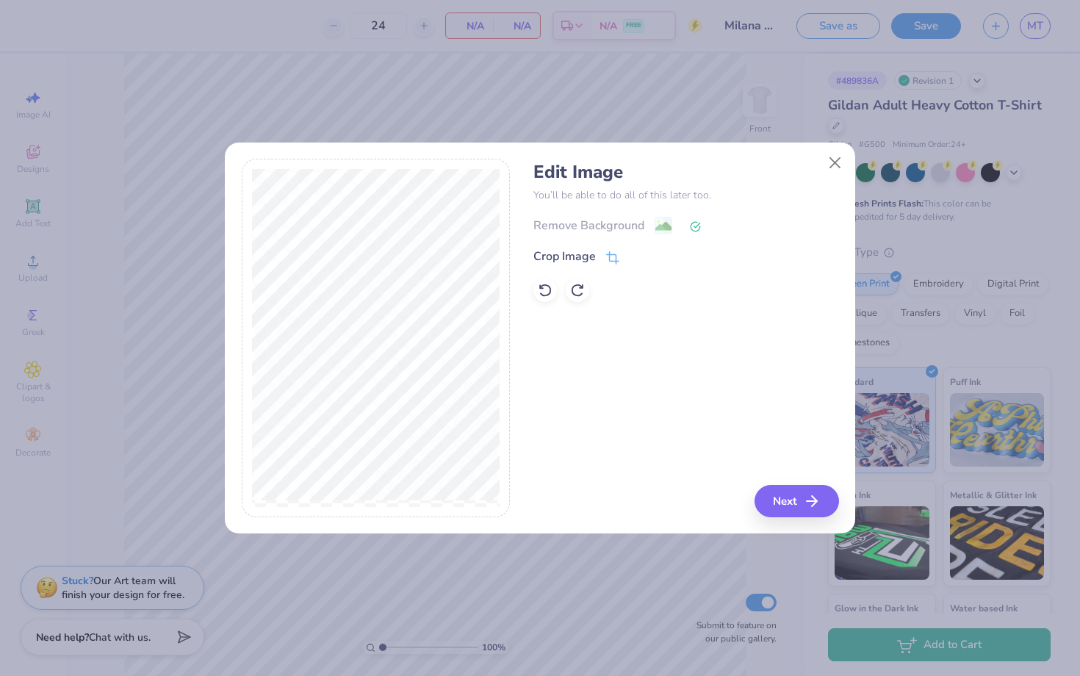
click at [692, 226] on icon at bounding box center [695, 226] width 11 height 11
click at [550, 287] on icon at bounding box center [545, 290] width 12 height 13
click at [783, 487] on button "Next" at bounding box center [799, 501] width 84 height 32
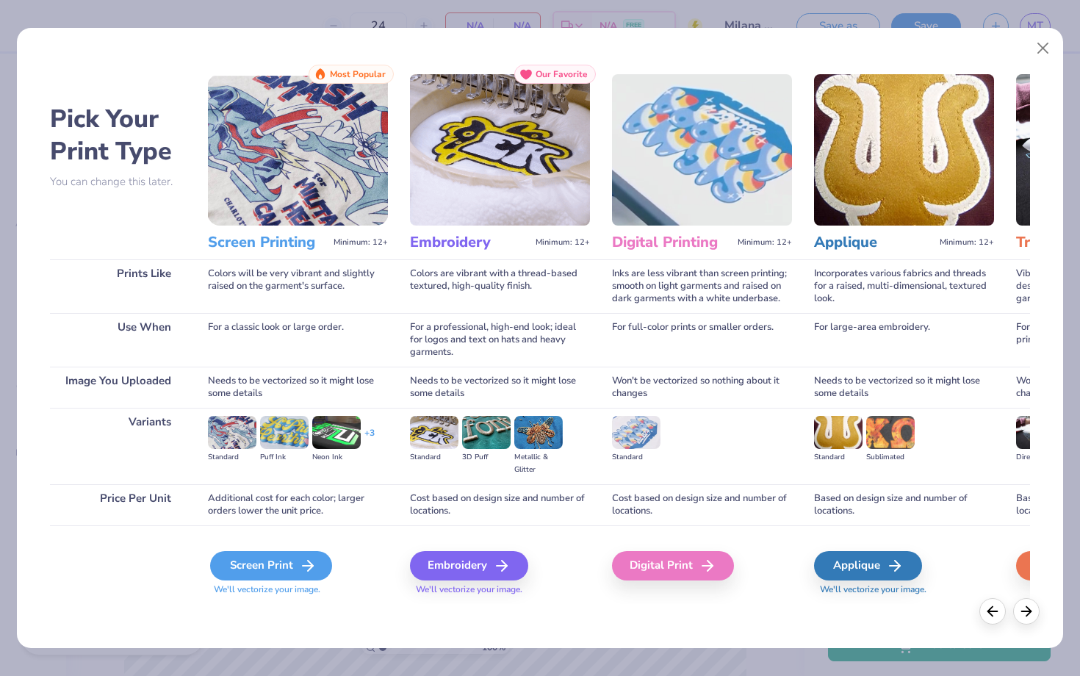
click at [304, 567] on icon at bounding box center [308, 566] width 18 height 18
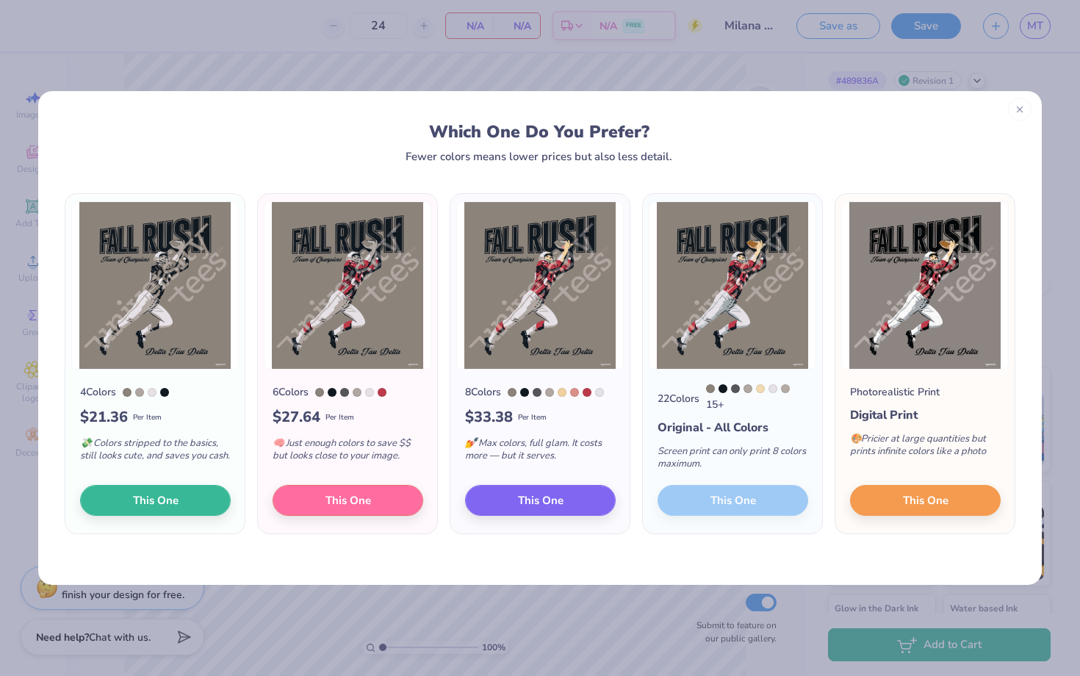
click at [1021, 108] on icon at bounding box center [1020, 109] width 10 height 10
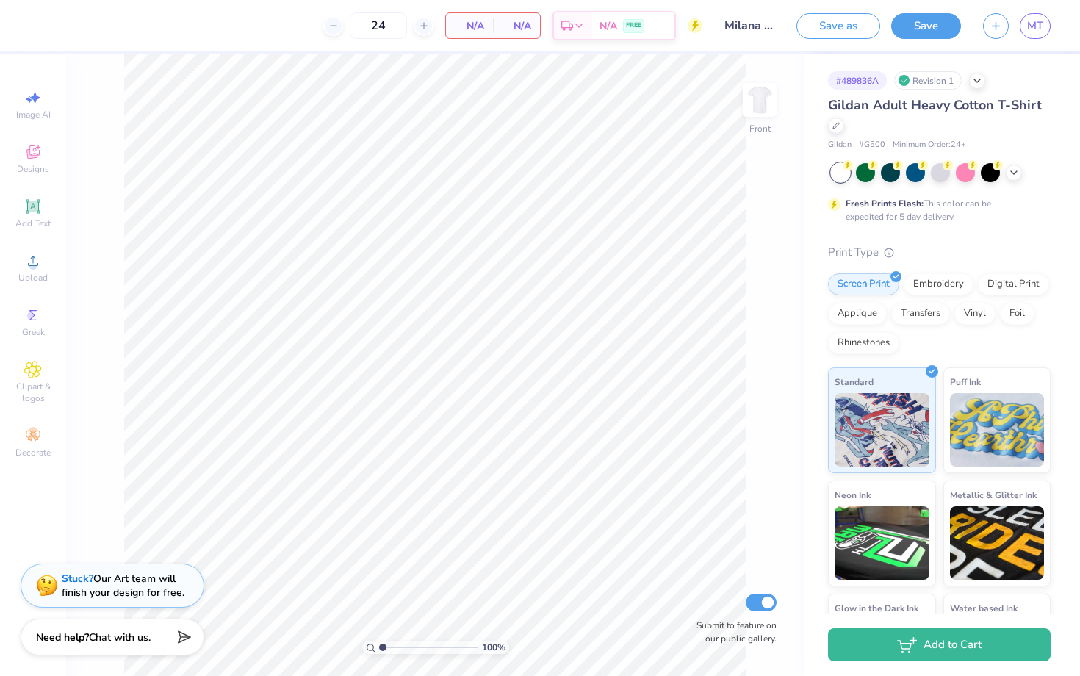
click at [111, 601] on div "Stuck? Our Art team will finish your design for free." at bounding box center [113, 586] width 184 height 44
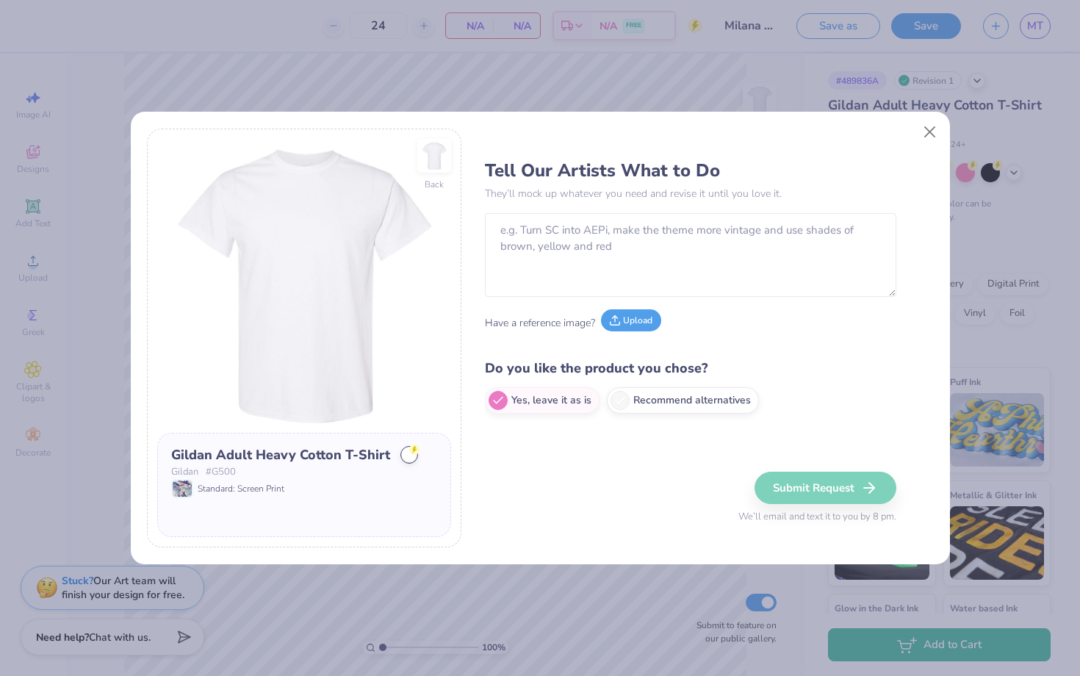
click at [640, 329] on button "Upload" at bounding box center [631, 320] width 60 height 22
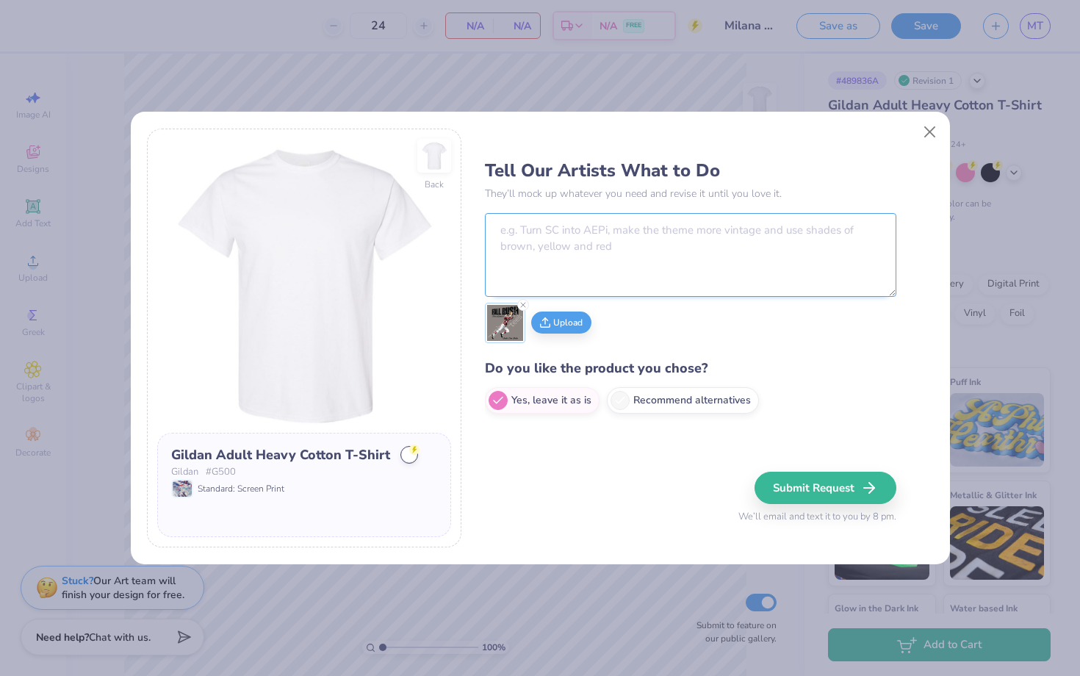
click at [733, 270] on textarea at bounding box center [690, 255] width 411 height 84
type textarea "Instead of "fall rush" say "zlam dunk" change football player to basketball pla…"
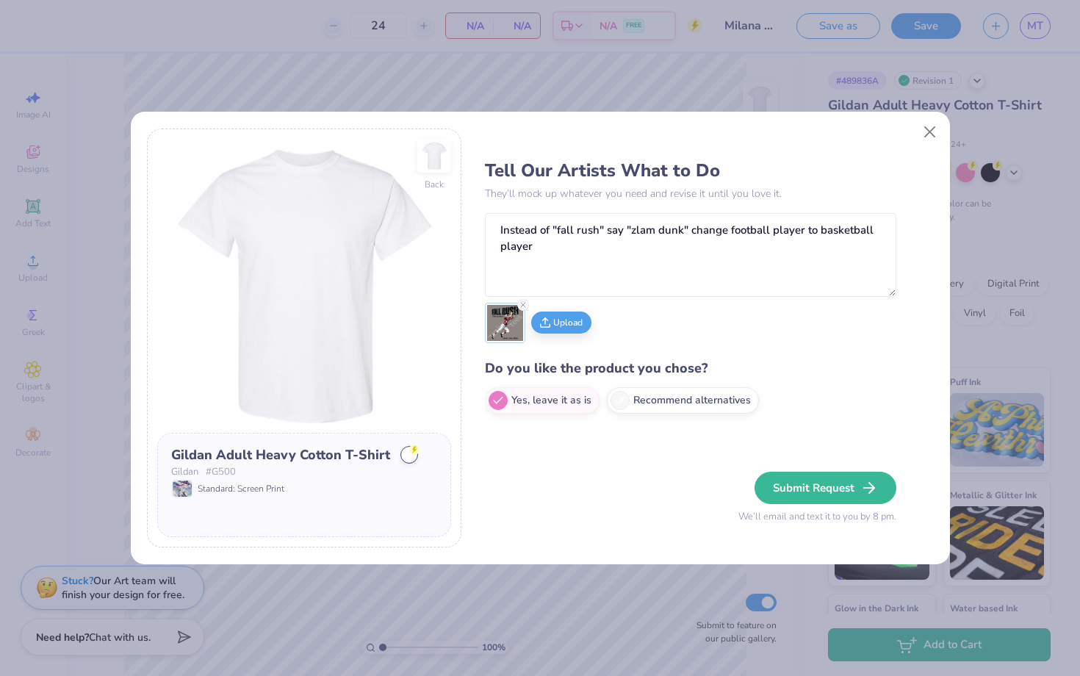
click at [854, 483] on button "Submit Request" at bounding box center [826, 488] width 142 height 32
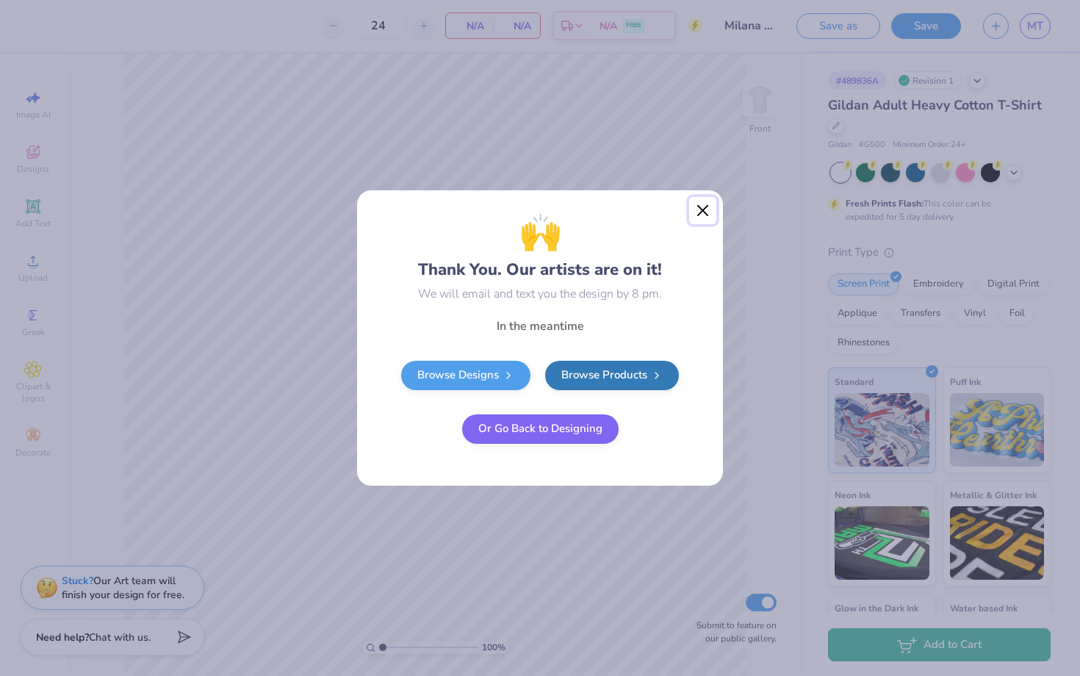
click at [706, 203] on button "Close" at bounding box center [703, 211] width 28 height 28
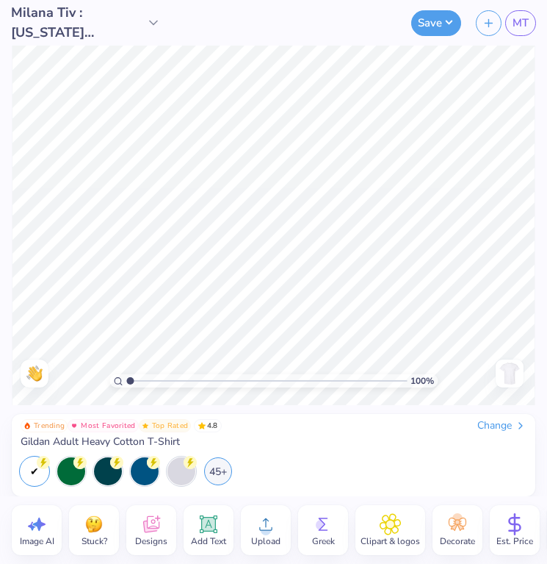
click at [54, 15] on span "Milana Tiv : [US_STATE][GEOGRAPHIC_DATA], [GEOGRAPHIC_DATA]" at bounding box center [77, 23] width 132 height 40
